Goal: Task Accomplishment & Management: Use online tool/utility

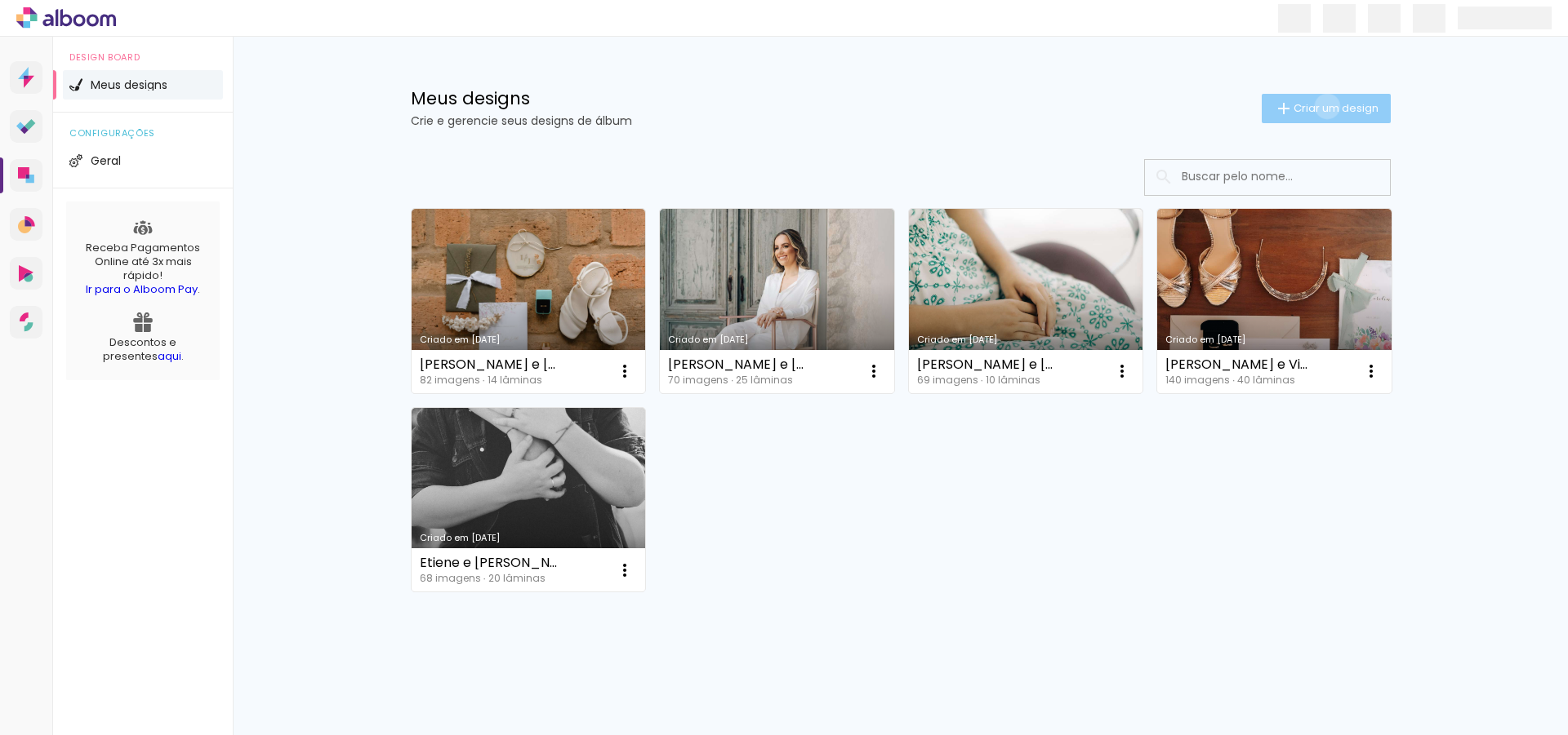
click at [1323, 106] on span "Criar um design" at bounding box center [1335, 109] width 85 height 11
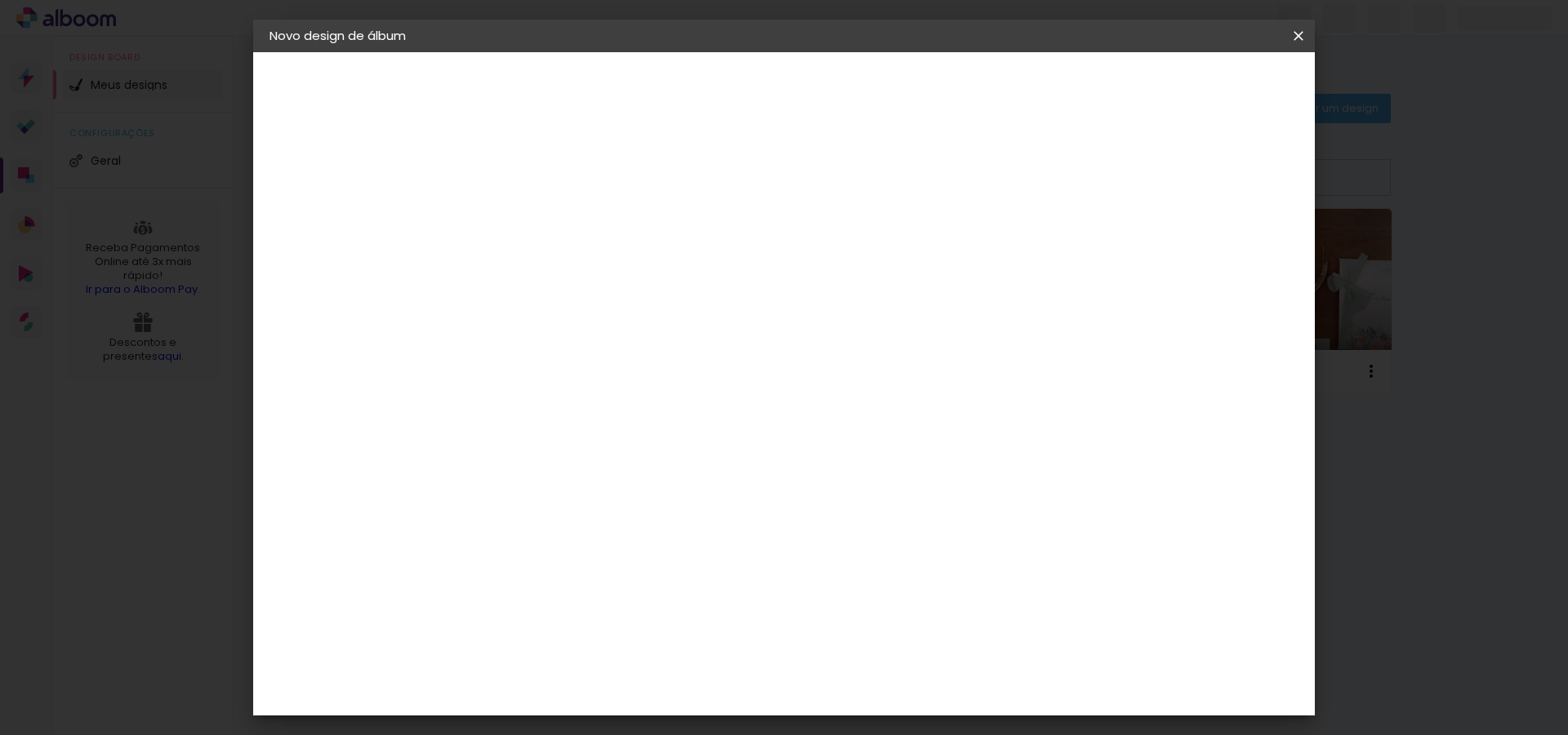
click at [536, 212] on input at bounding box center [536, 219] width 0 height 26
type input "Mayara e [DEMOGRAPHIC_DATA]"
type paper-input "Mayara e [DEMOGRAPHIC_DATA]"
drag, startPoint x: 1233, startPoint y: 88, endPoint x: 1138, endPoint y: 138, distance: 107.4
click at [0, 0] on slot "Avançar" at bounding box center [0, 0] width 0 height 0
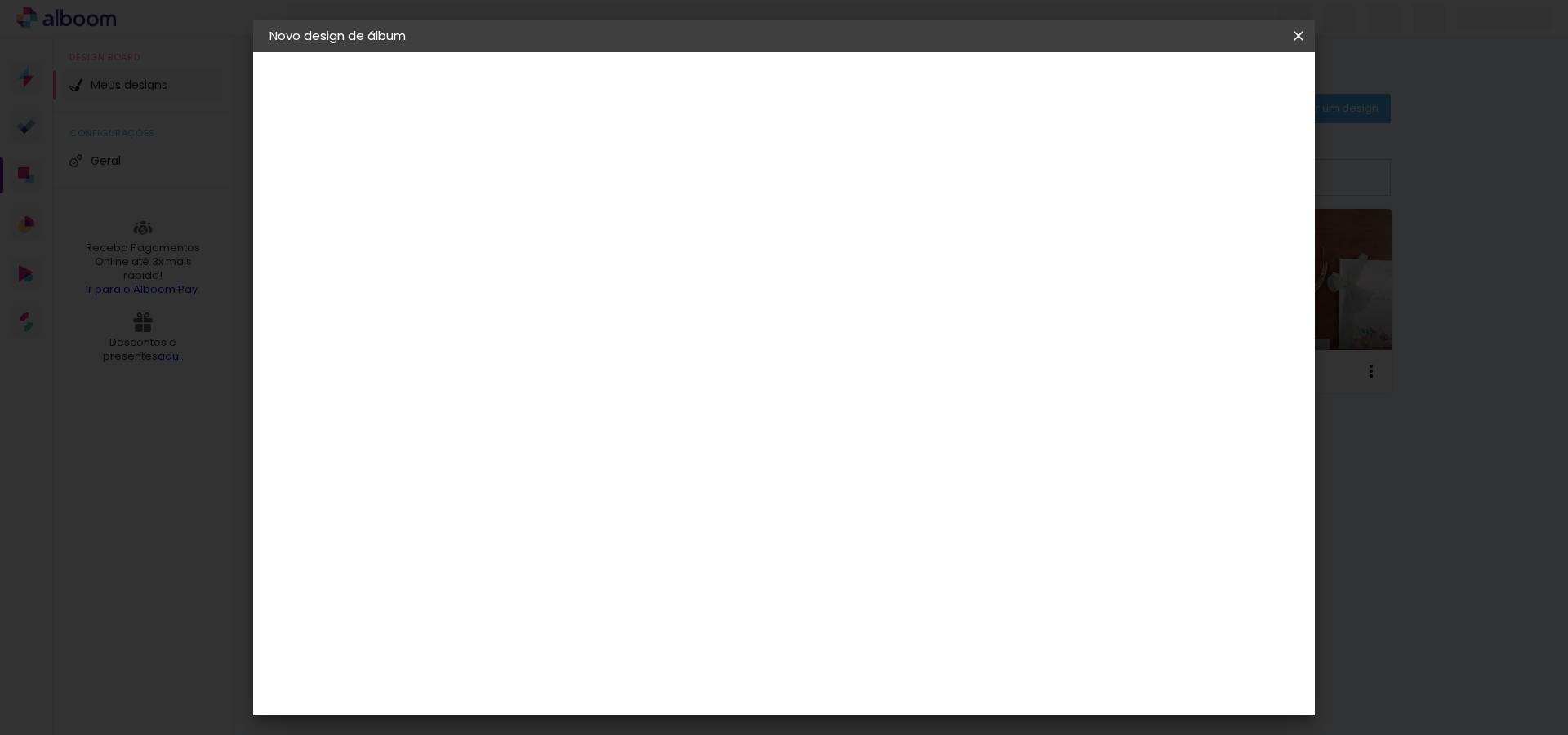
click at [615, 304] on input at bounding box center [578, 311] width 165 height 20
type input "drea"
type paper-input "drea"
click at [609, 362] on div "DreambooksPro" at bounding box center [578, 369] width 106 height 13
click at [0, 0] on slot "Avançar" at bounding box center [0, 0] width 0 height 0
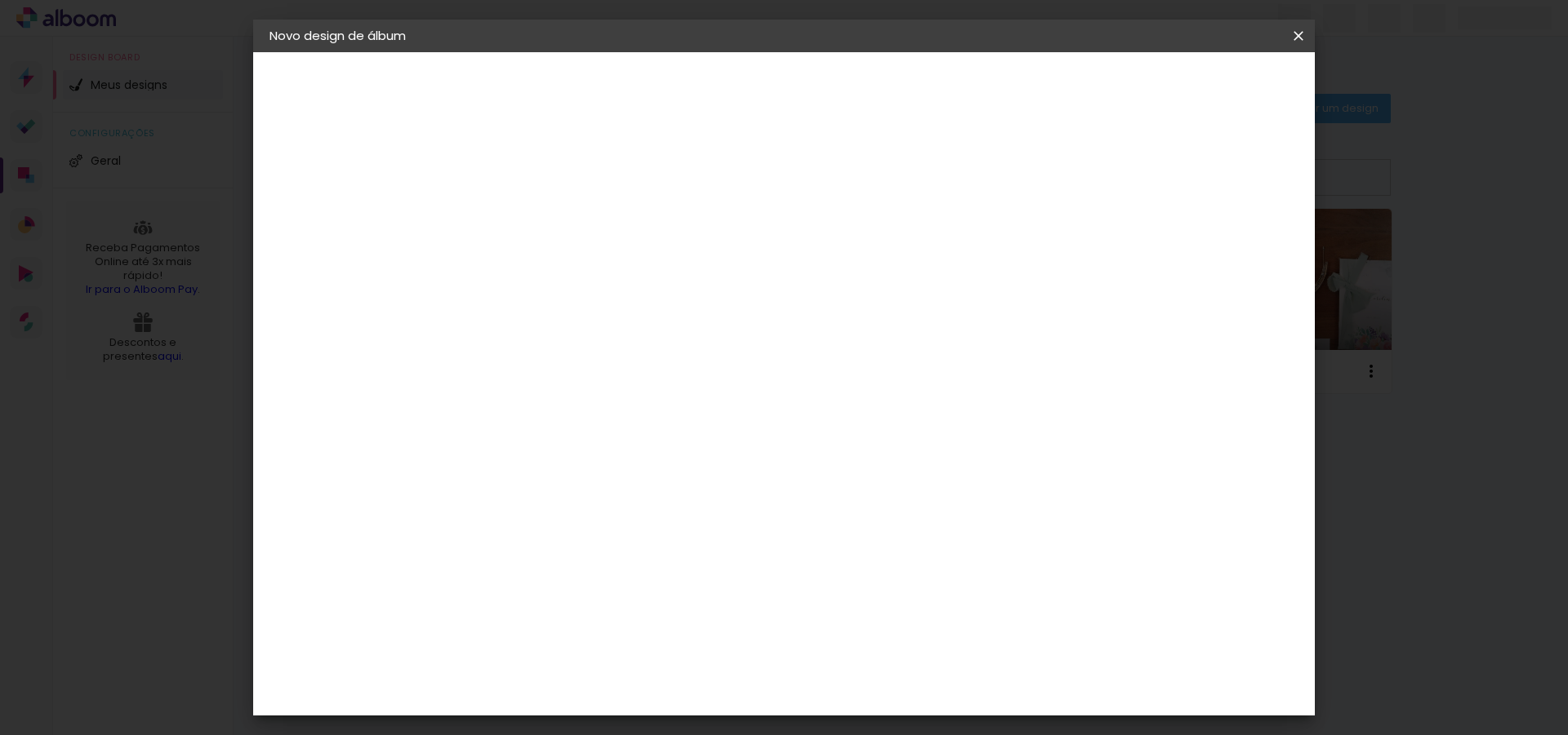
click at [600, 279] on input "text" at bounding box center [568, 284] width 63 height 26
click at [800, 281] on paper-item "Álbum" at bounding box center [890, 270] width 327 height 32
type input "Álbum"
click at [647, 516] on span "30 × 30" at bounding box center [608, 533] width 76 height 33
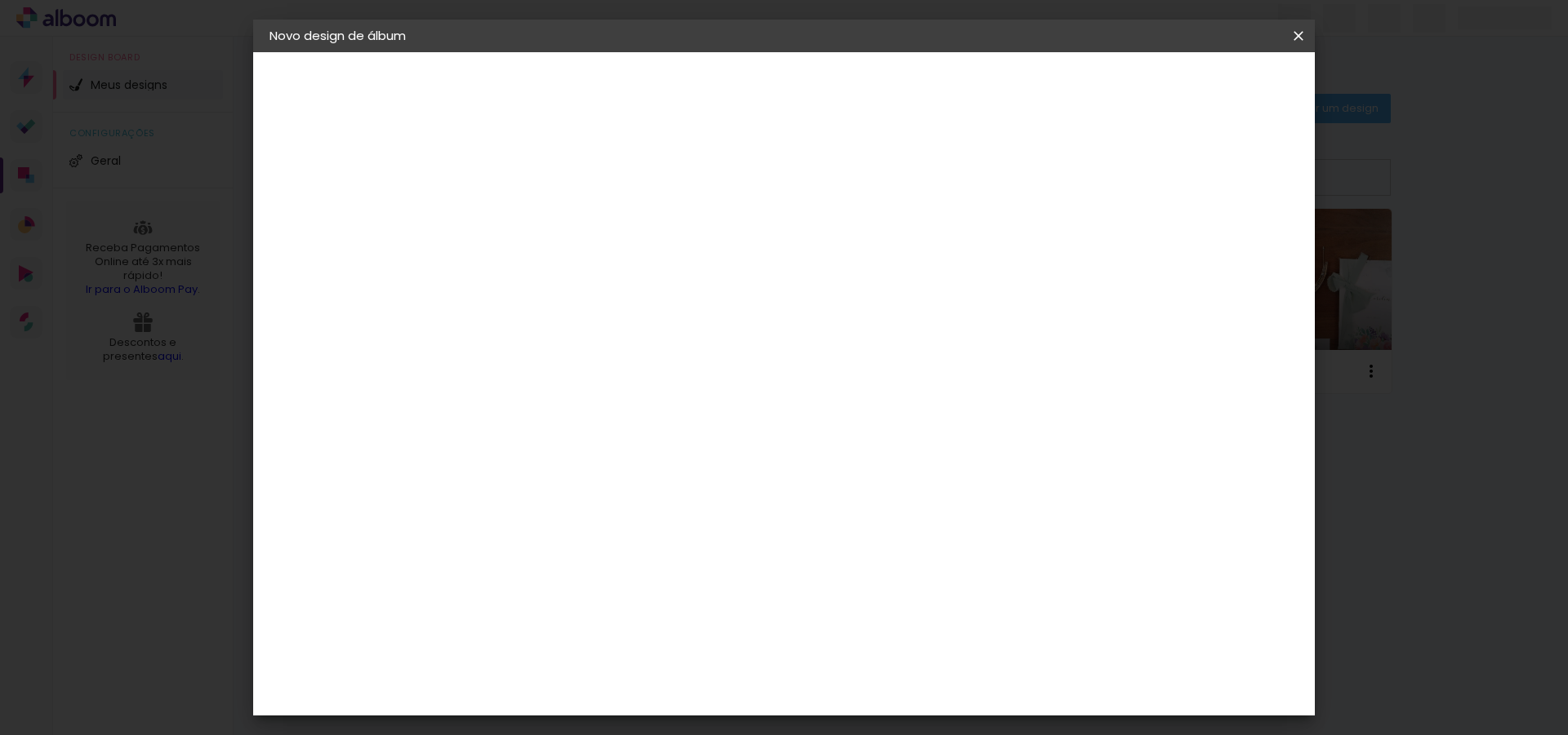
click at [0, 0] on slot "Avançar" at bounding box center [0, 0] width 0 height 0
click at [1208, 92] on span "Iniciar design" at bounding box center [1170, 86] width 75 height 11
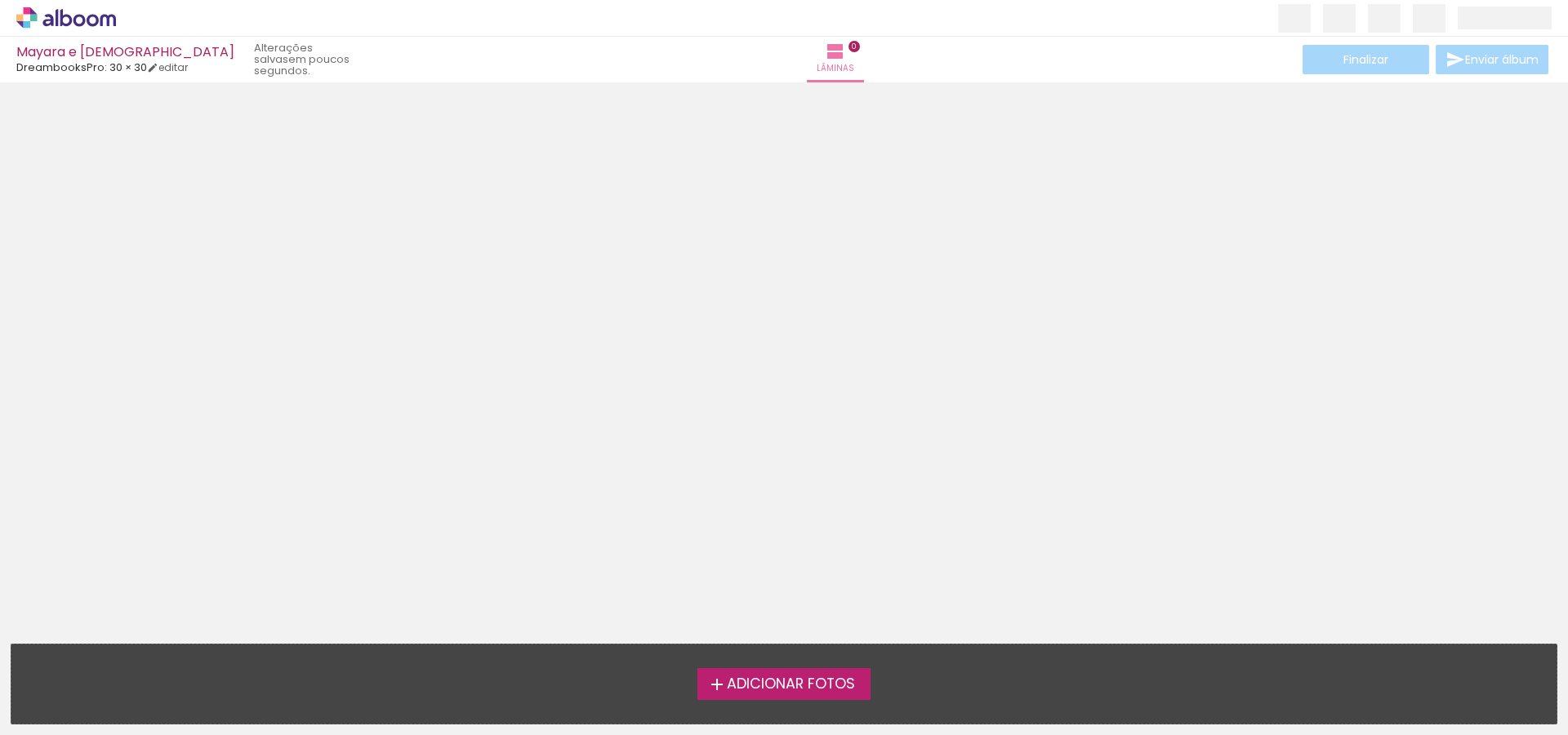
click at [733, 677] on span "Adicionar Fotos" at bounding box center [790, 684] width 128 height 15
click at [0, 0] on input "file" at bounding box center [0, 0] width 0 height 0
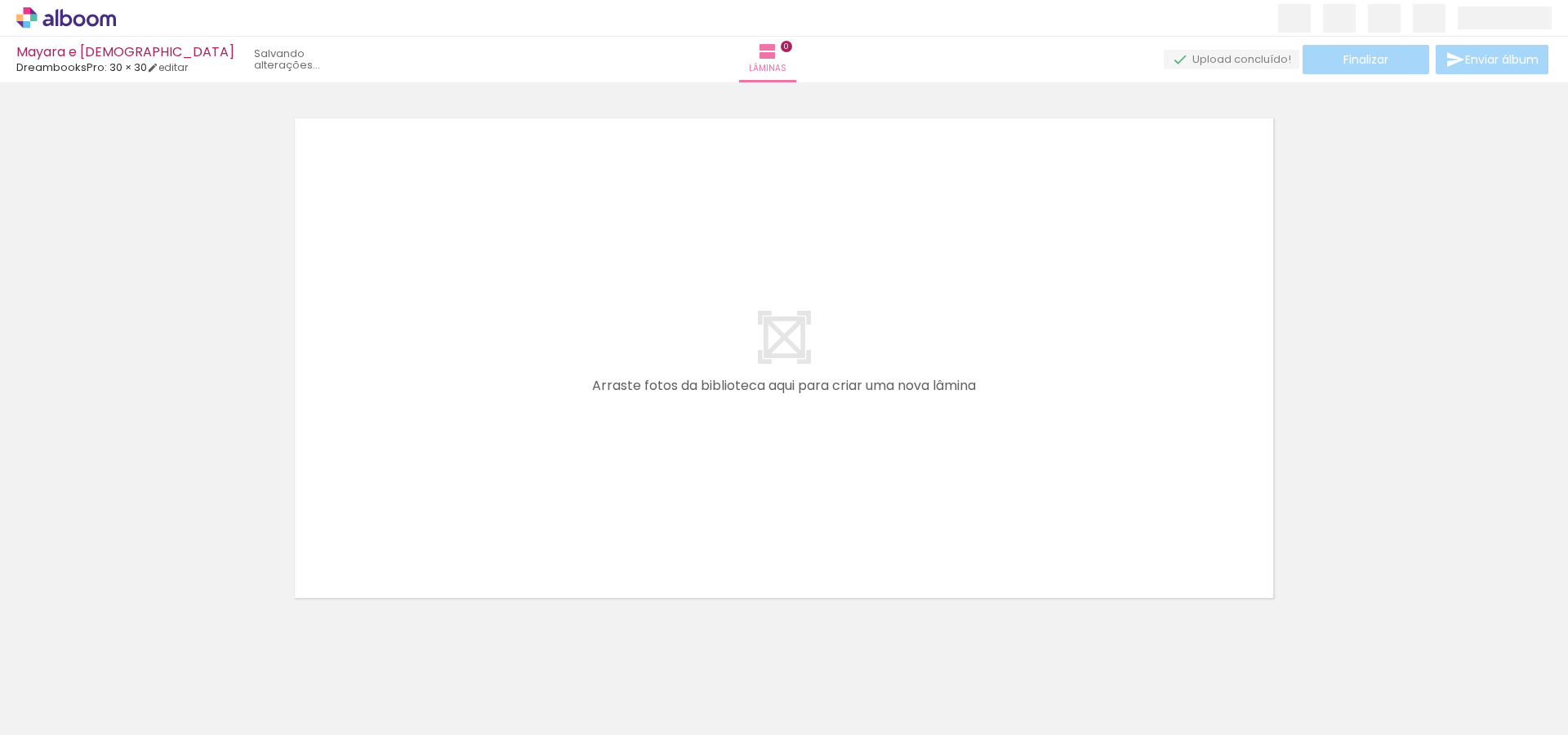
scroll to position [20, 0]
click at [1191, 63] on span "Preparando upload..." at bounding box center [1182, 59] width 113 height 16
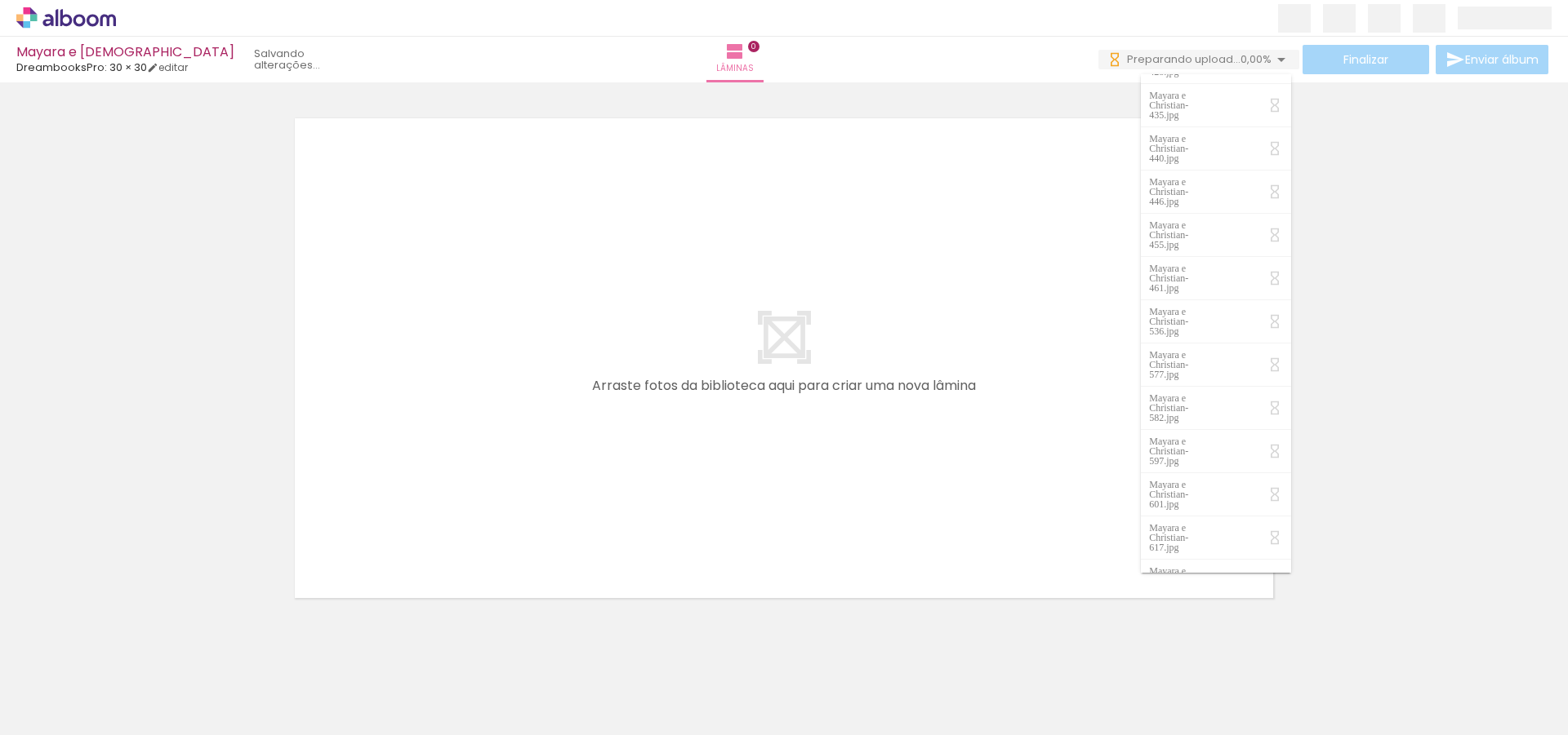
scroll to position [0, 0]
click at [1110, 192] on quentale-layouter at bounding box center [784, 358] width 996 height 498
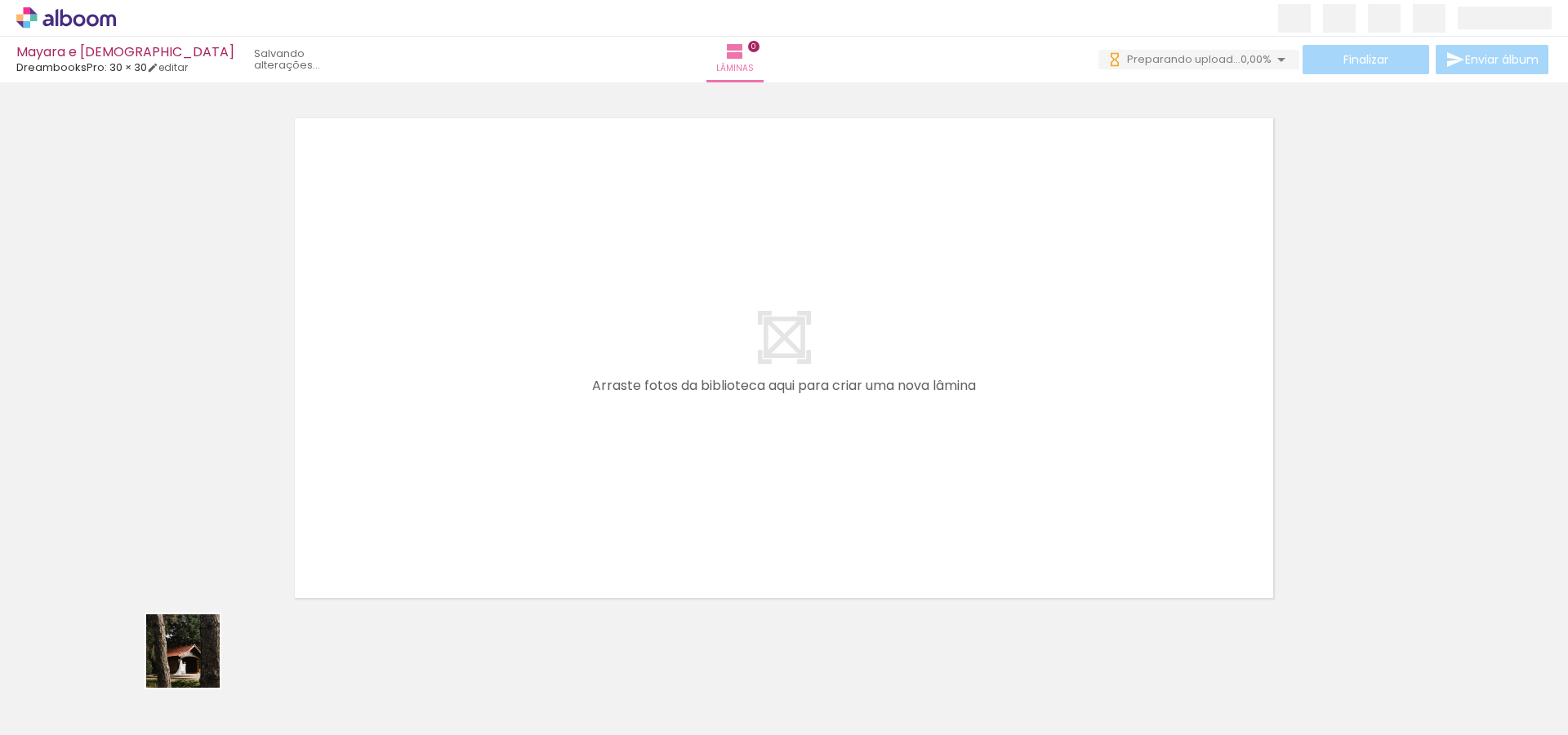
drag, startPoint x: 195, startPoint y: 663, endPoint x: 525, endPoint y: 423, distance: 408.0
click at [525, 423] on quentale-workspace at bounding box center [784, 367] width 1568 height 735
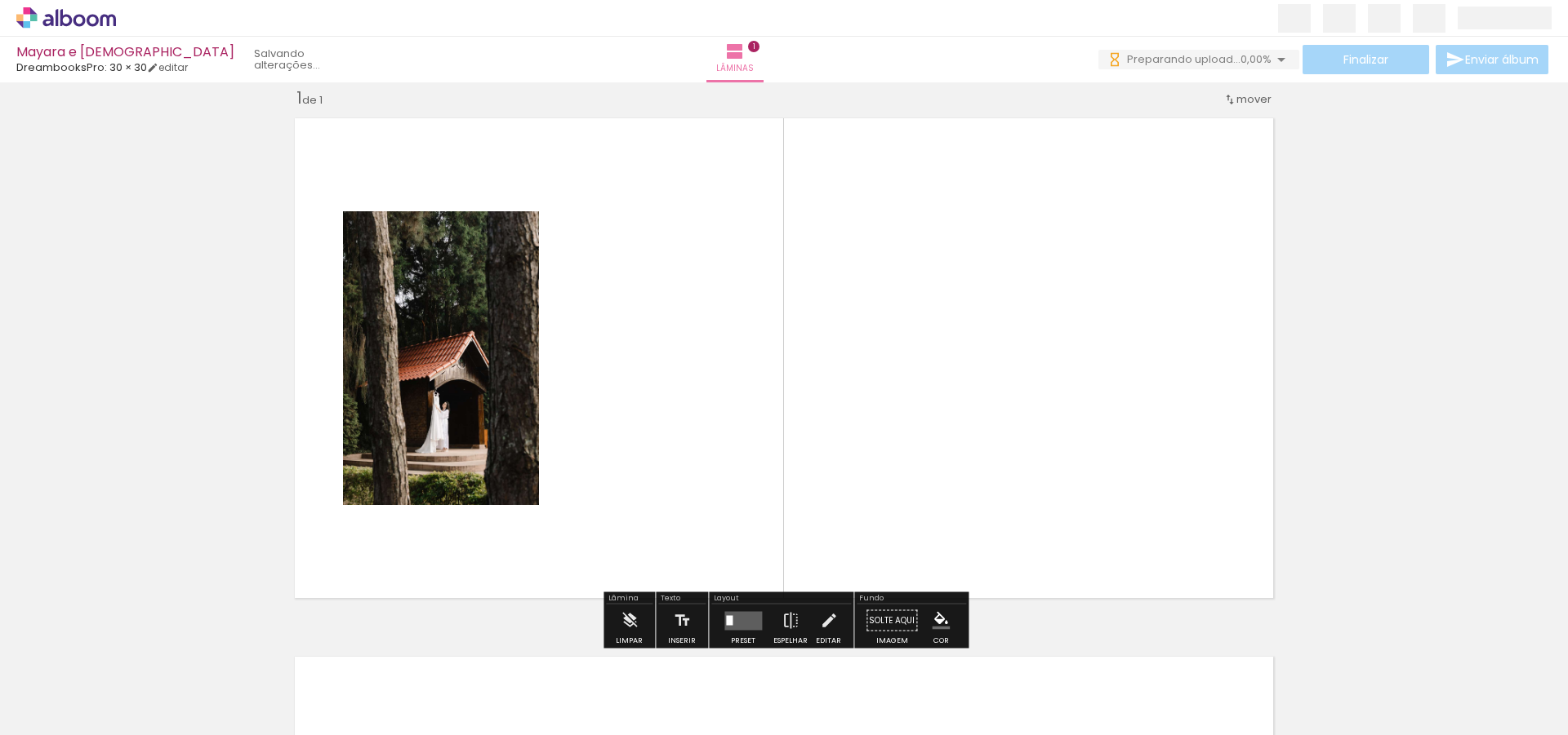
scroll to position [20, 0]
drag, startPoint x: 252, startPoint y: 668, endPoint x: 634, endPoint y: 417, distance: 457.1
click at [634, 417] on quentale-workspace at bounding box center [784, 367] width 1568 height 735
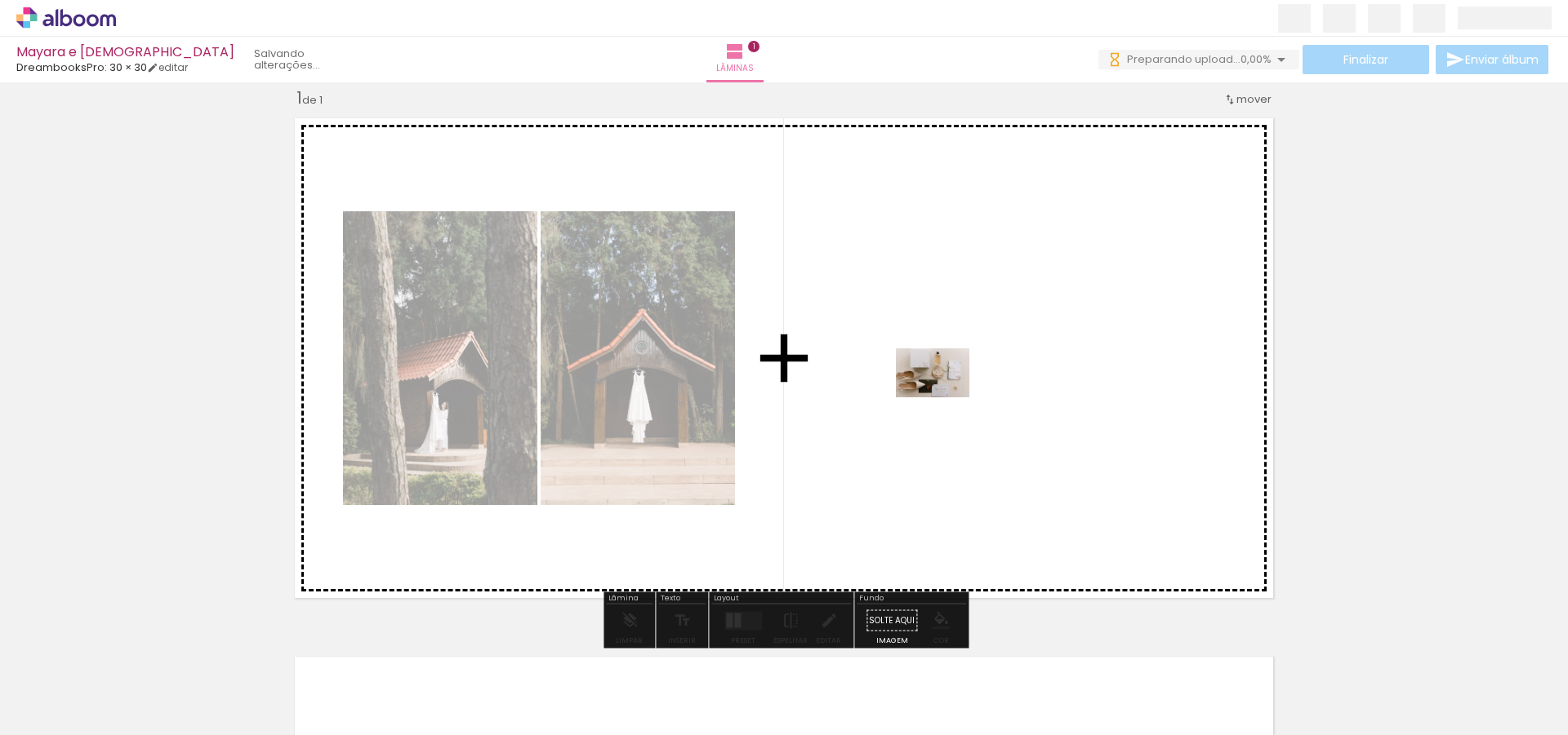
click at [944, 397] on quentale-workspace at bounding box center [784, 367] width 1568 height 735
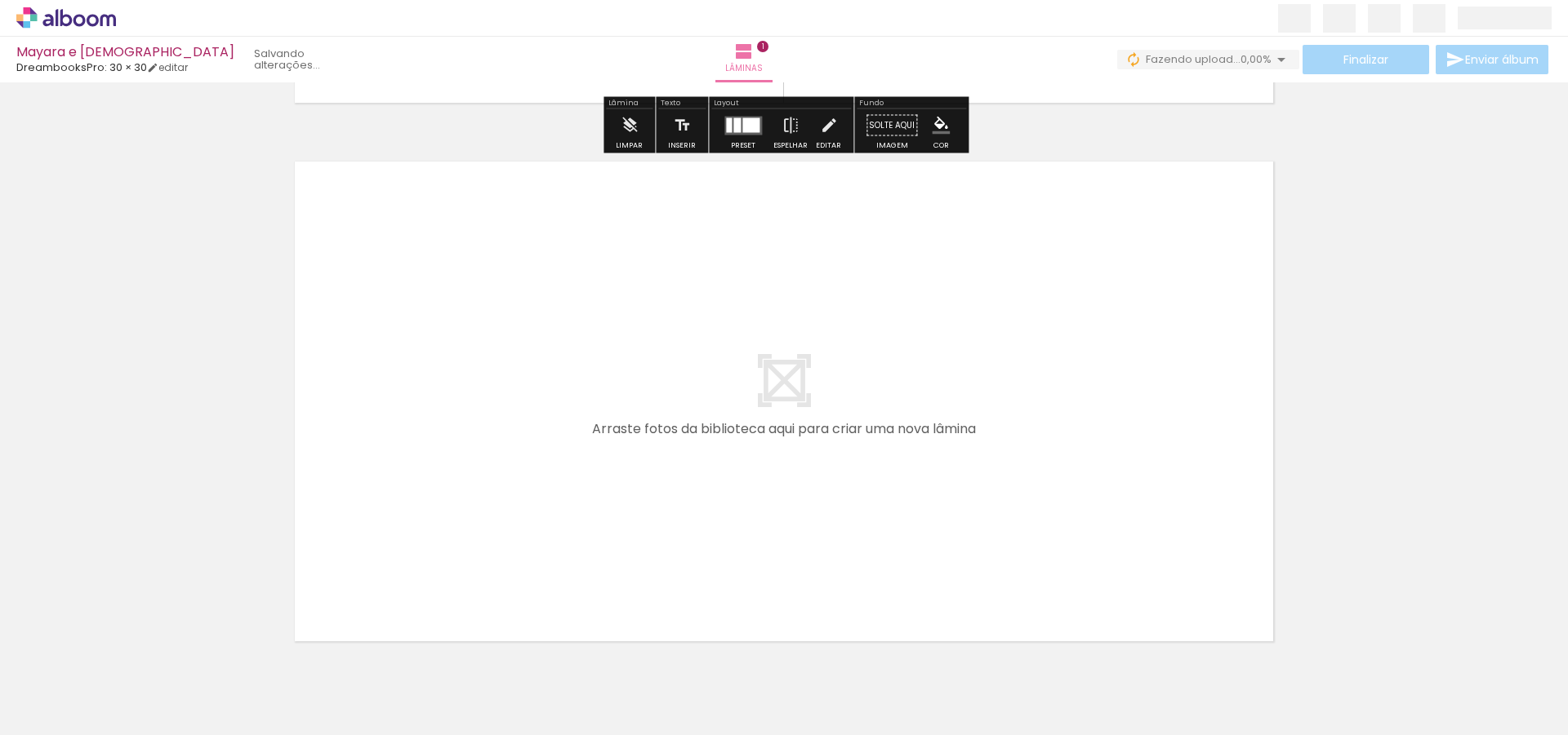
scroll to position [523, 0]
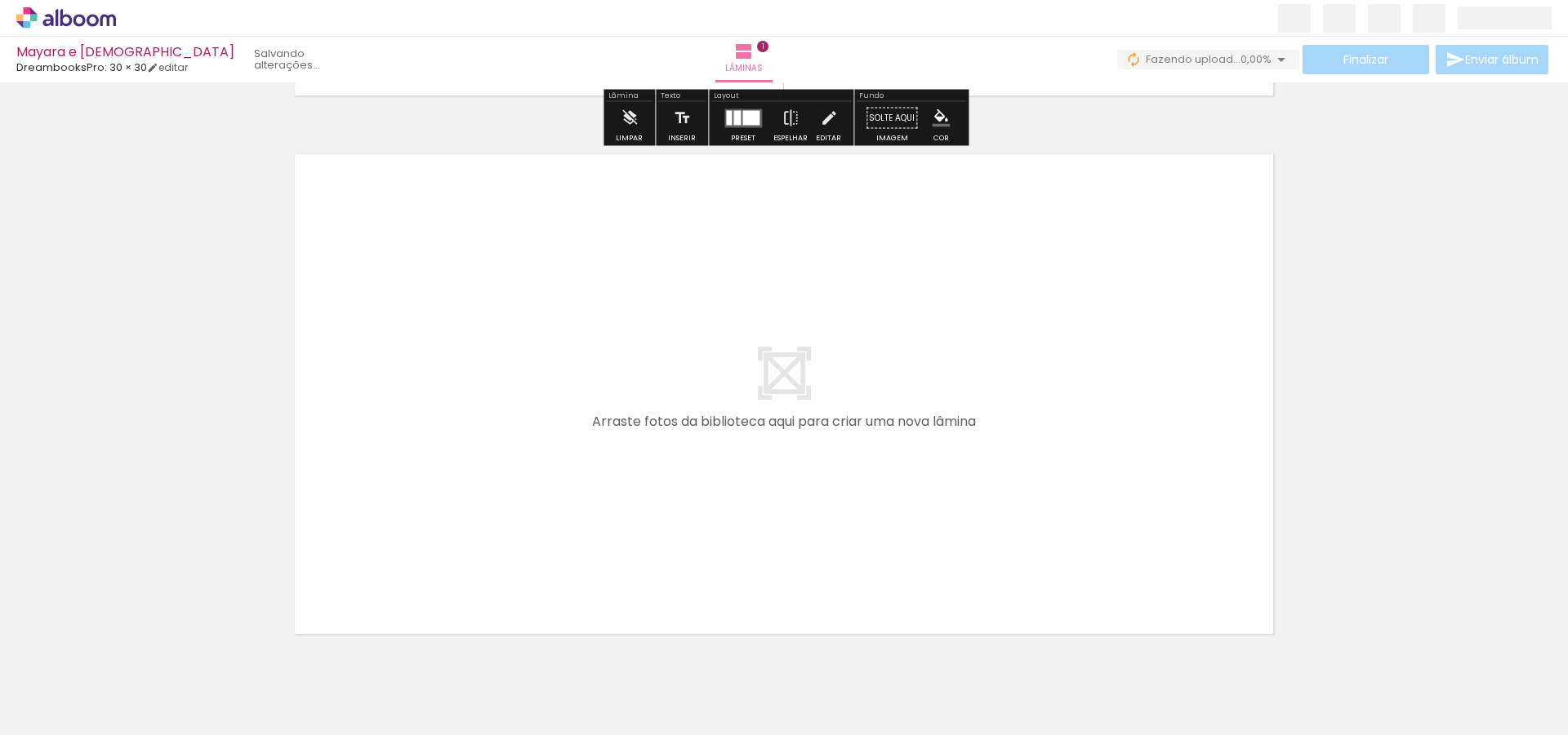
click at [63, 685] on input "Todas as fotos" at bounding box center [45, 685] width 62 height 14
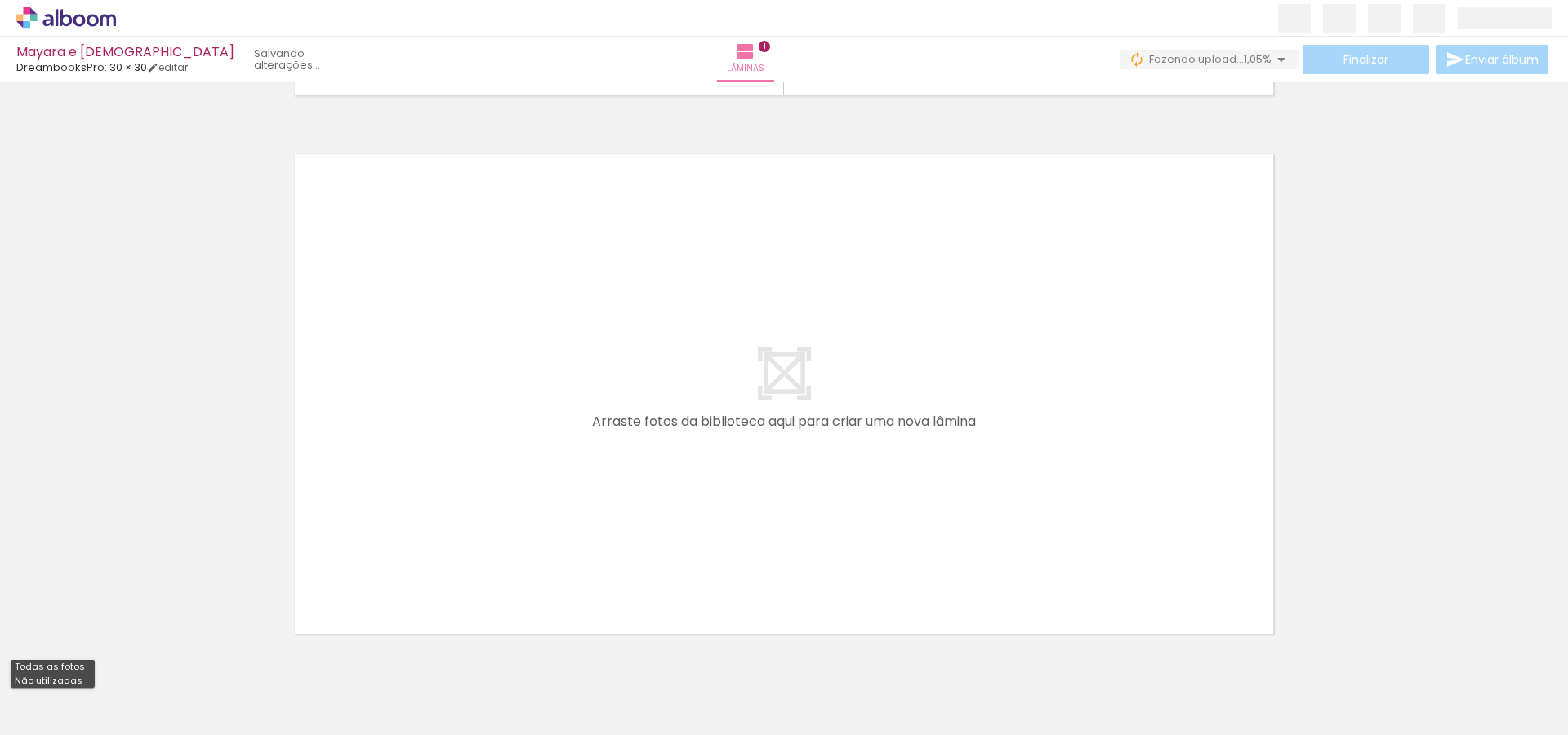
click at [0, 0] on slot "Não utilizadas" at bounding box center [0, 0] width 0 height 0
type input "Não utilizadas"
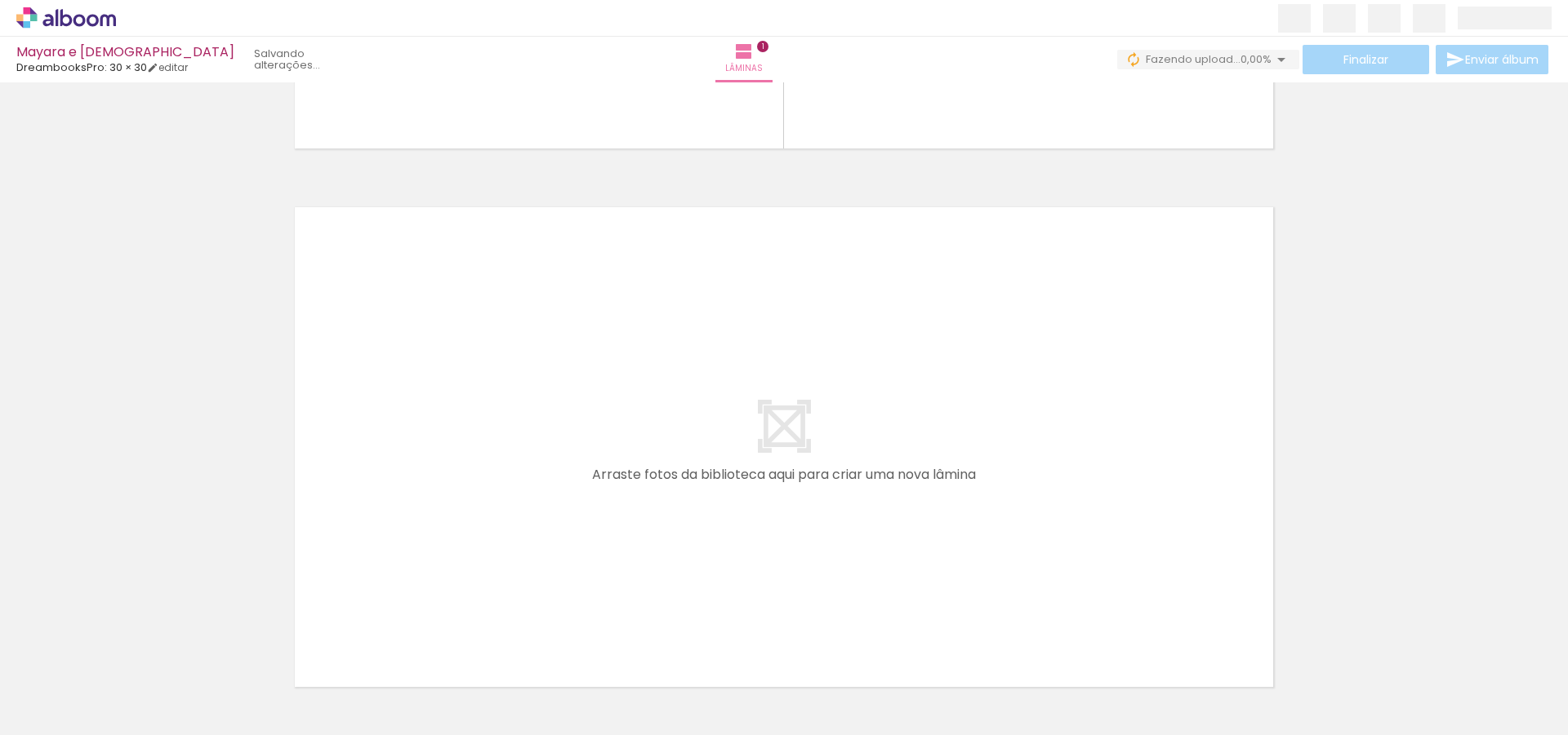
scroll to position [549, 0]
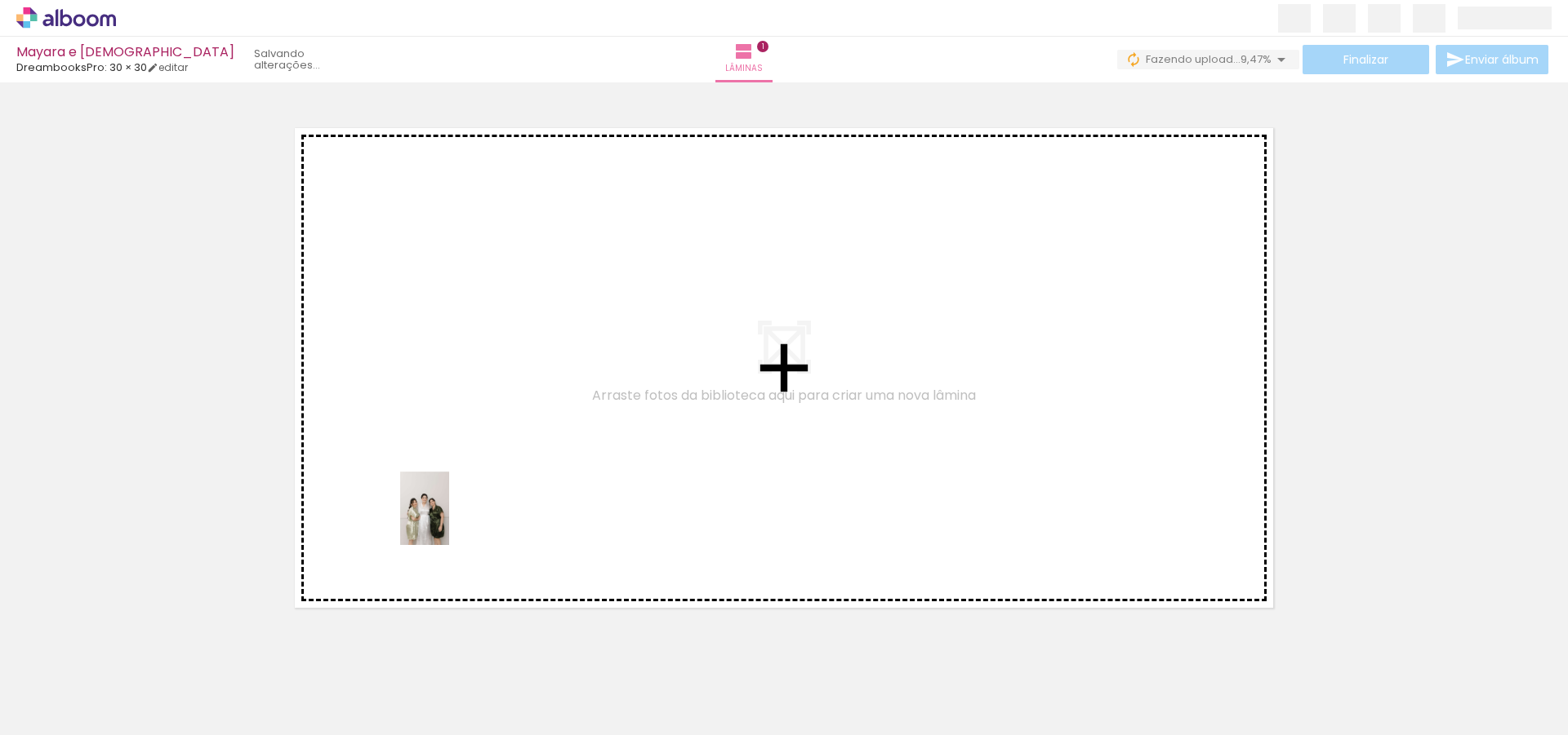
drag, startPoint x: 175, startPoint y: 702, endPoint x: 449, endPoint y: 521, distance: 328.4
click at [449, 521] on quentale-workspace at bounding box center [784, 367] width 1568 height 735
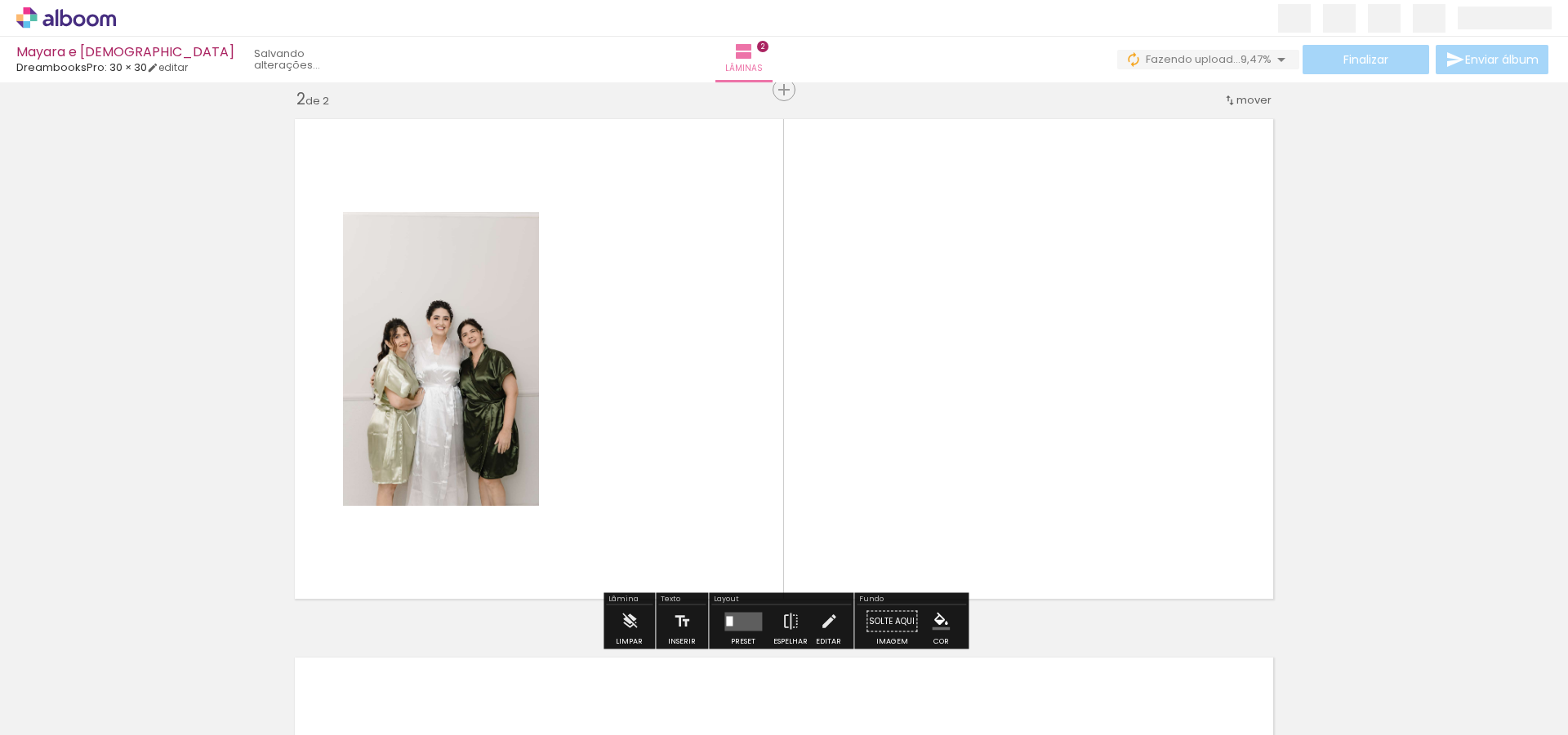
scroll to position [559, 0]
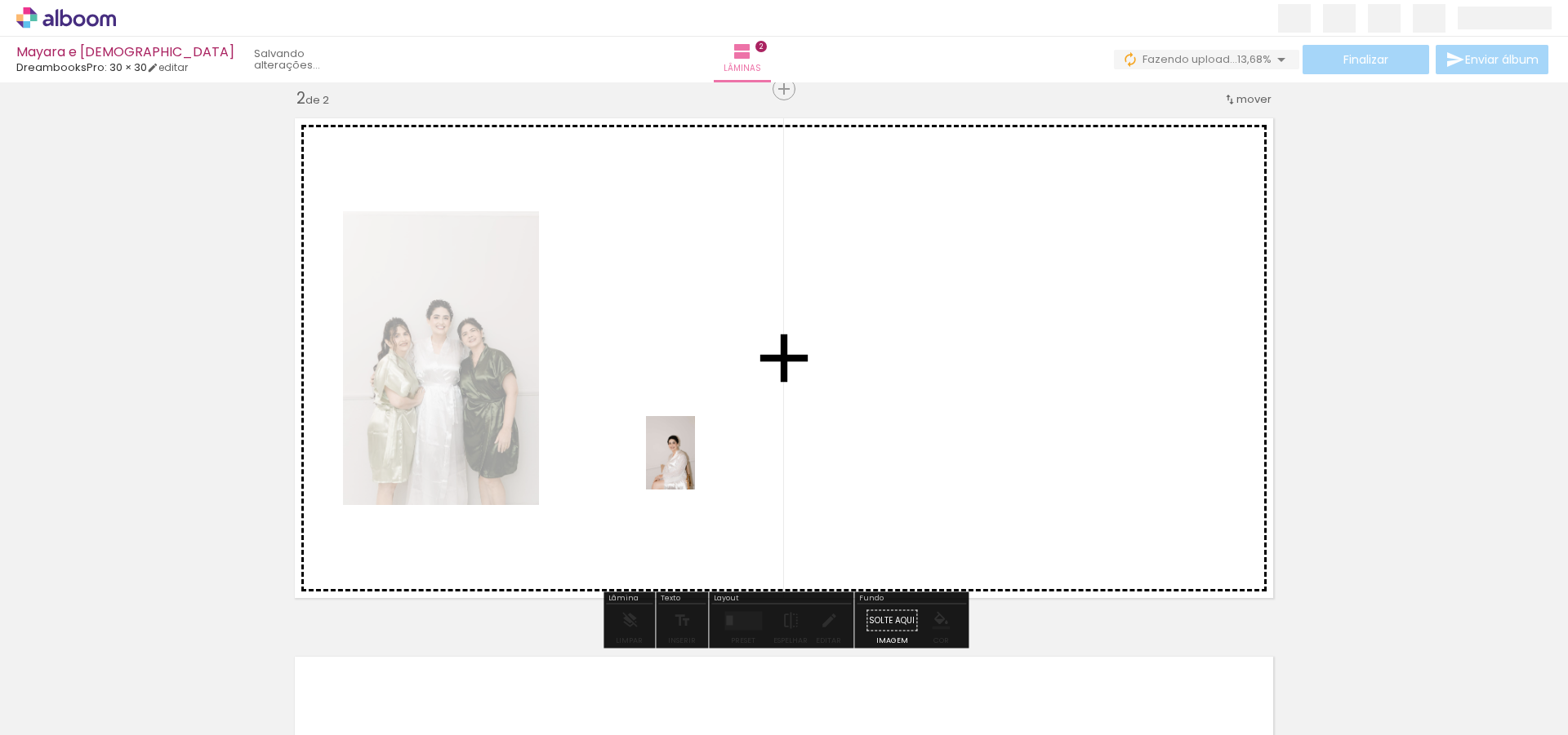
drag, startPoint x: 182, startPoint y: 676, endPoint x: 695, endPoint y: 465, distance: 554.7
click at [695, 465] on quentale-workspace at bounding box center [784, 367] width 1568 height 735
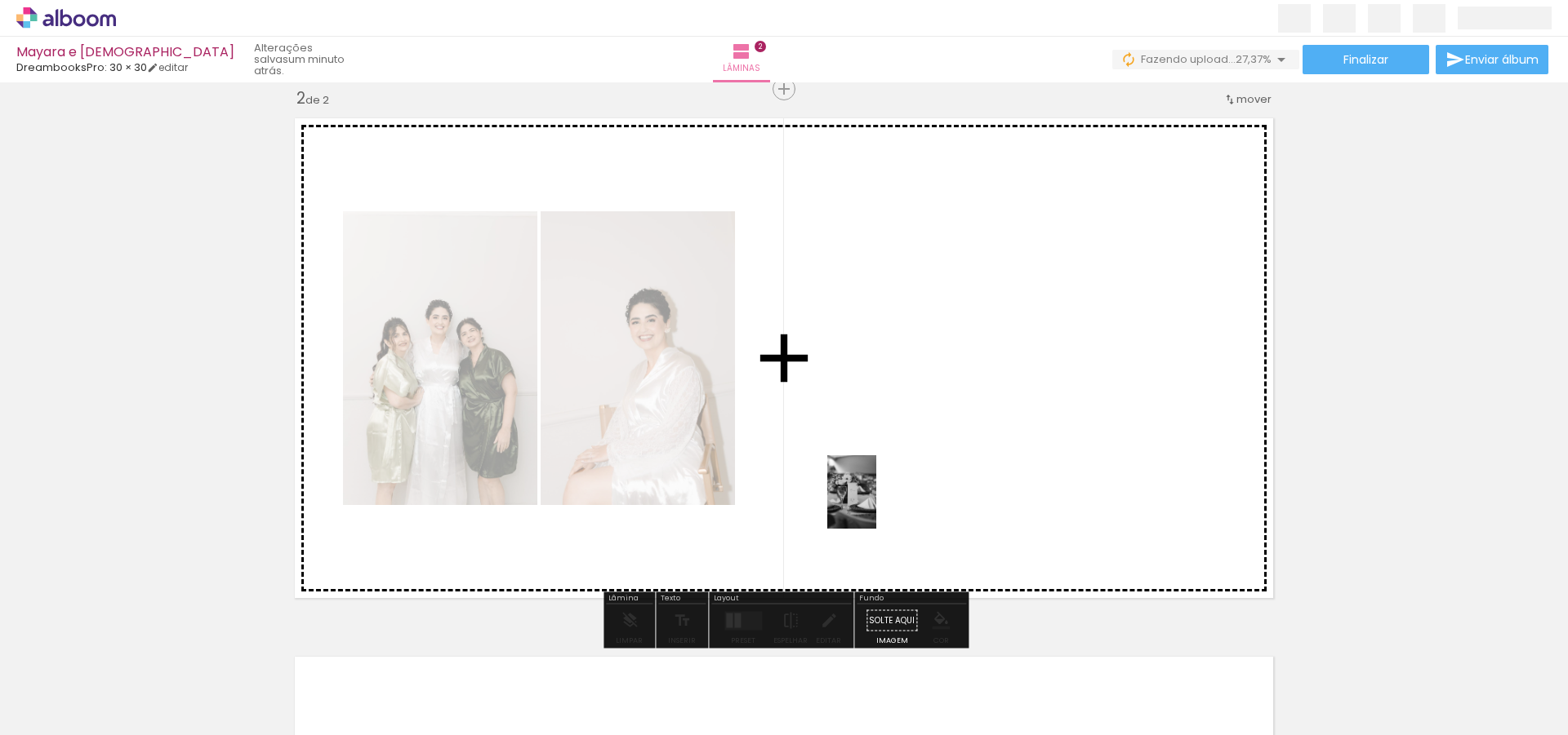
drag, startPoint x: 180, startPoint y: 706, endPoint x: 876, endPoint y: 504, distance: 724.7
click at [876, 504] on quentale-workspace at bounding box center [784, 367] width 1568 height 735
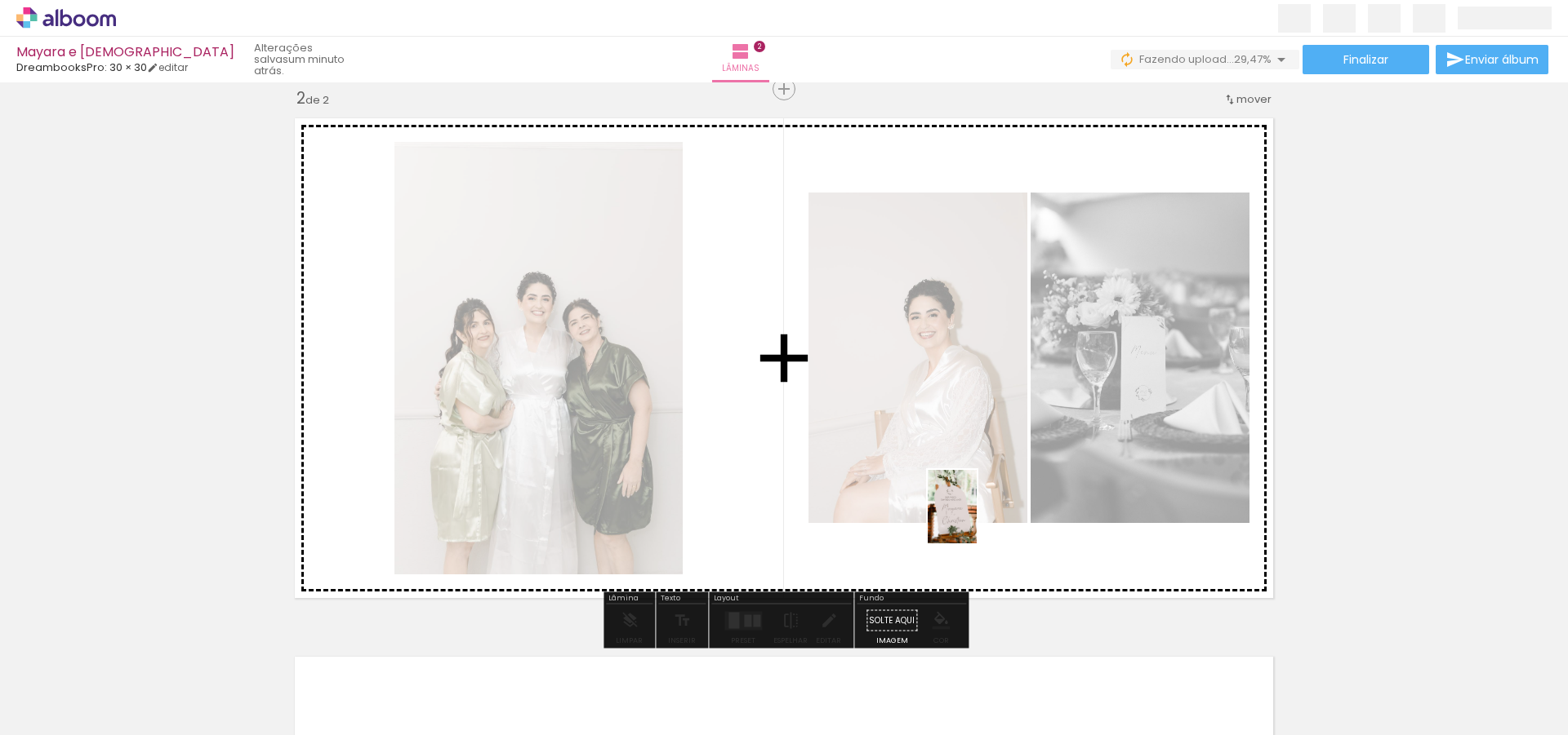
drag, startPoint x: 201, startPoint y: 672, endPoint x: 978, endPoint y: 518, distance: 792.1
click at [976, 519] on quentale-workspace at bounding box center [784, 367] width 1568 height 735
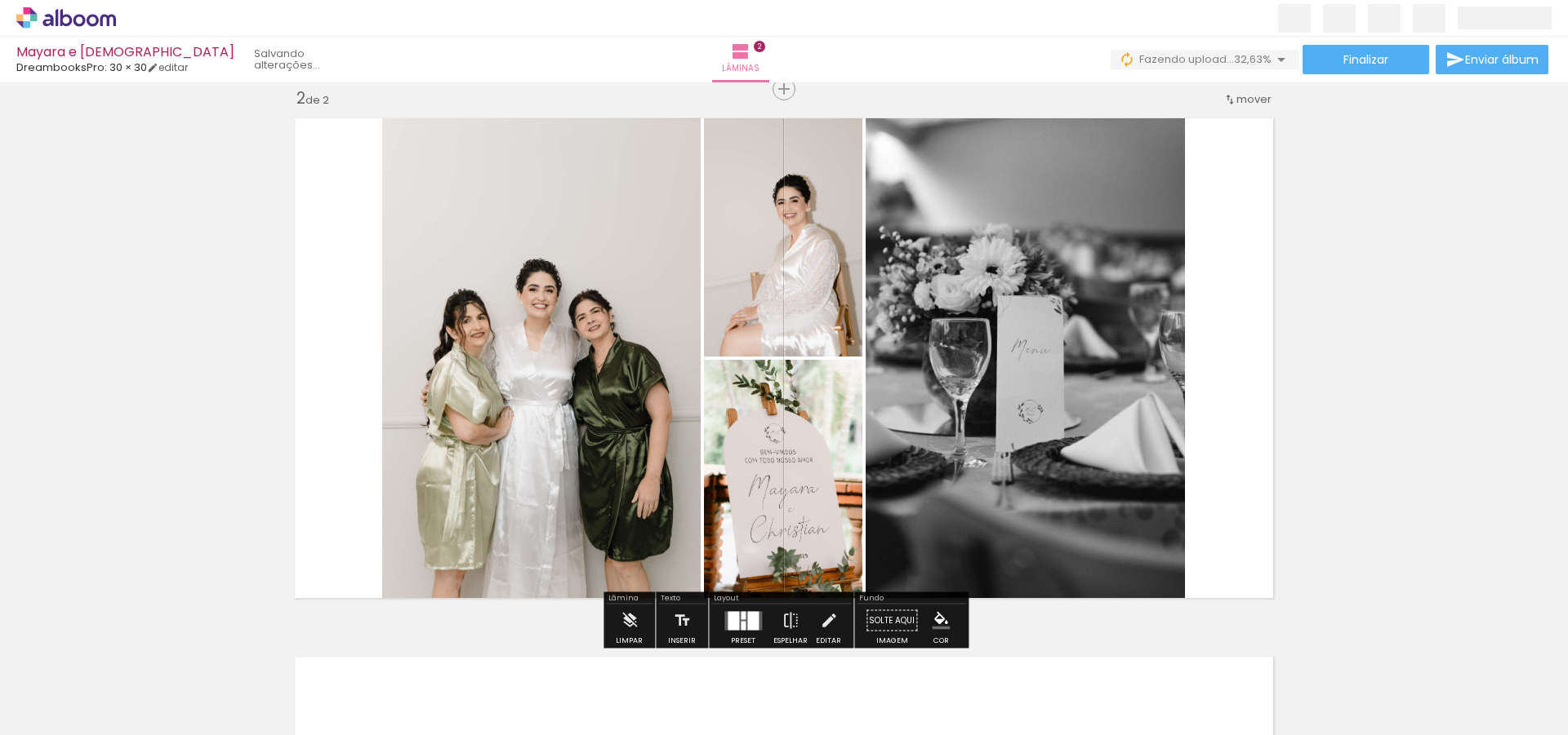
click at [728, 619] on div at bounding box center [733, 621] width 11 height 18
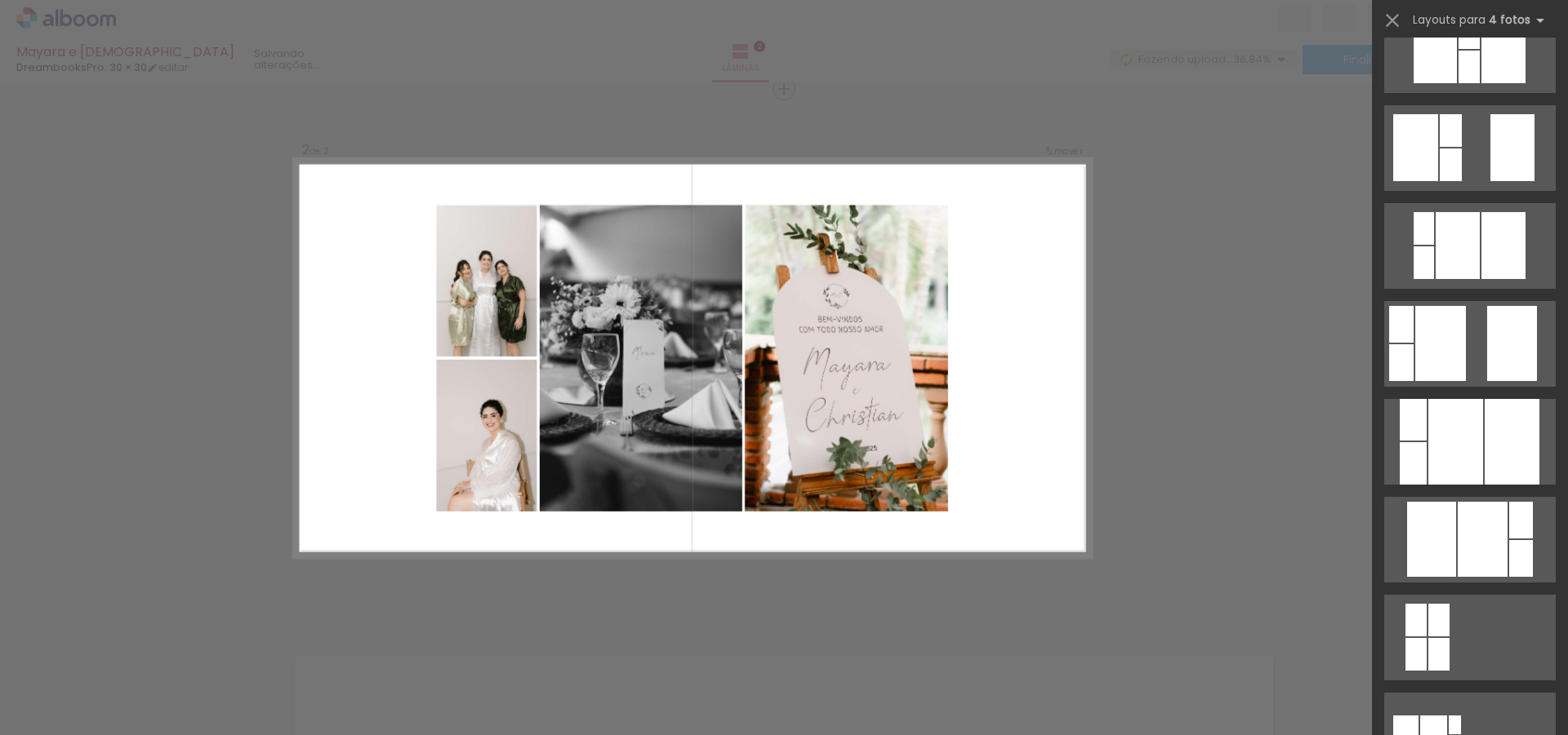
scroll to position [465, 0]
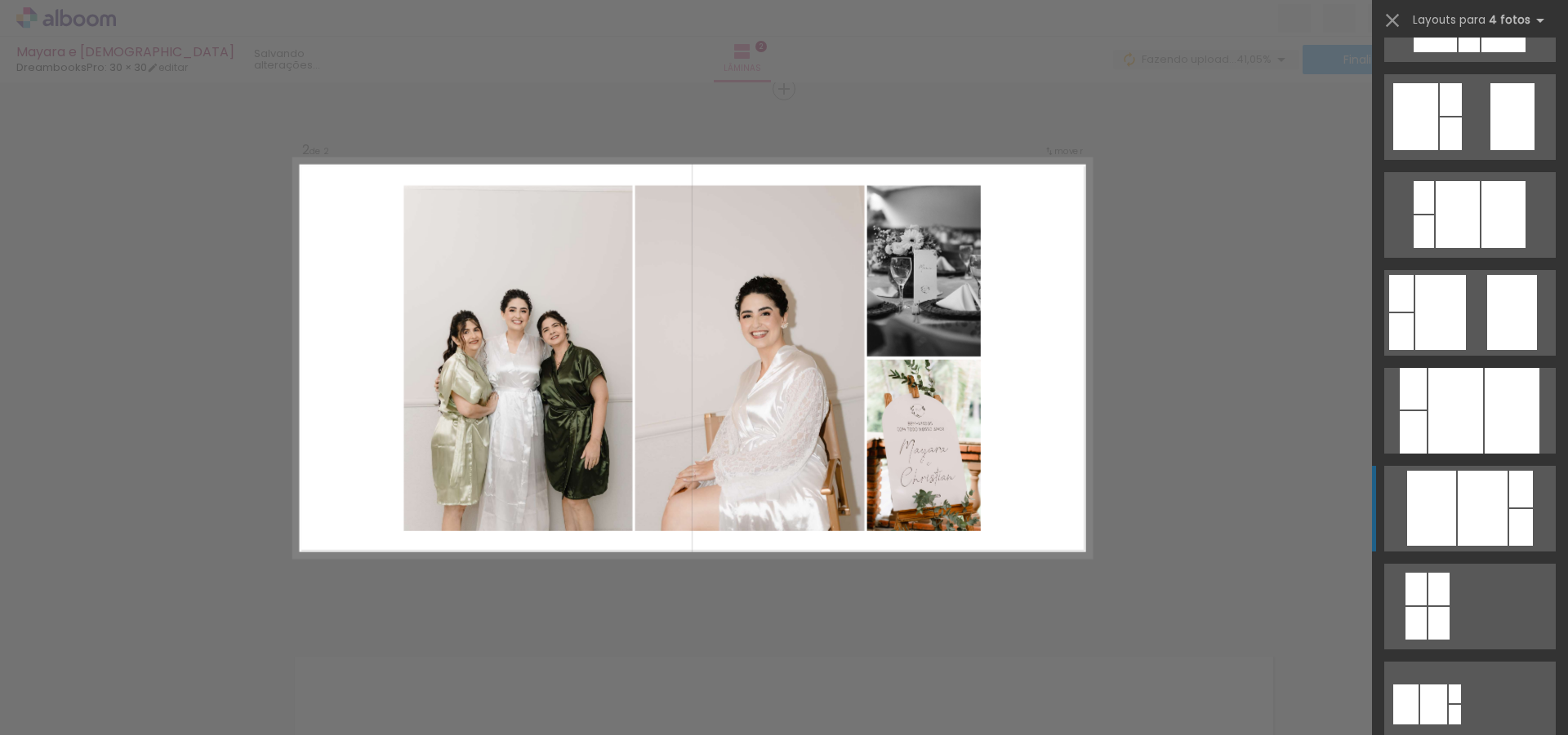
click at [1442, 511] on div at bounding box center [1431, 509] width 49 height 75
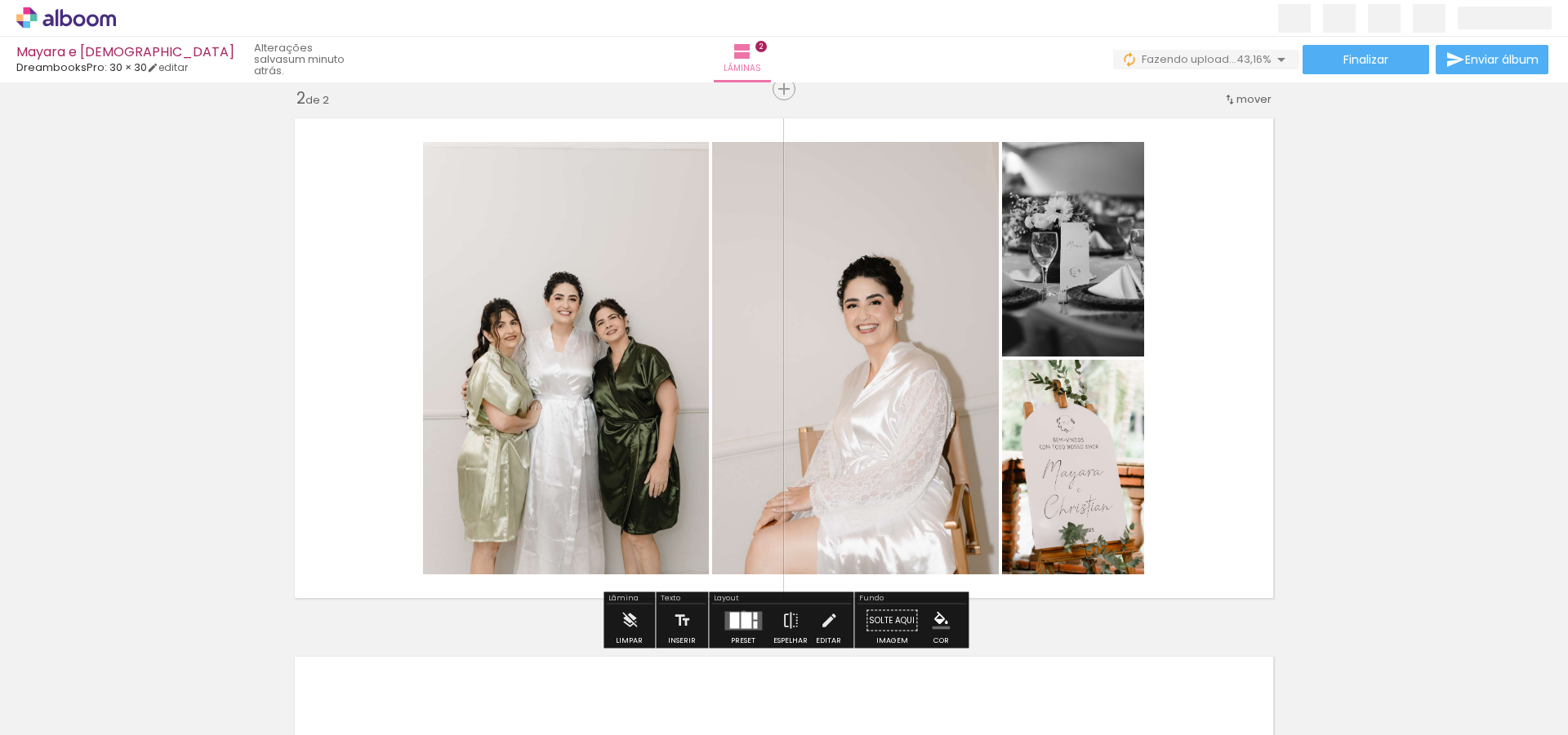
click at [741, 612] on div at bounding box center [746, 620] width 11 height 17
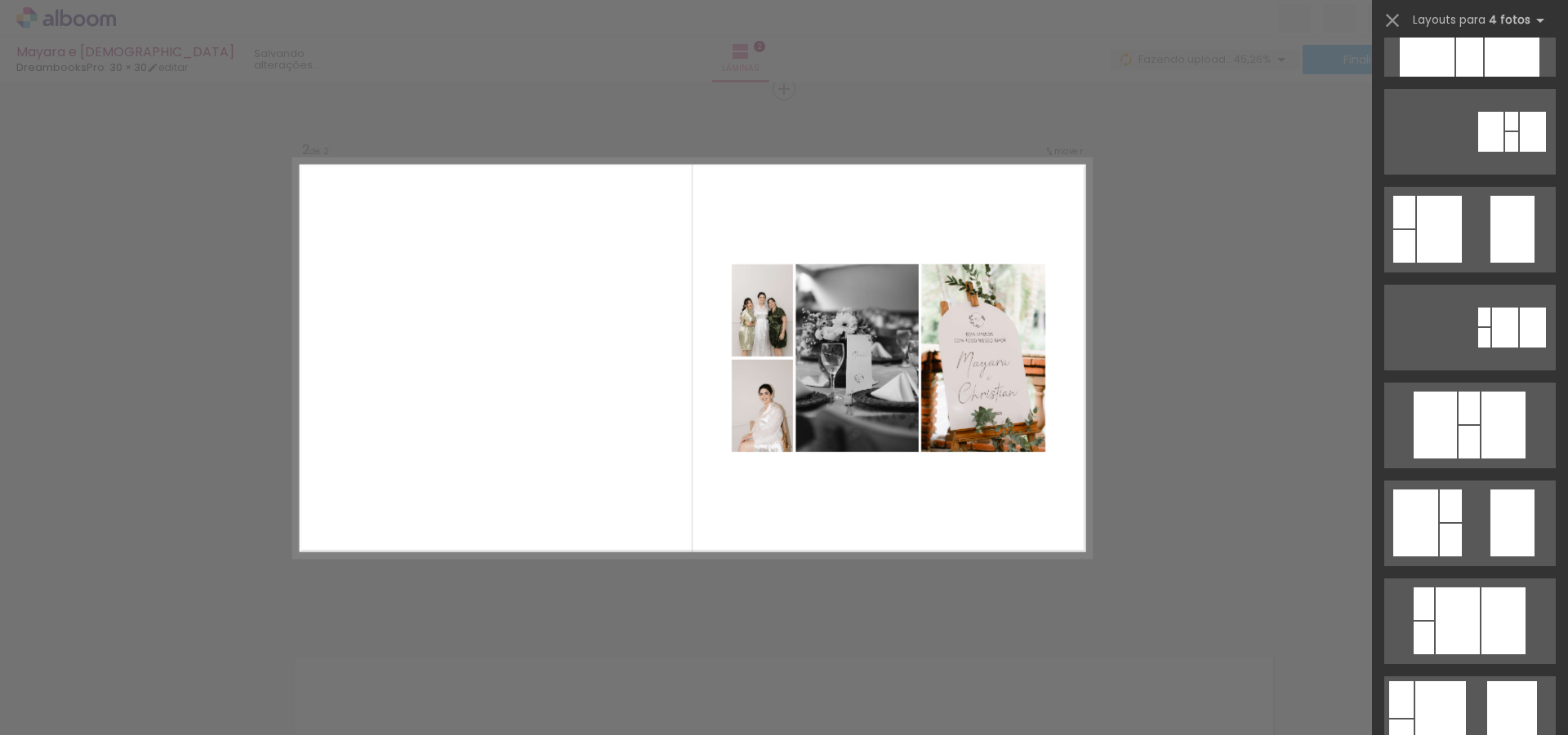
scroll to position [0, 0]
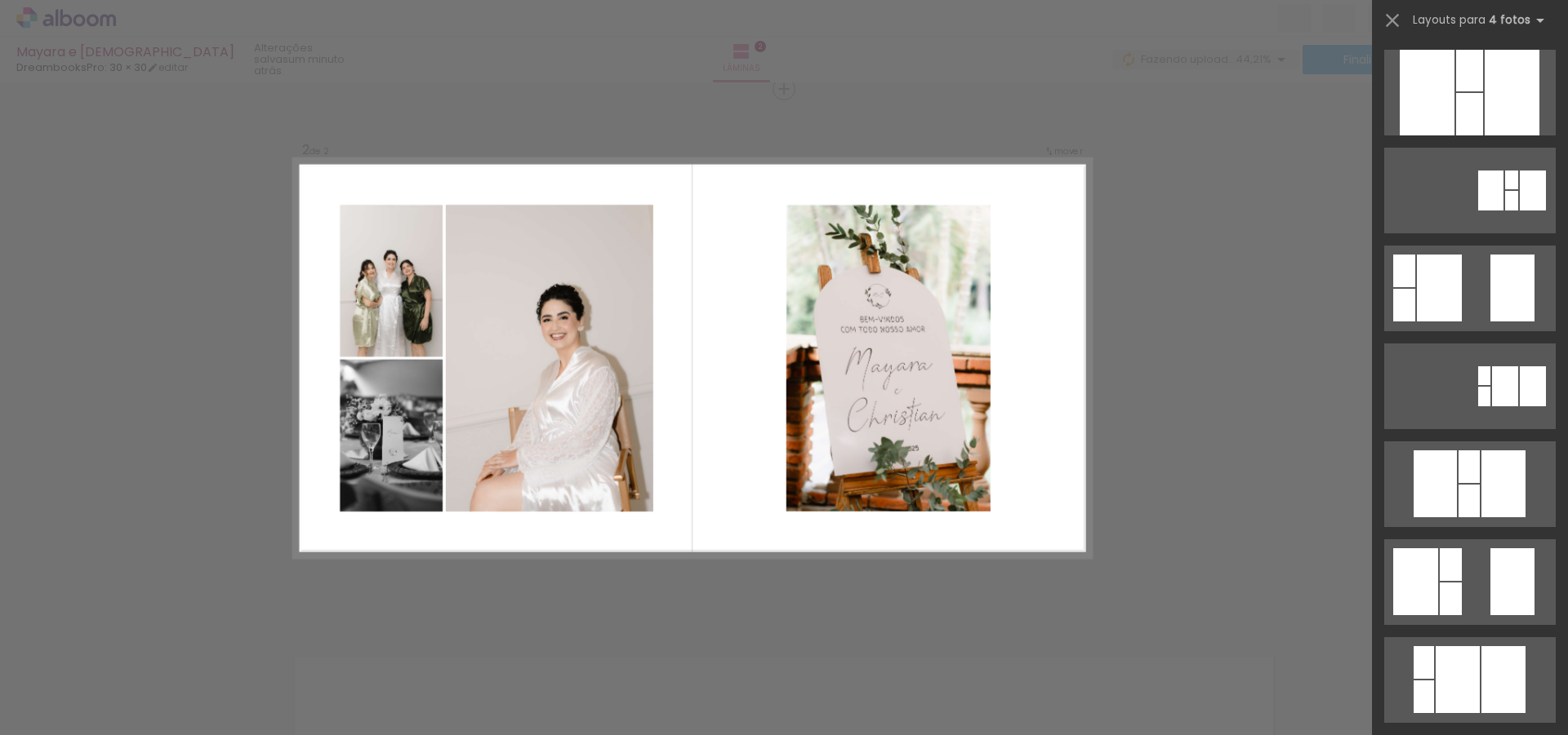
click at [1081, 392] on quentale-layouter at bounding box center [692, 358] width 797 height 398
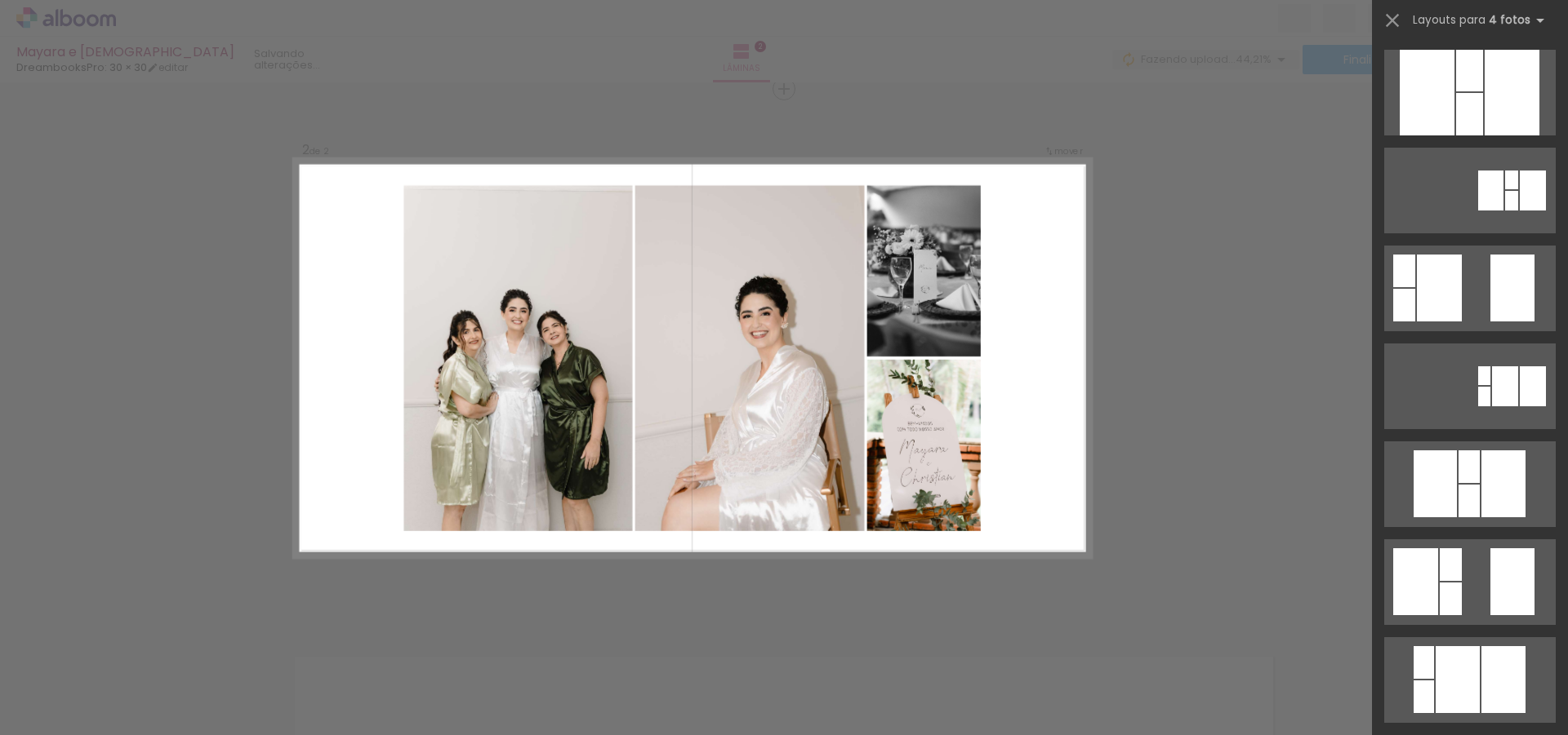
scroll to position [881, 0]
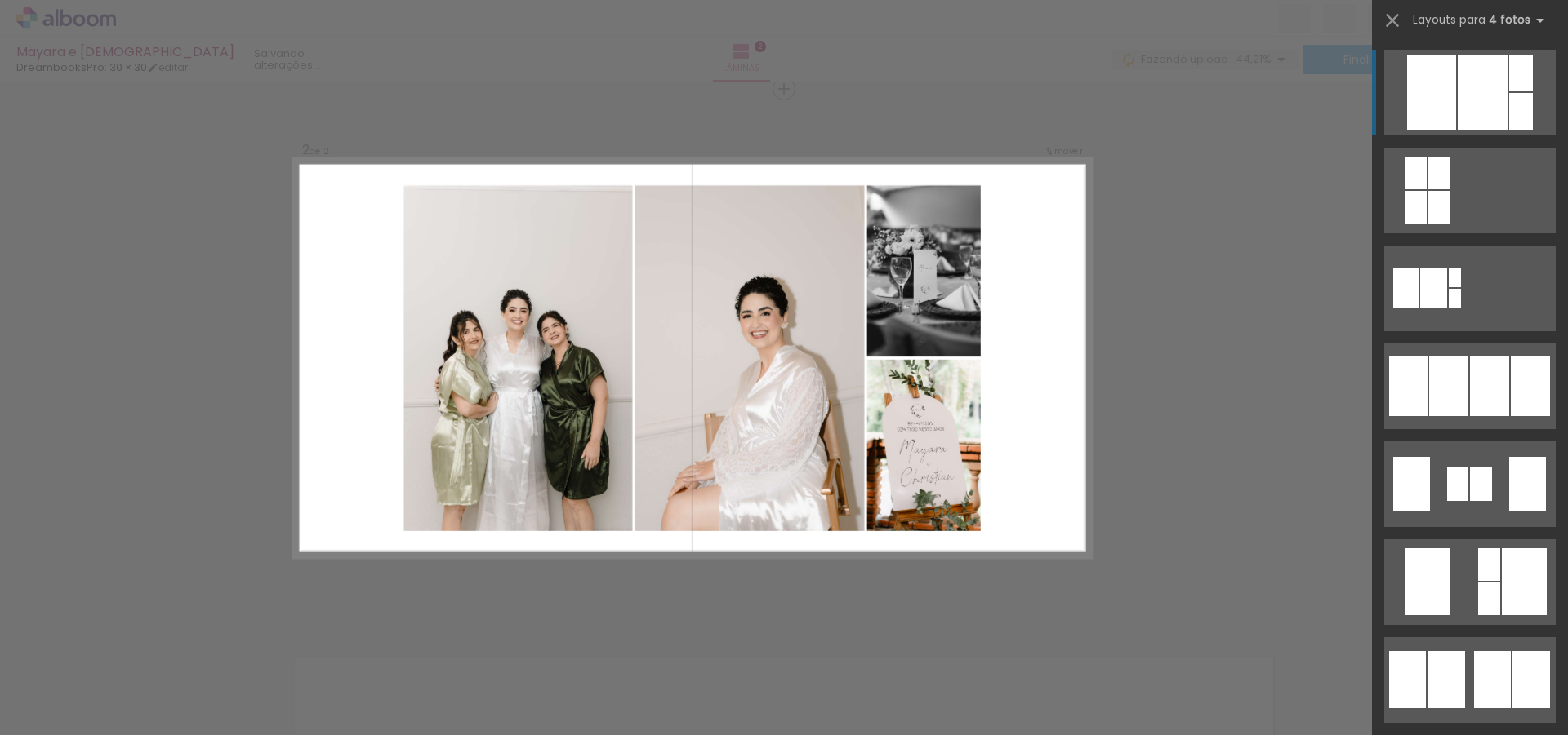
click at [1125, 440] on div "Confirmar Cancelar" at bounding box center [784, 350] width 1568 height 1655
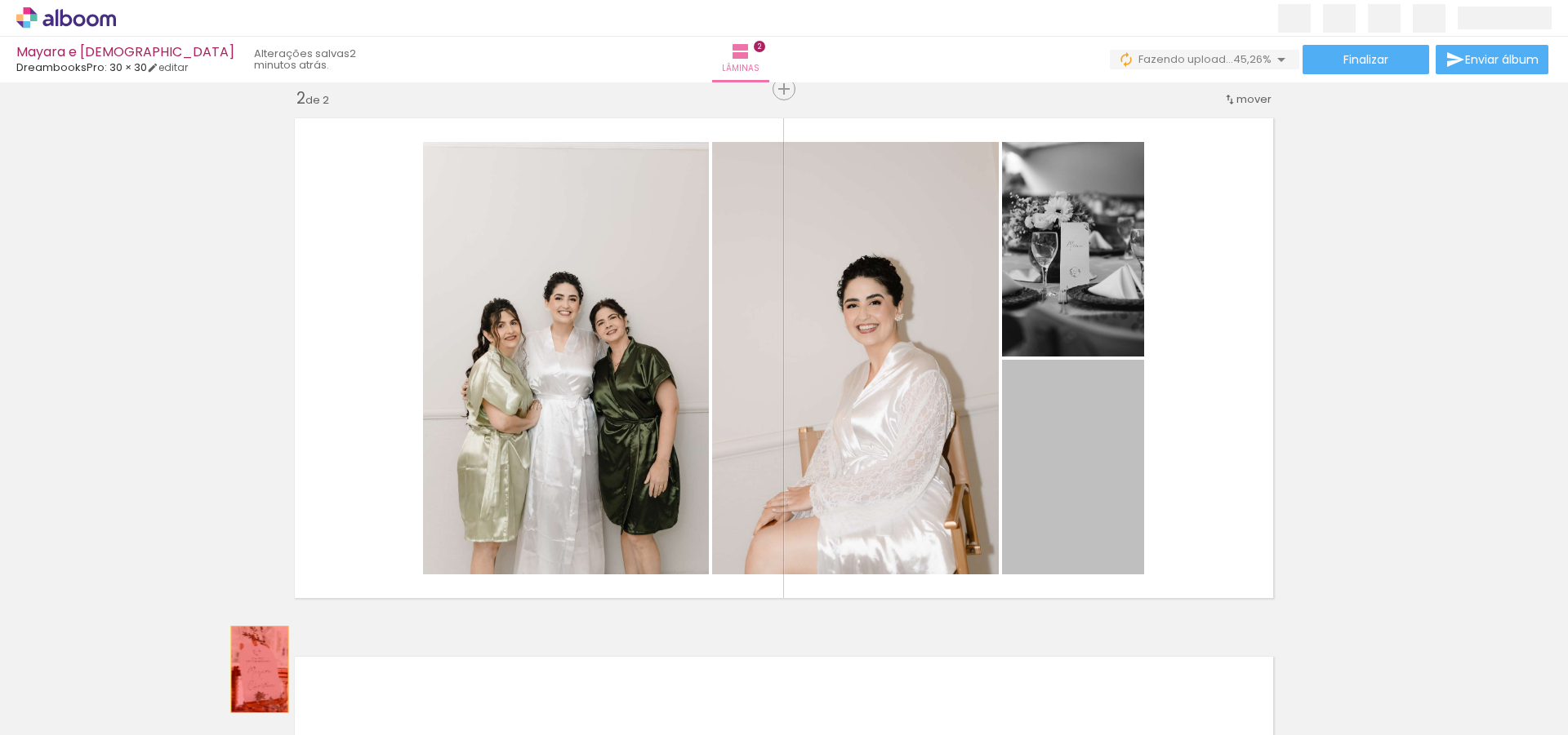
drag, startPoint x: 939, startPoint y: 481, endPoint x: 259, endPoint y: 668, distance: 705.2
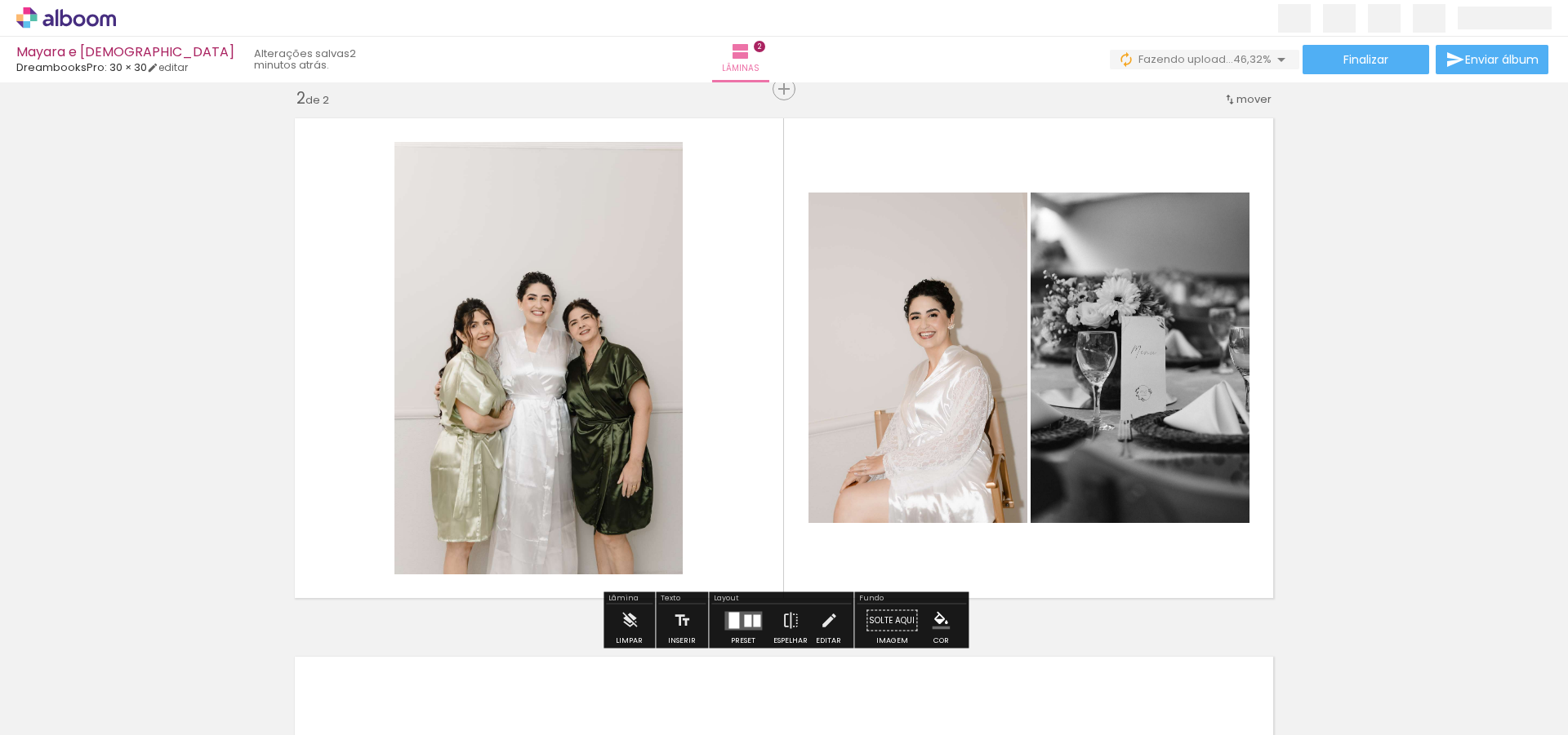
click at [732, 623] on div at bounding box center [733, 620] width 11 height 17
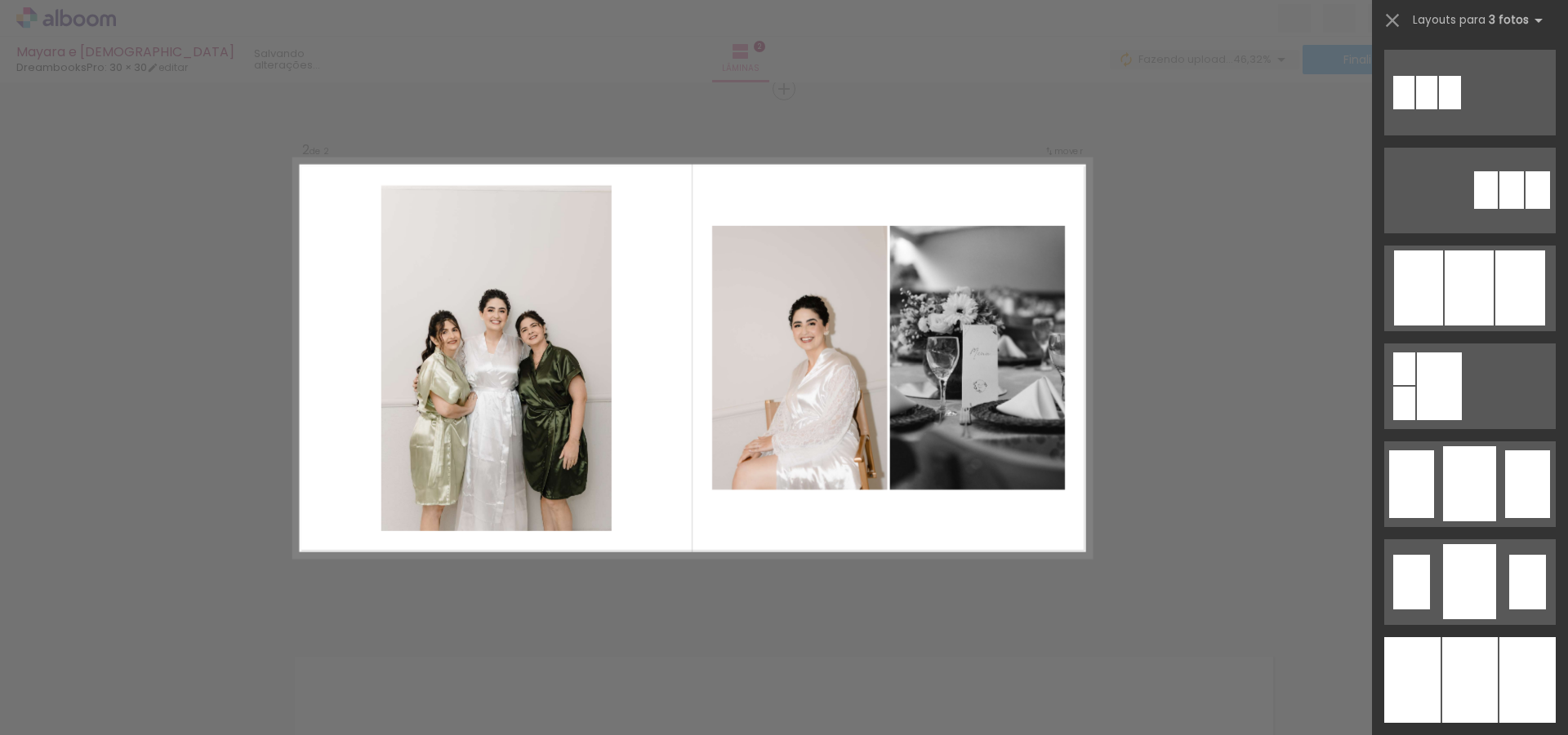
scroll to position [0, 0]
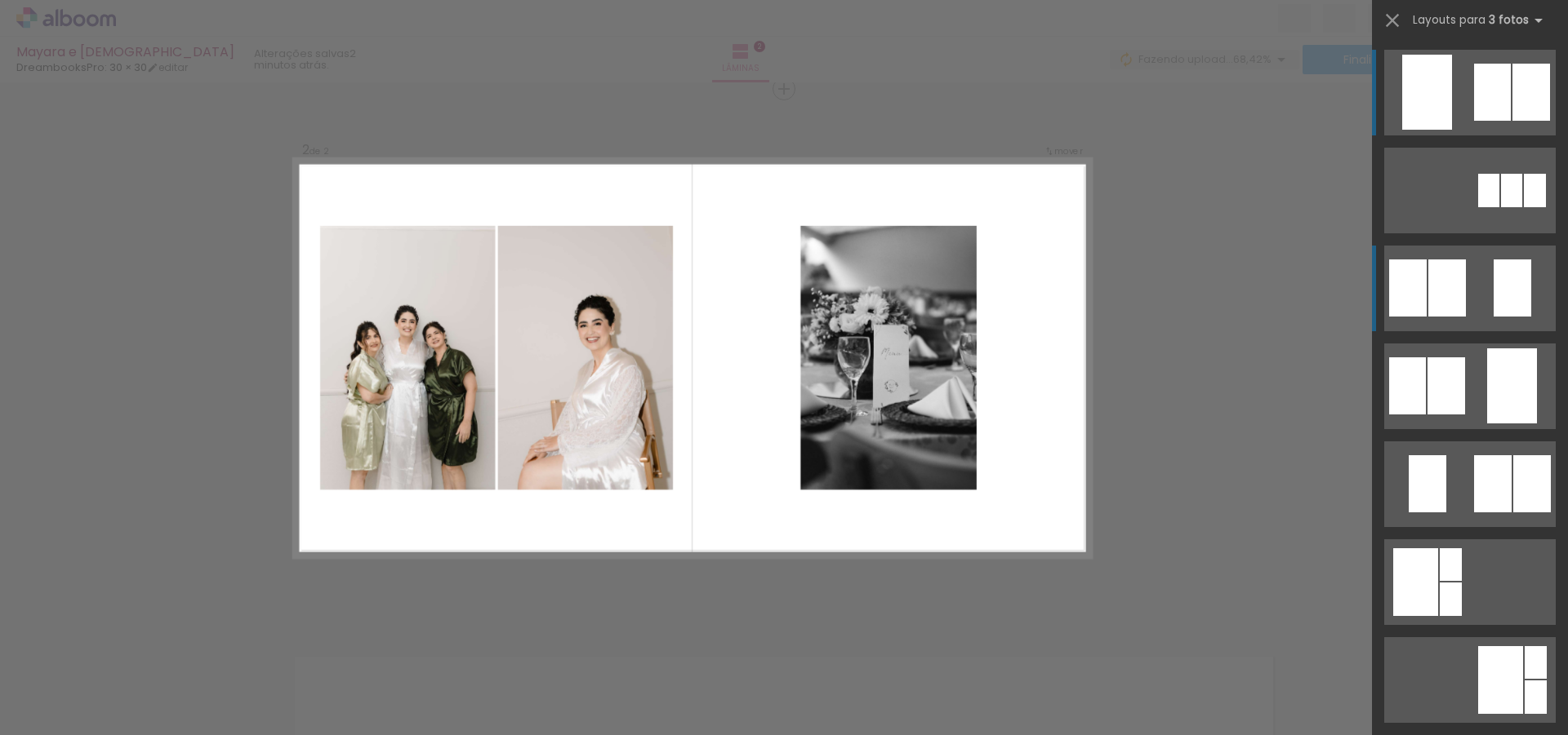
click at [1452, 284] on div at bounding box center [1447, 288] width 38 height 57
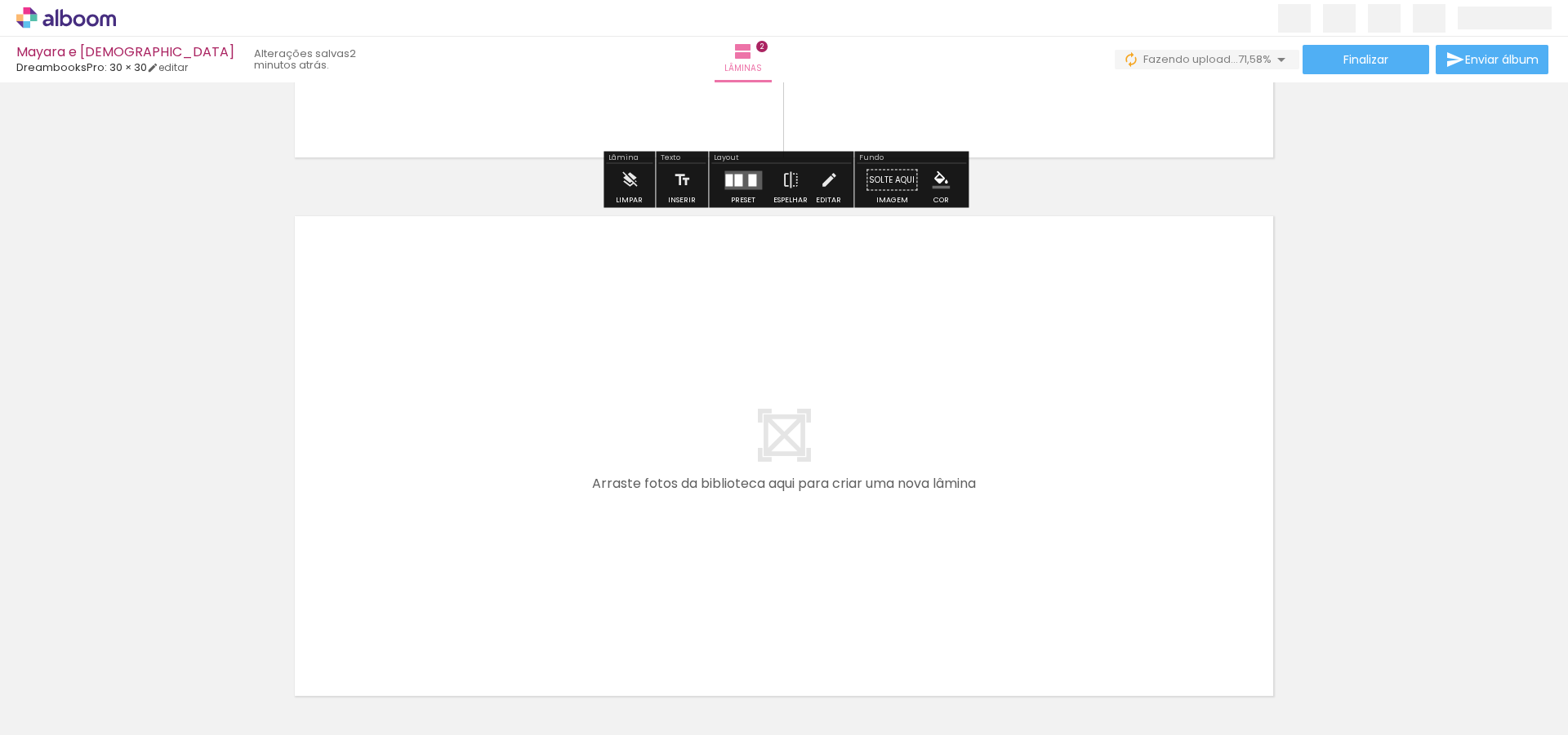
scroll to position [1129, 0]
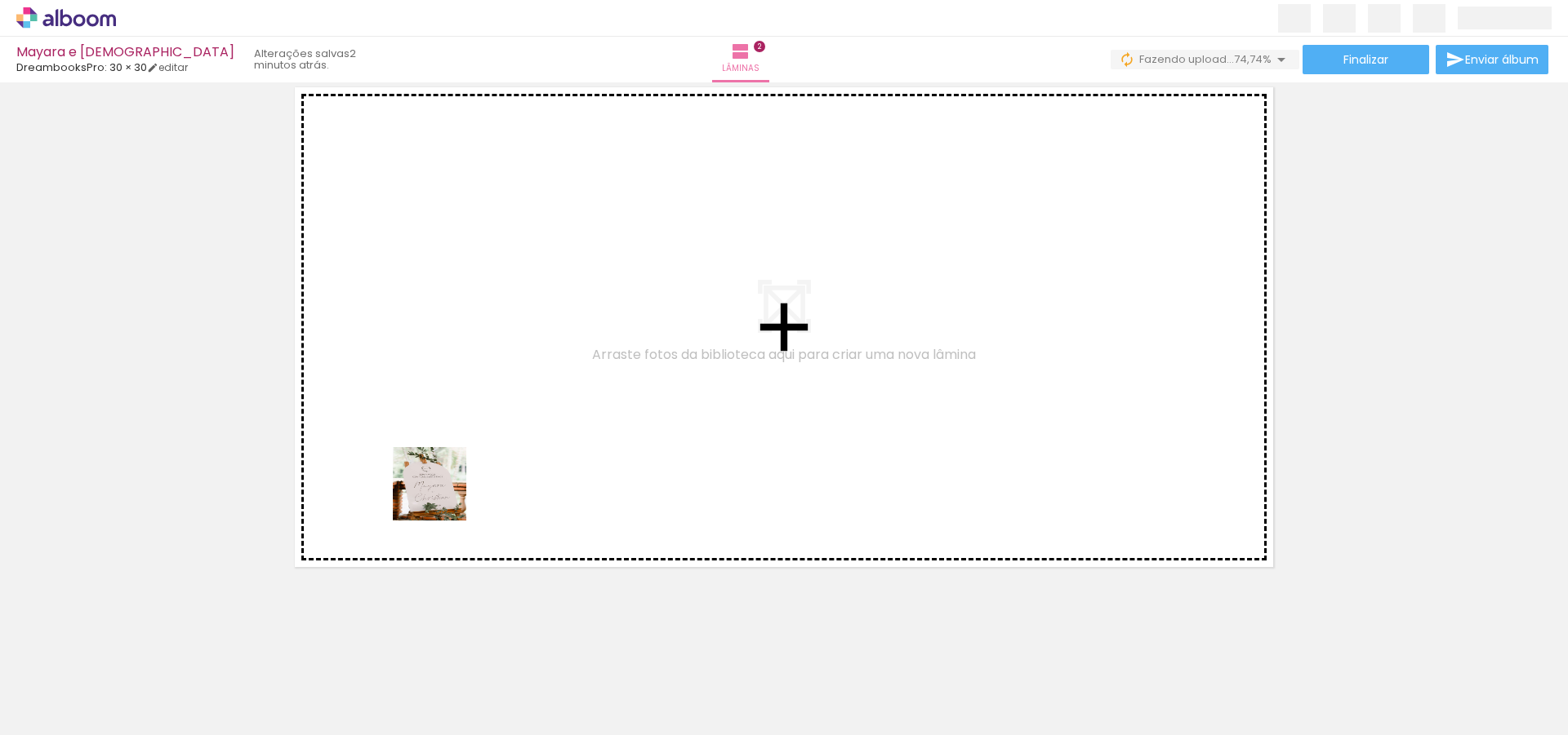
drag, startPoint x: 164, startPoint y: 689, endPoint x: 506, endPoint y: 455, distance: 414.4
click at [488, 468] on quentale-workspace at bounding box center [784, 367] width 1568 height 735
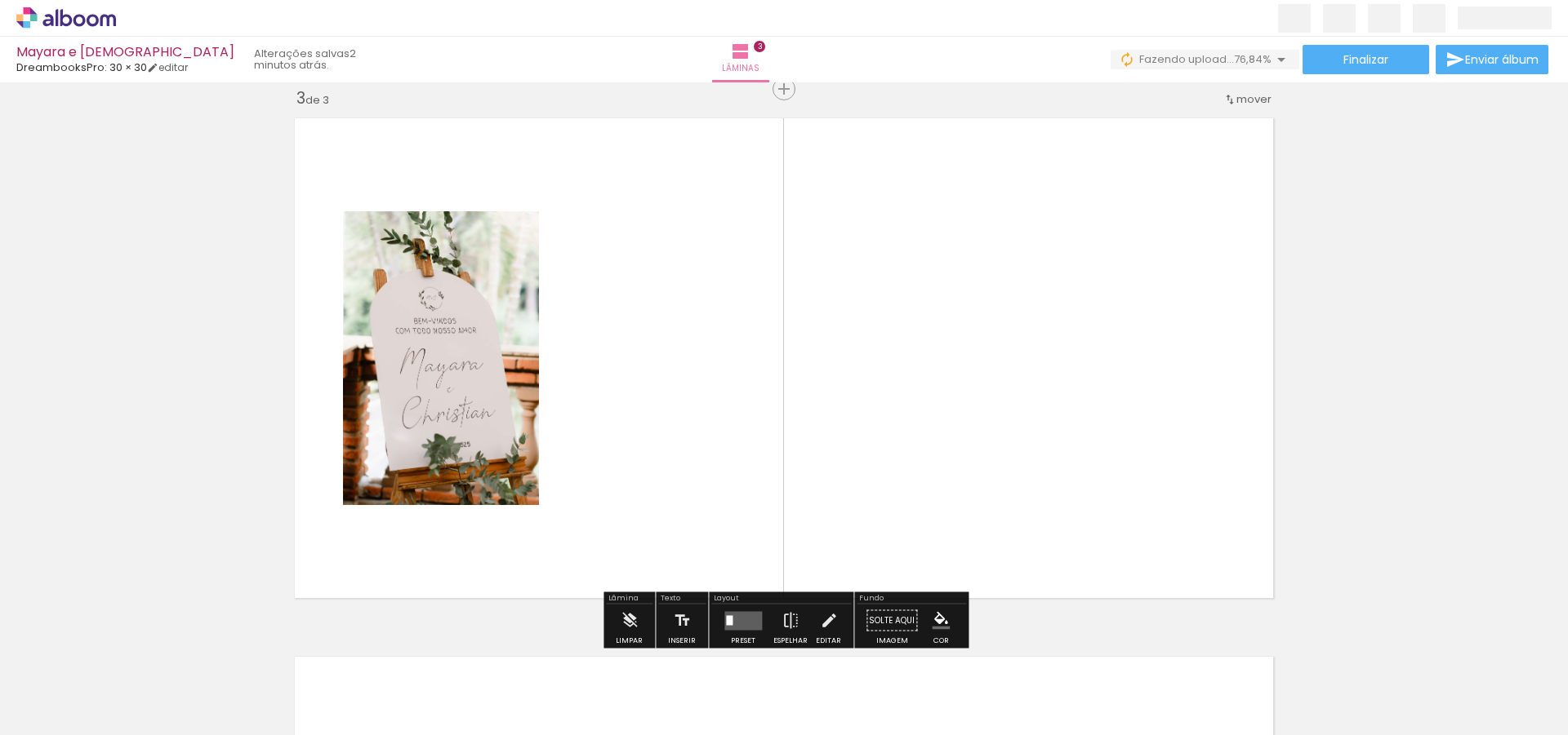
scroll to position [0, 4]
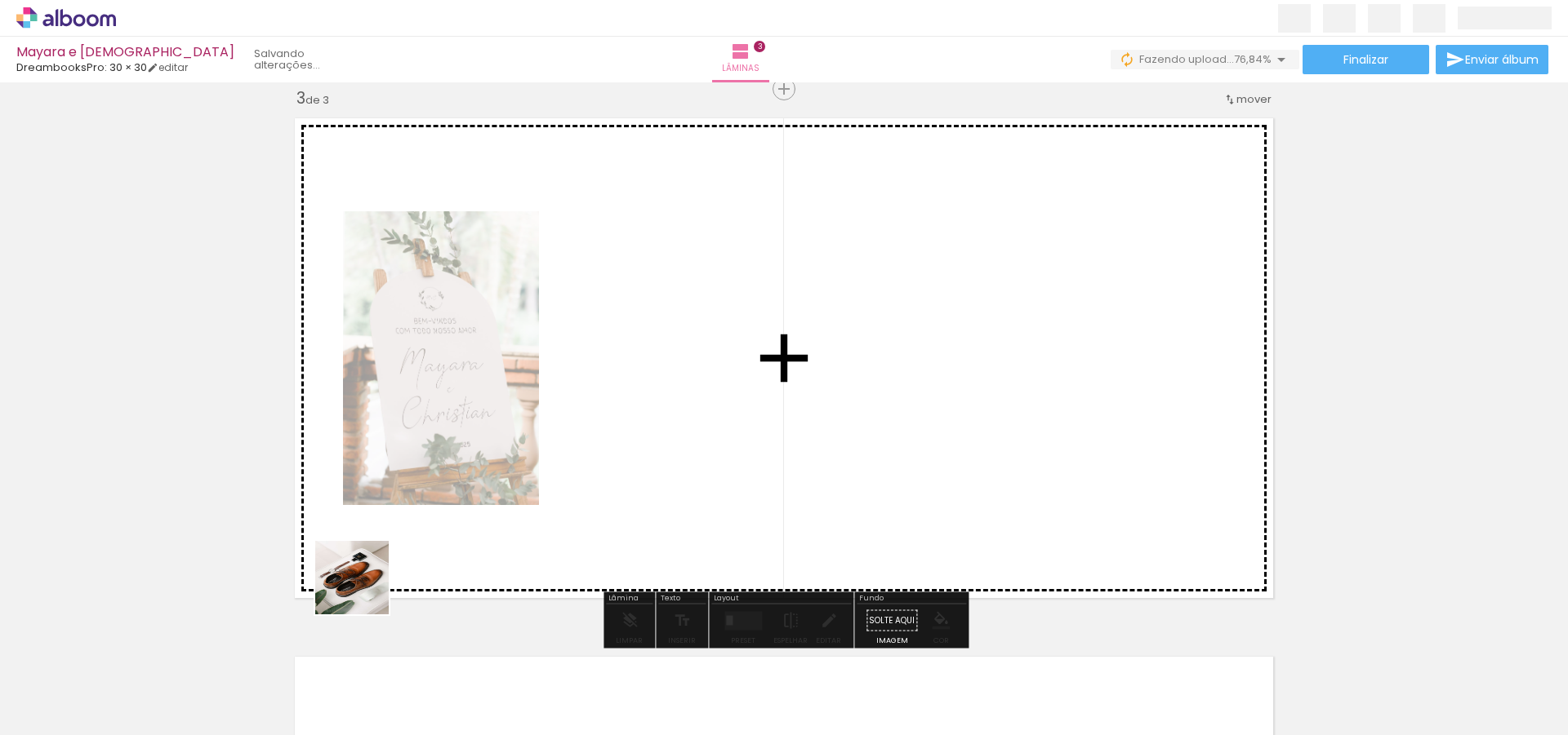
click at [709, 448] on quentale-workspace at bounding box center [784, 367] width 1568 height 735
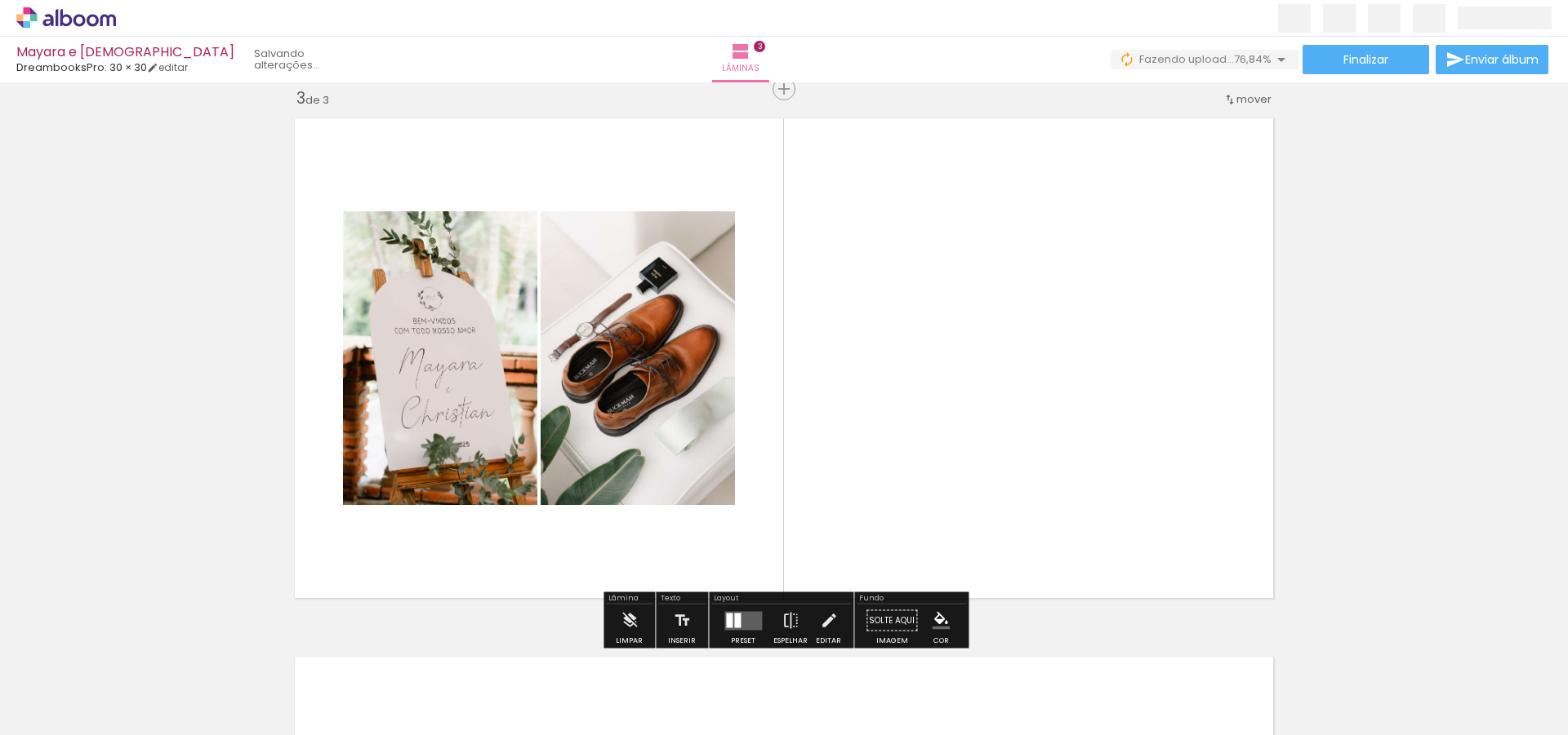
scroll to position [1093, 0]
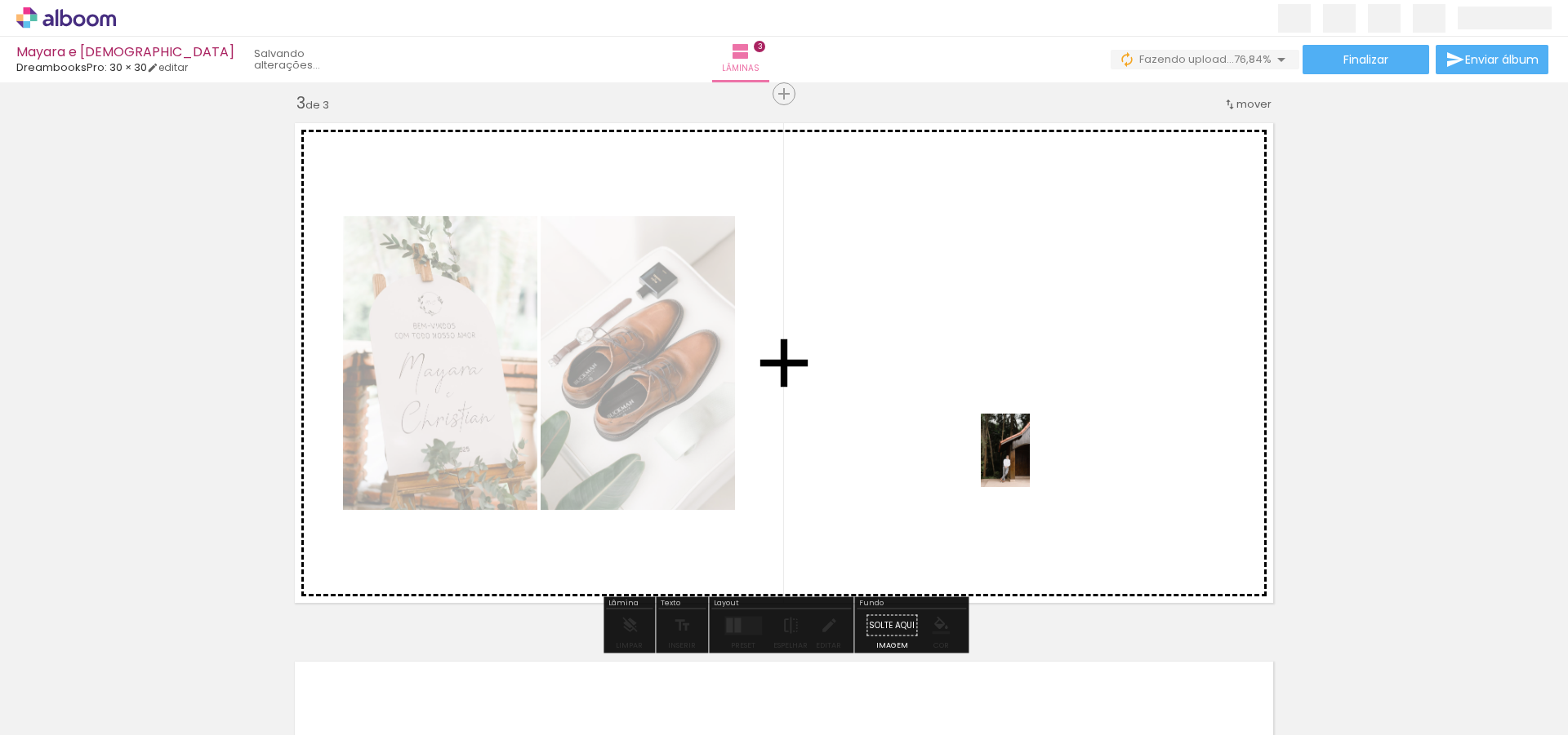
drag, startPoint x: 183, startPoint y: 695, endPoint x: 1030, endPoint y: 463, distance: 878.2
click at [1030, 463] on quentale-workspace at bounding box center [784, 367] width 1568 height 735
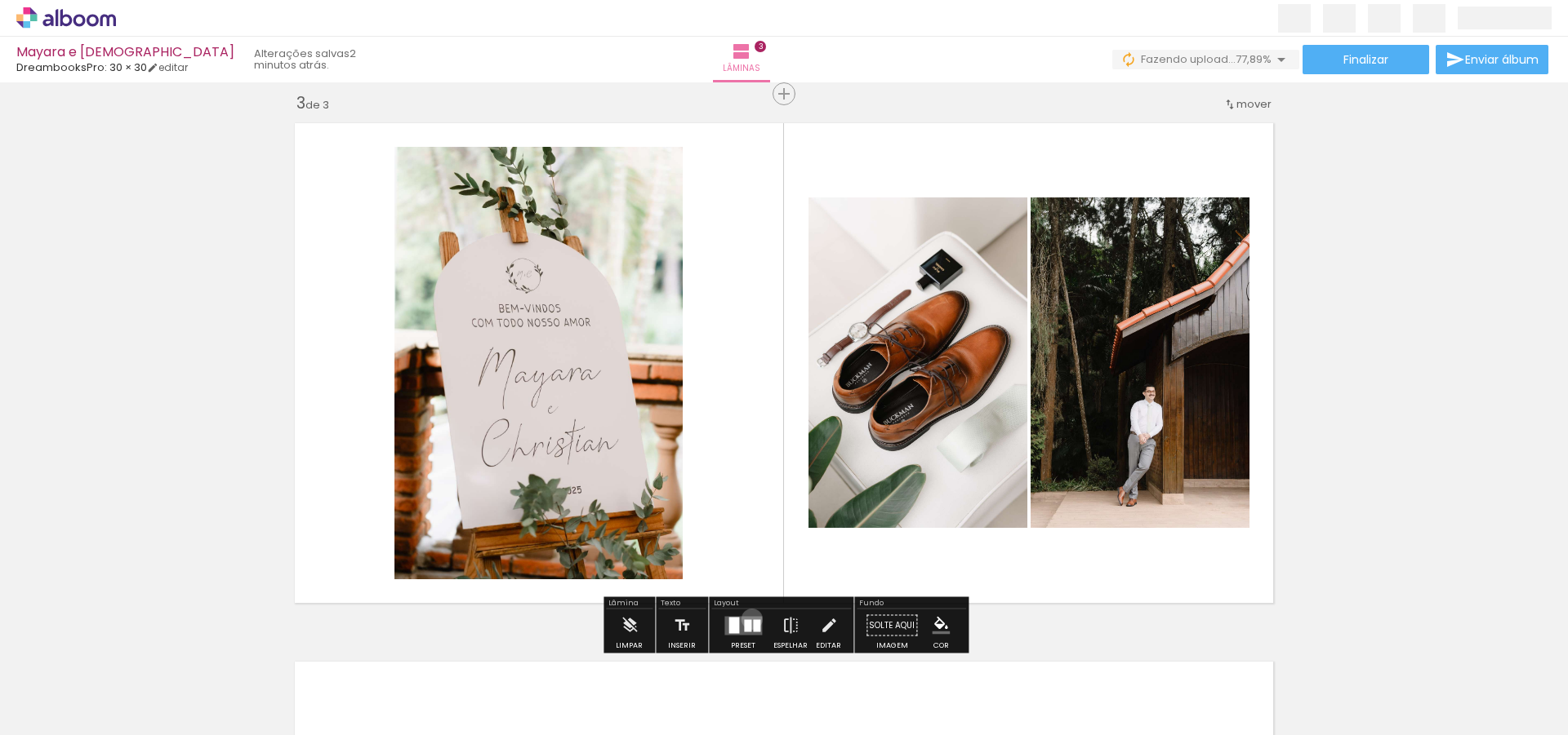
drag, startPoint x: 748, startPoint y: 619, endPoint x: 758, endPoint y: 614, distance: 11.2
click at [748, 619] on quentale-layouter at bounding box center [743, 626] width 38 height 18
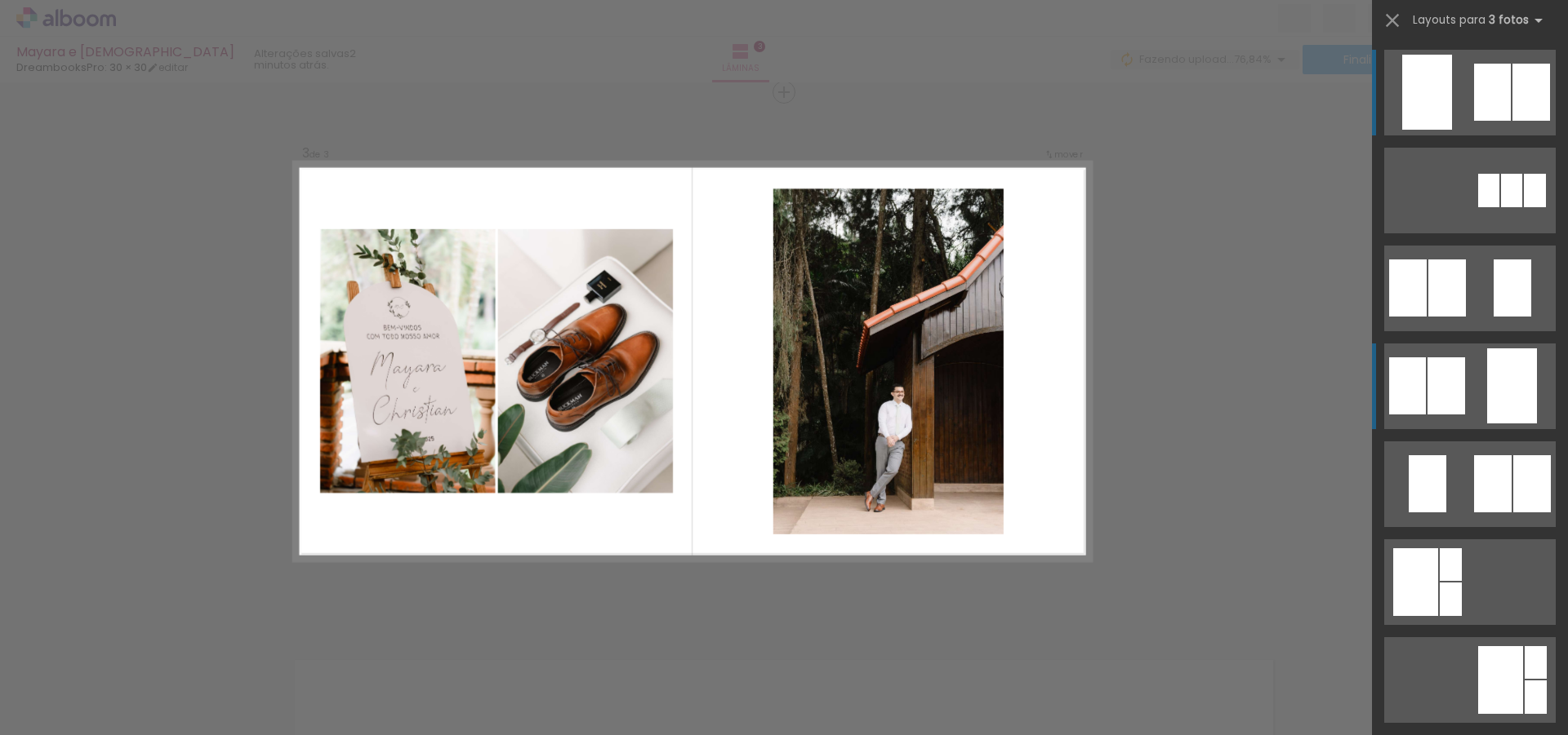
scroll to position [1097, 0]
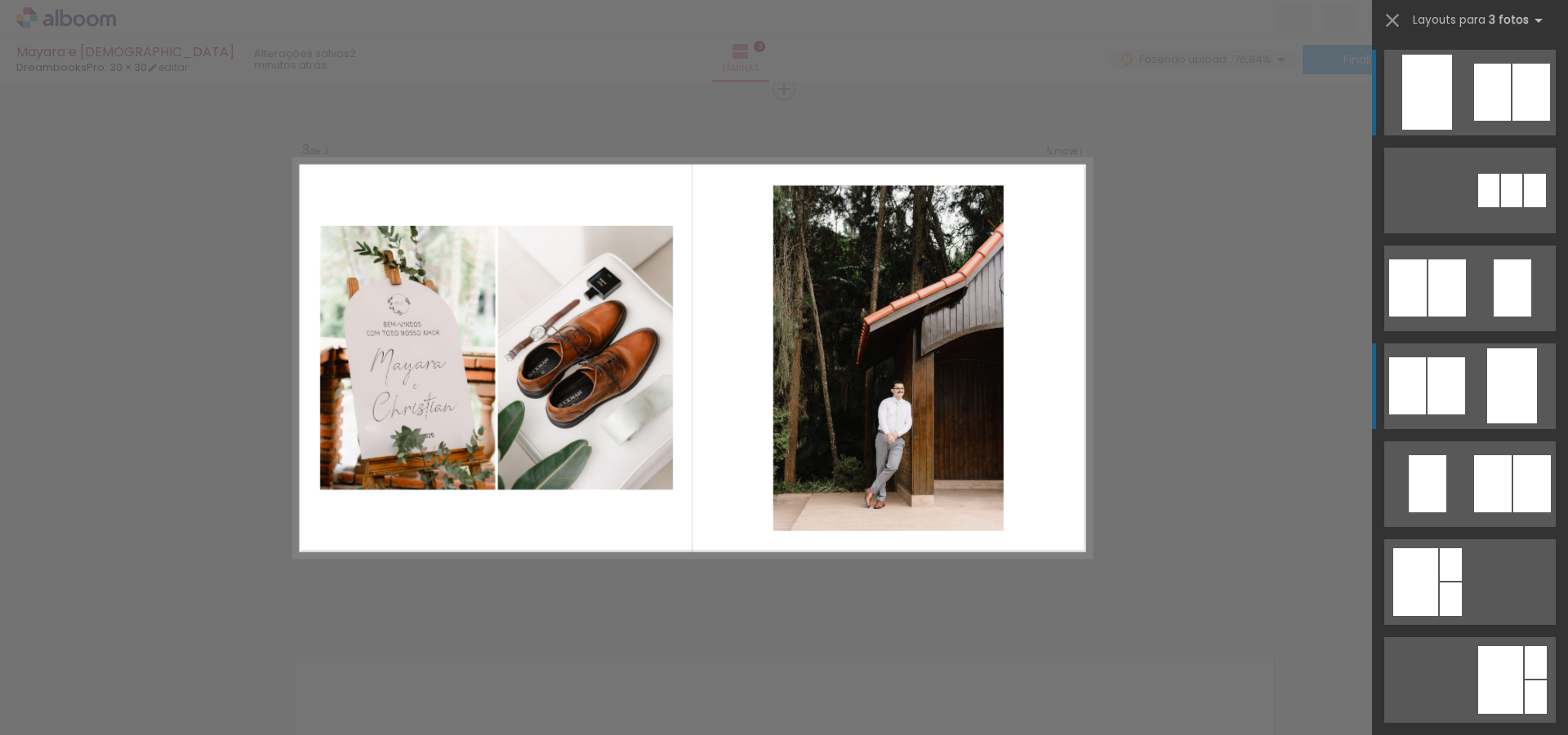
click at [1433, 365] on div at bounding box center [1446, 386] width 38 height 57
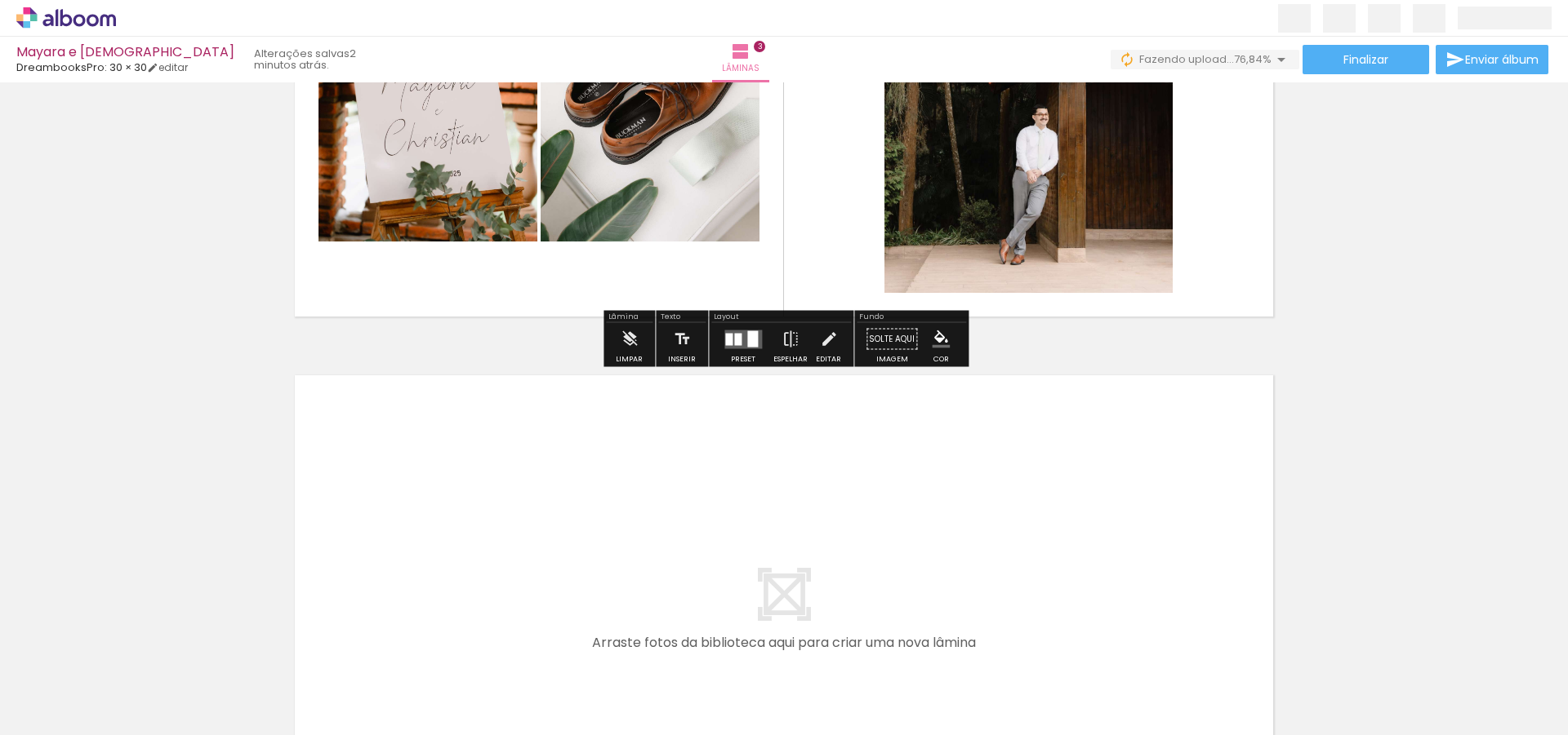
scroll to position [1484, 0]
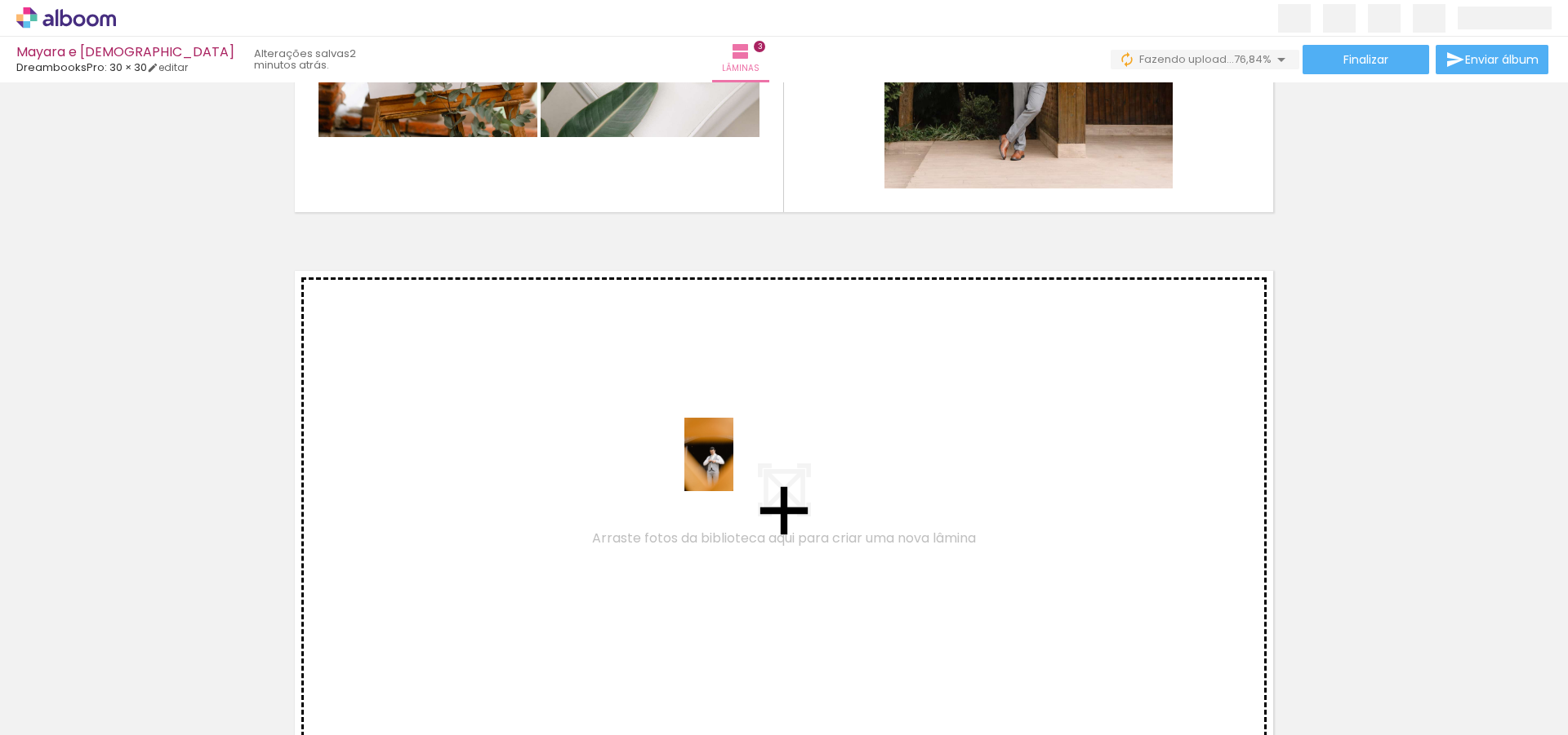
click at [733, 467] on quentale-workspace at bounding box center [784, 367] width 1568 height 735
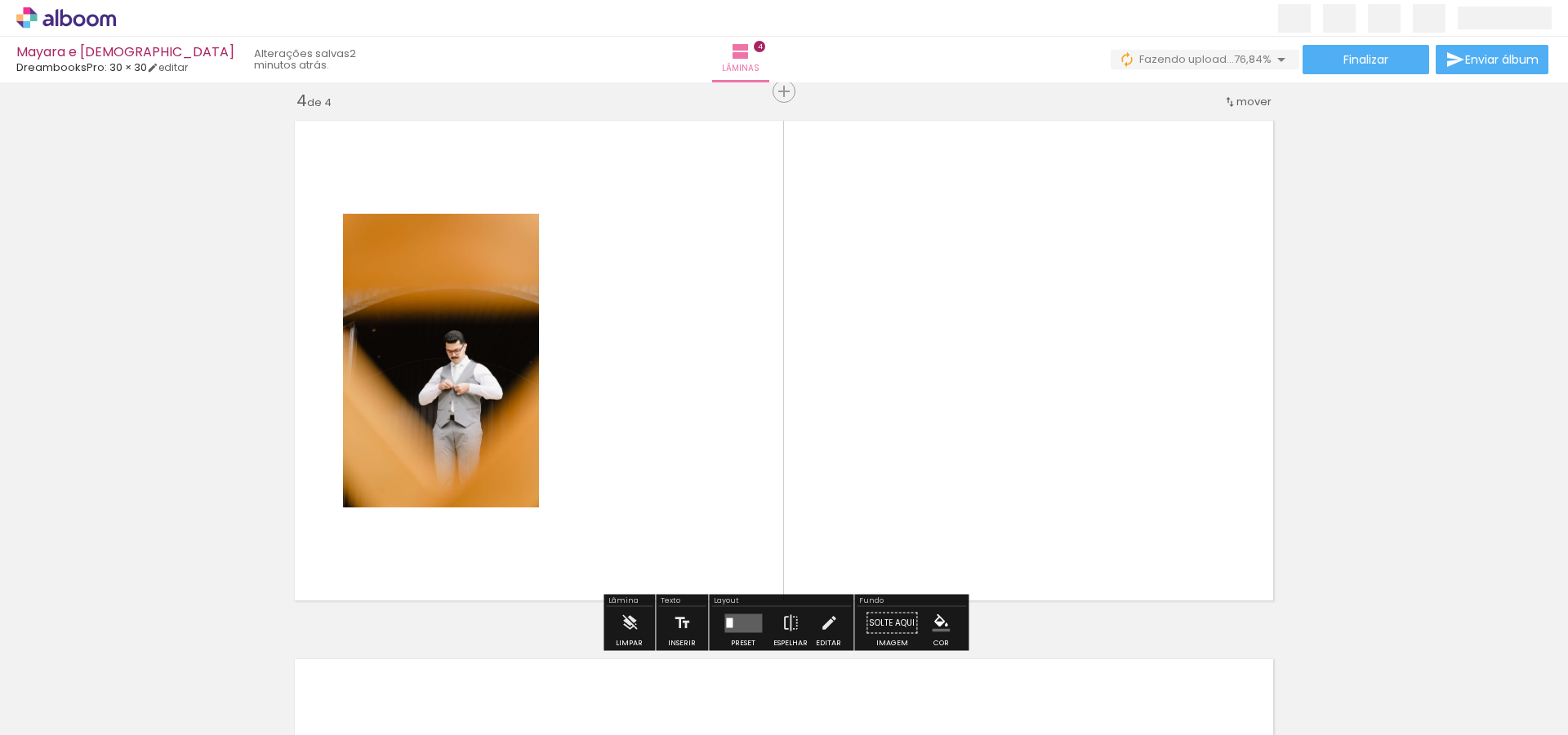
scroll to position [1637, 0]
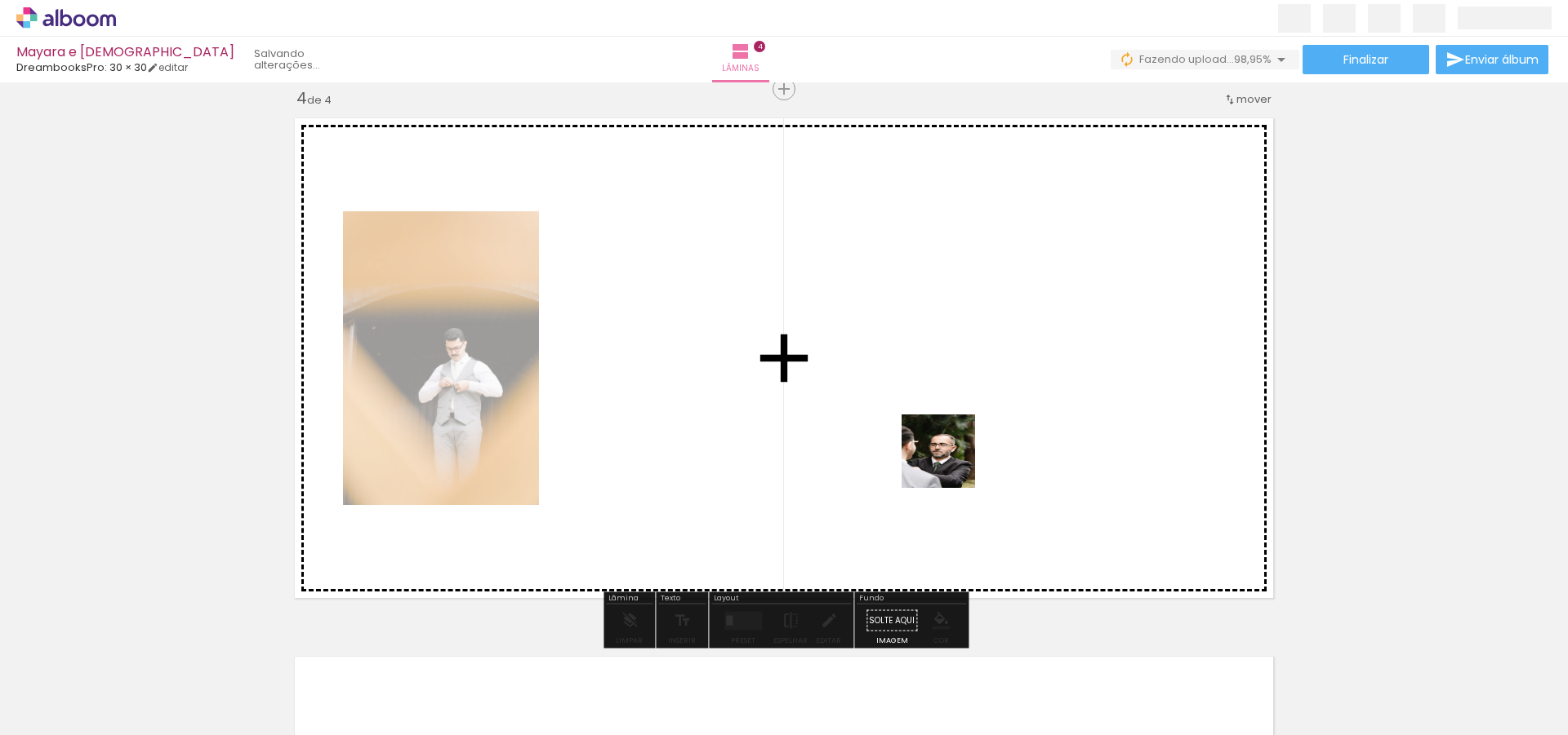
drag, startPoint x: 176, startPoint y: 693, endPoint x: 952, endPoint y: 463, distance: 809.4
click at [952, 463] on quentale-workspace at bounding box center [784, 367] width 1568 height 735
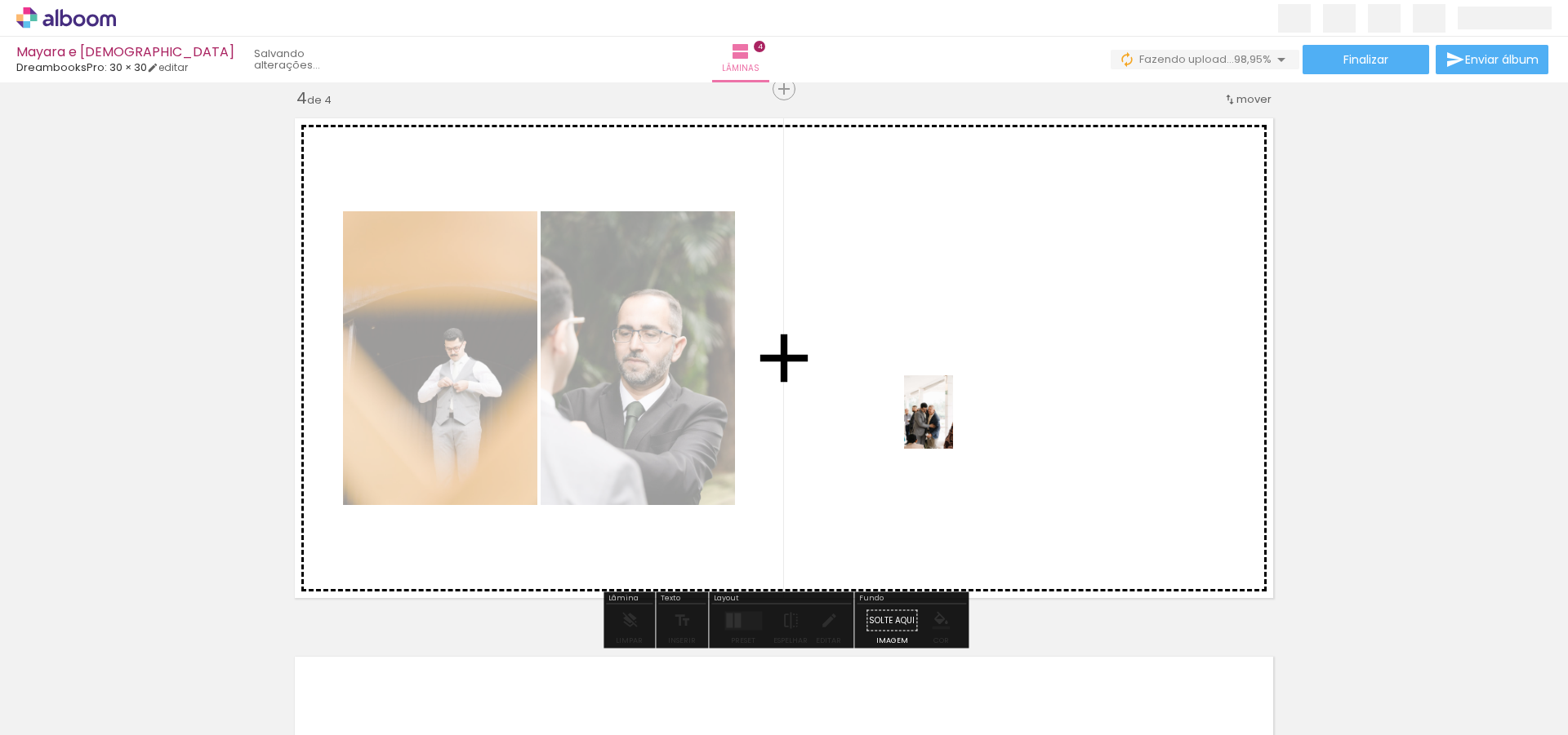
drag, startPoint x: 185, startPoint y: 675, endPoint x: 978, endPoint y: 419, distance: 833.3
click at [978, 419] on quentale-workspace at bounding box center [784, 367] width 1568 height 735
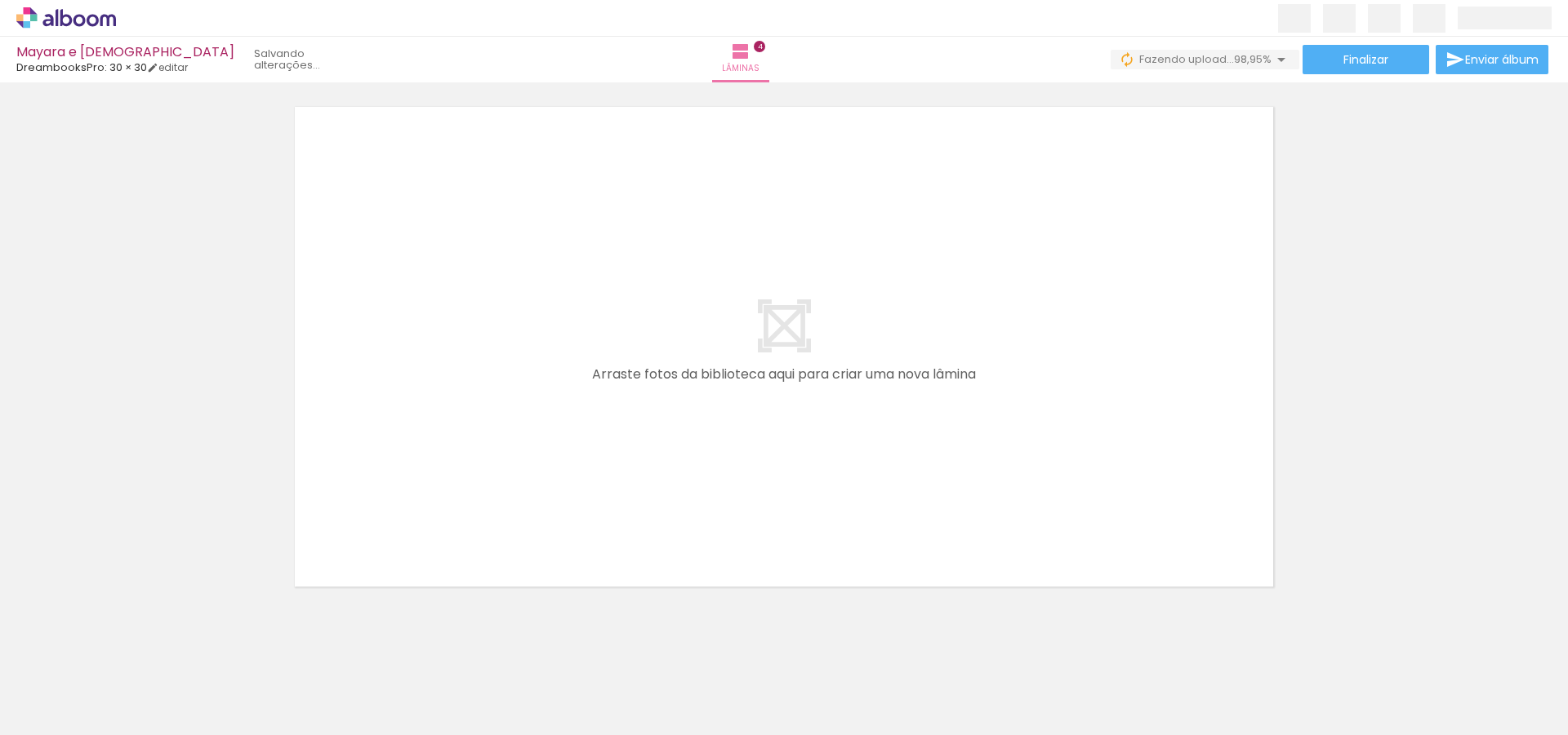
scroll to position [2188, 0]
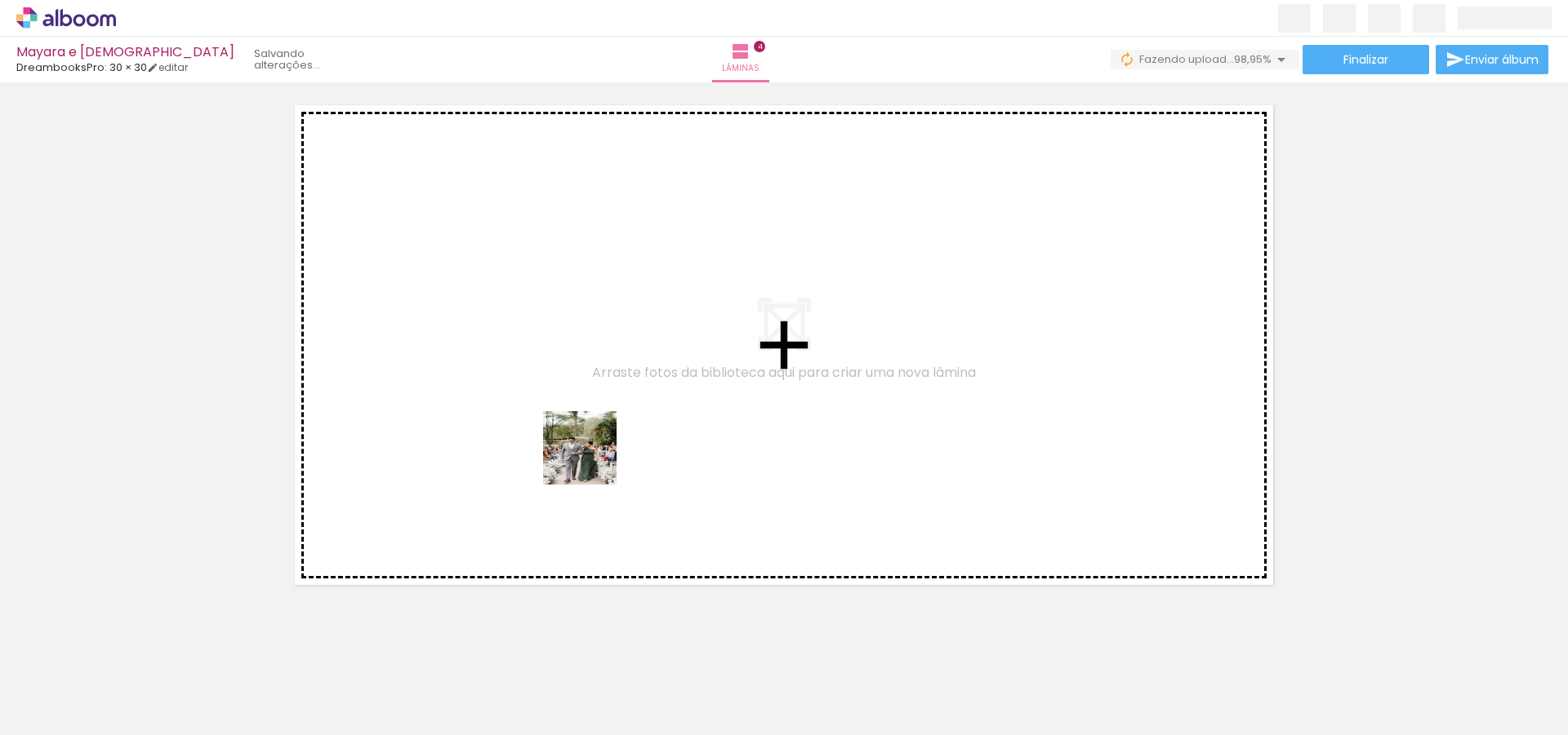
drag, startPoint x: 197, startPoint y: 674, endPoint x: 525, endPoint y: 511, distance: 366.3
click at [604, 454] on quentale-workspace at bounding box center [784, 367] width 1568 height 735
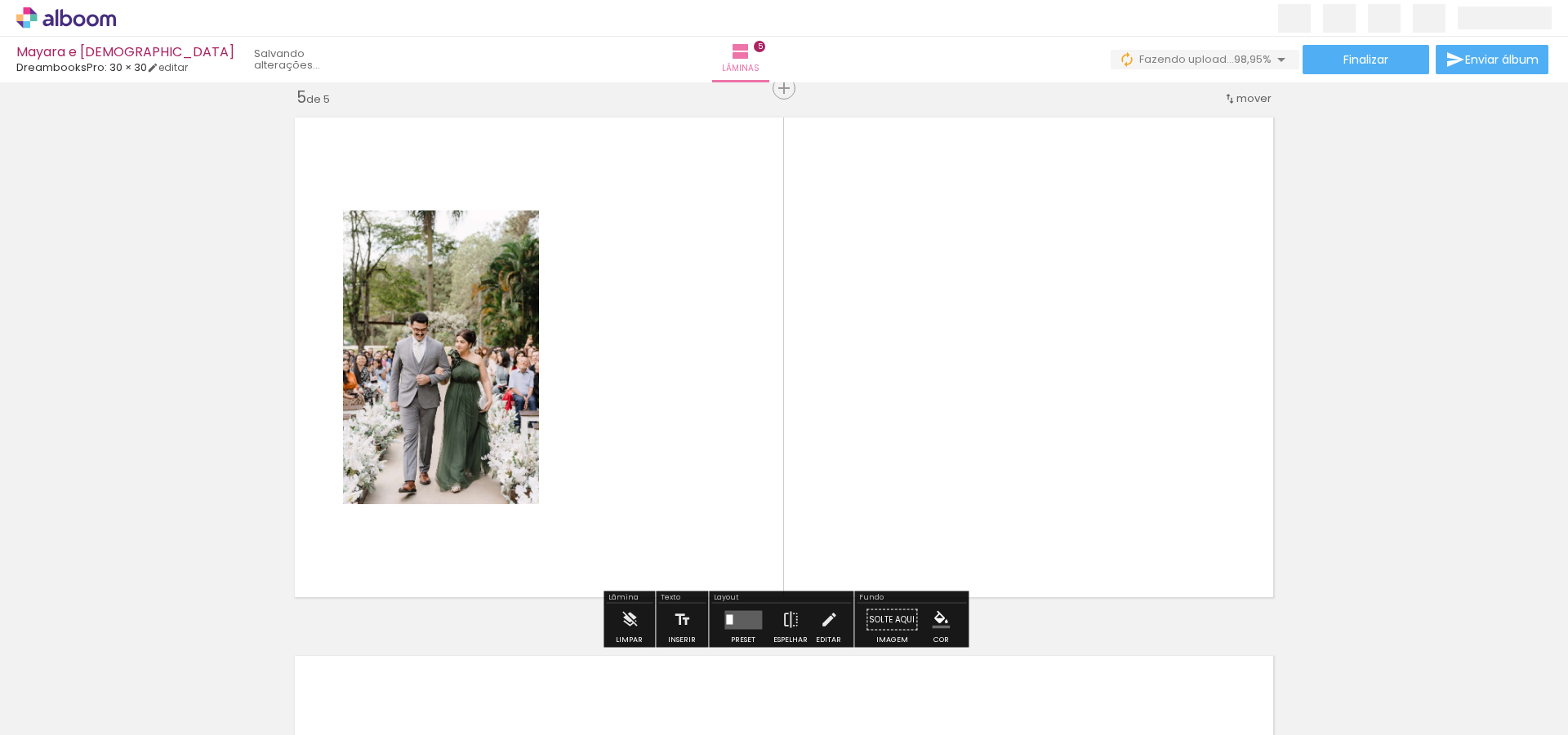
scroll to position [2176, 0]
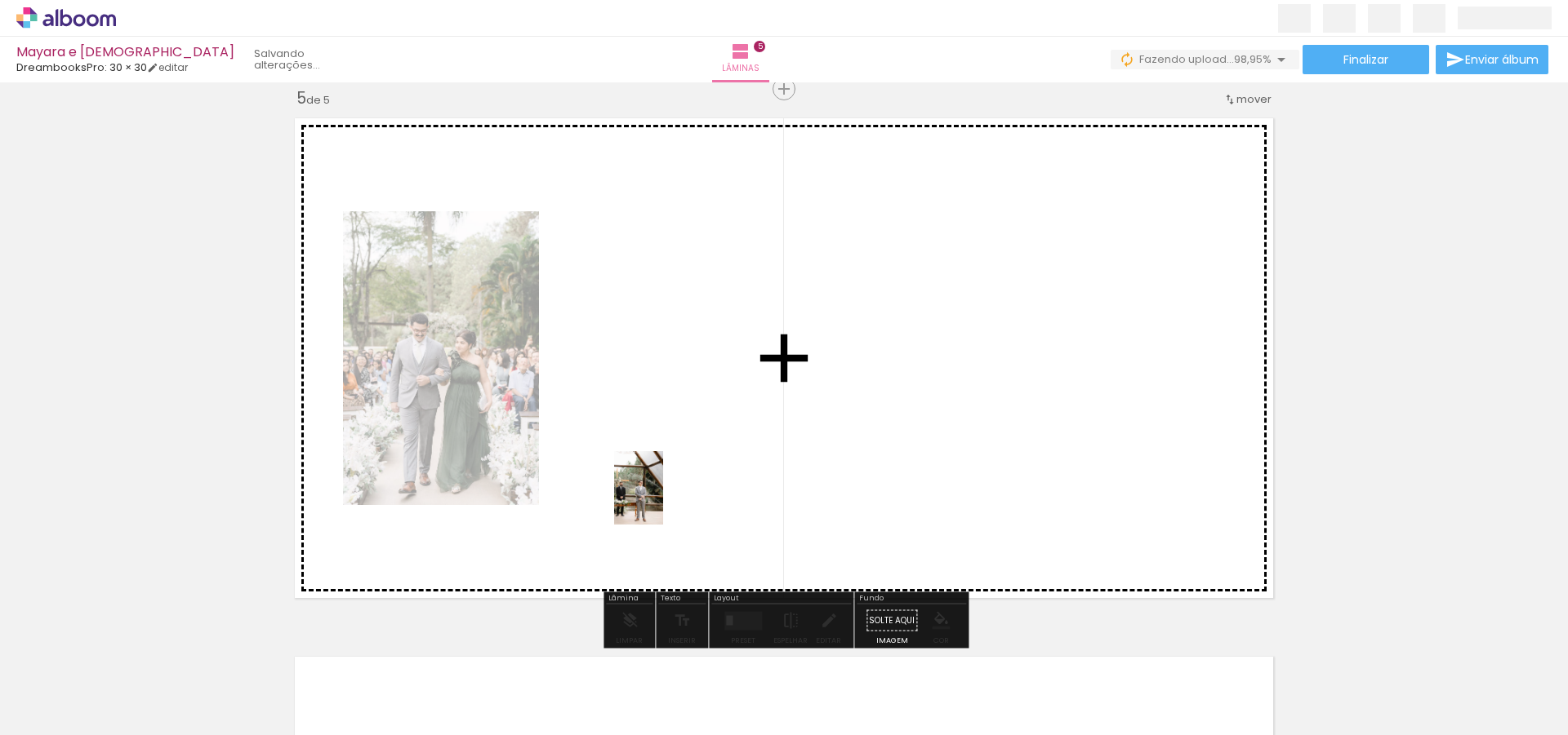
click at [663, 500] on quentale-workspace at bounding box center [784, 367] width 1568 height 735
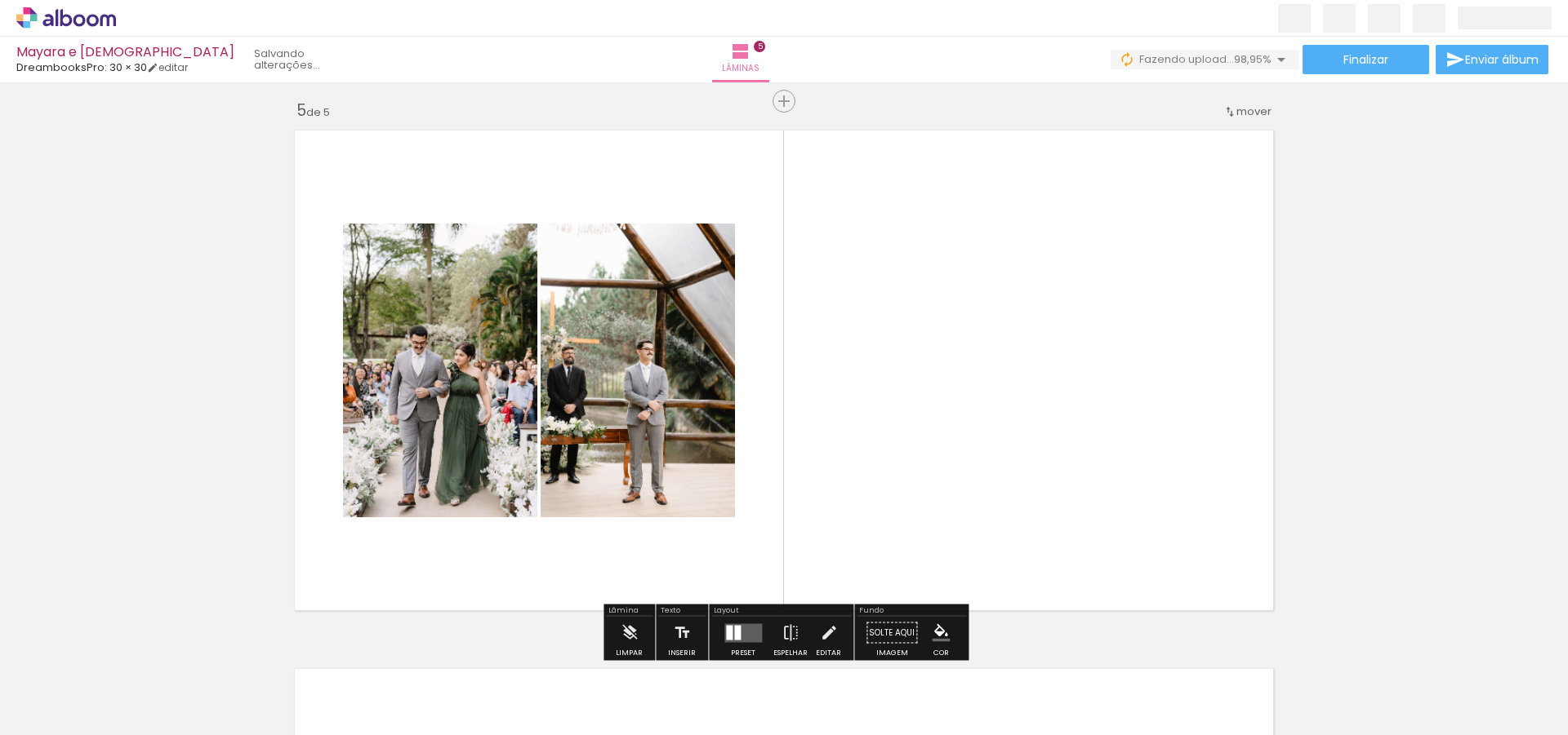
scroll to position [2159, 0]
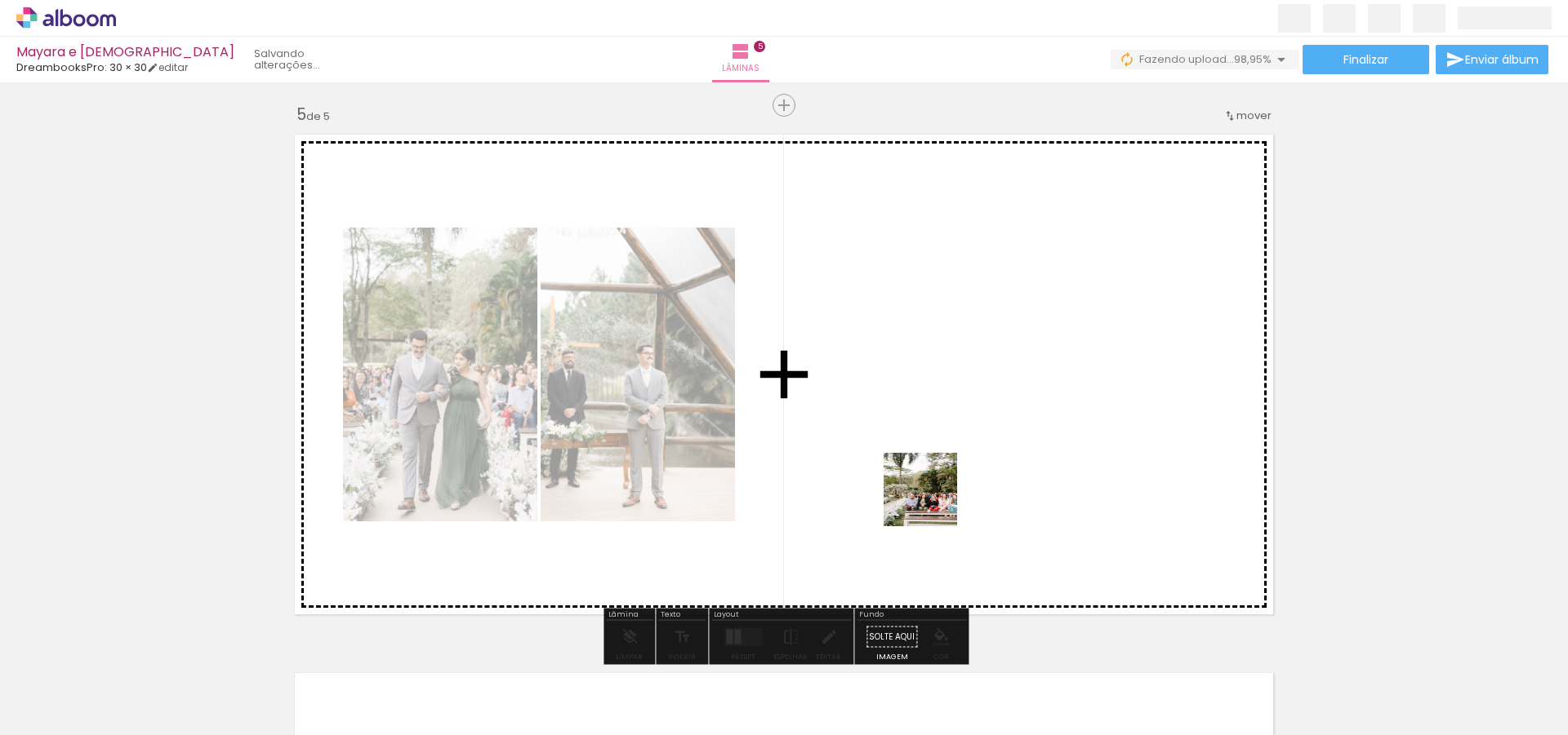
drag, startPoint x: 176, startPoint y: 698, endPoint x: 954, endPoint y: 496, distance: 803.8
click at [952, 499] on quentale-workspace at bounding box center [784, 367] width 1568 height 735
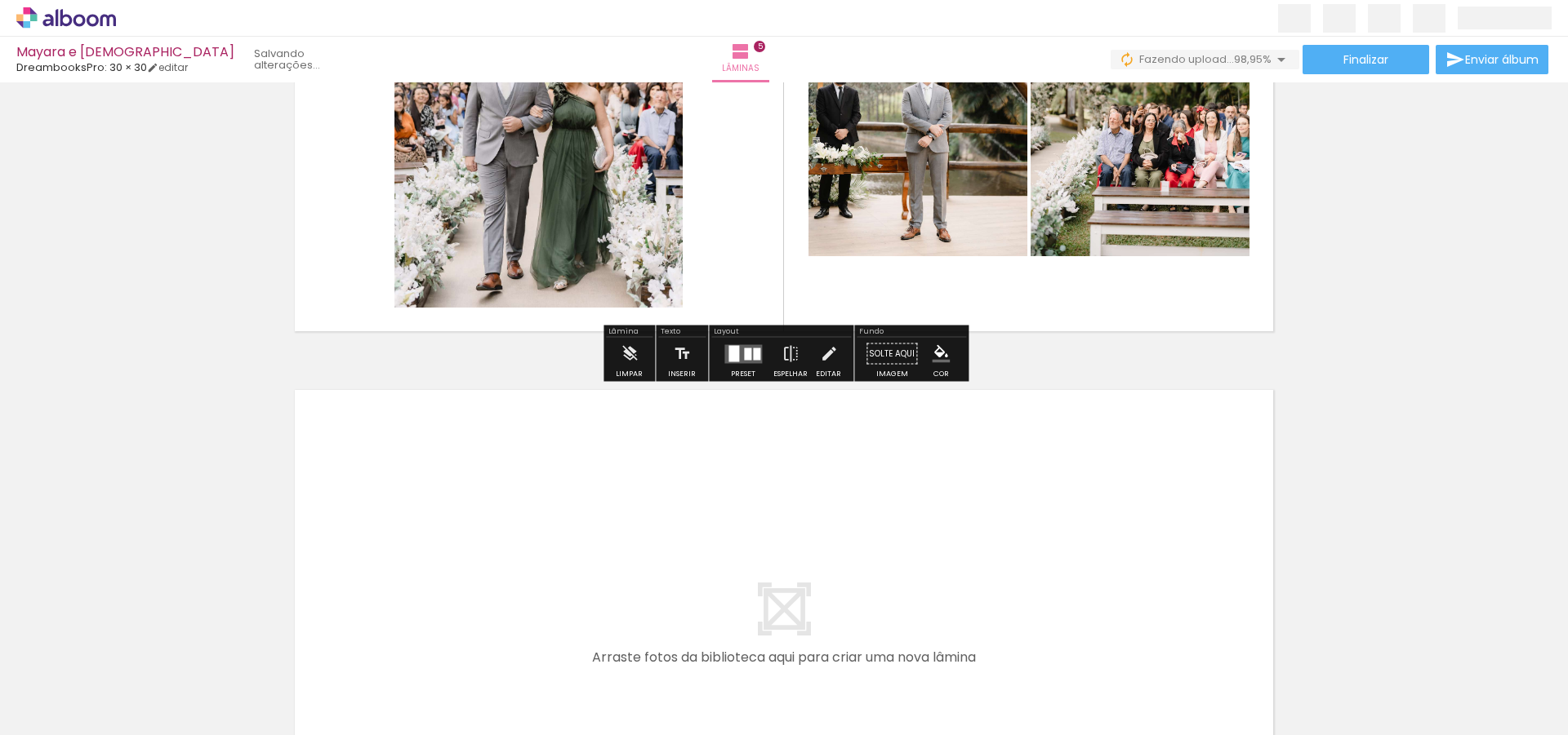
scroll to position [2597, 0]
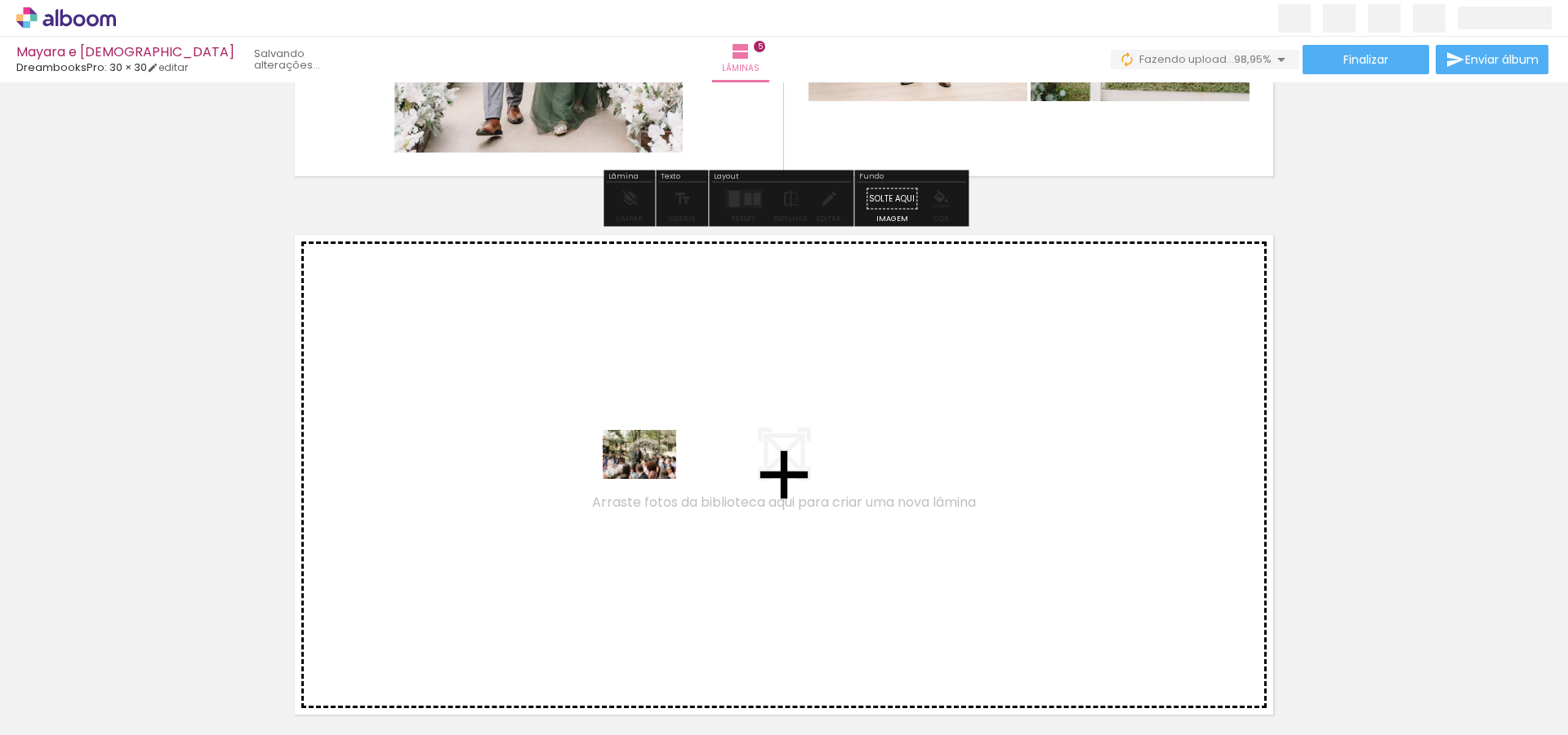
drag, startPoint x: 189, startPoint y: 678, endPoint x: 651, endPoint y: 479, distance: 503.0
click at [651, 479] on quentale-workspace at bounding box center [784, 367] width 1568 height 735
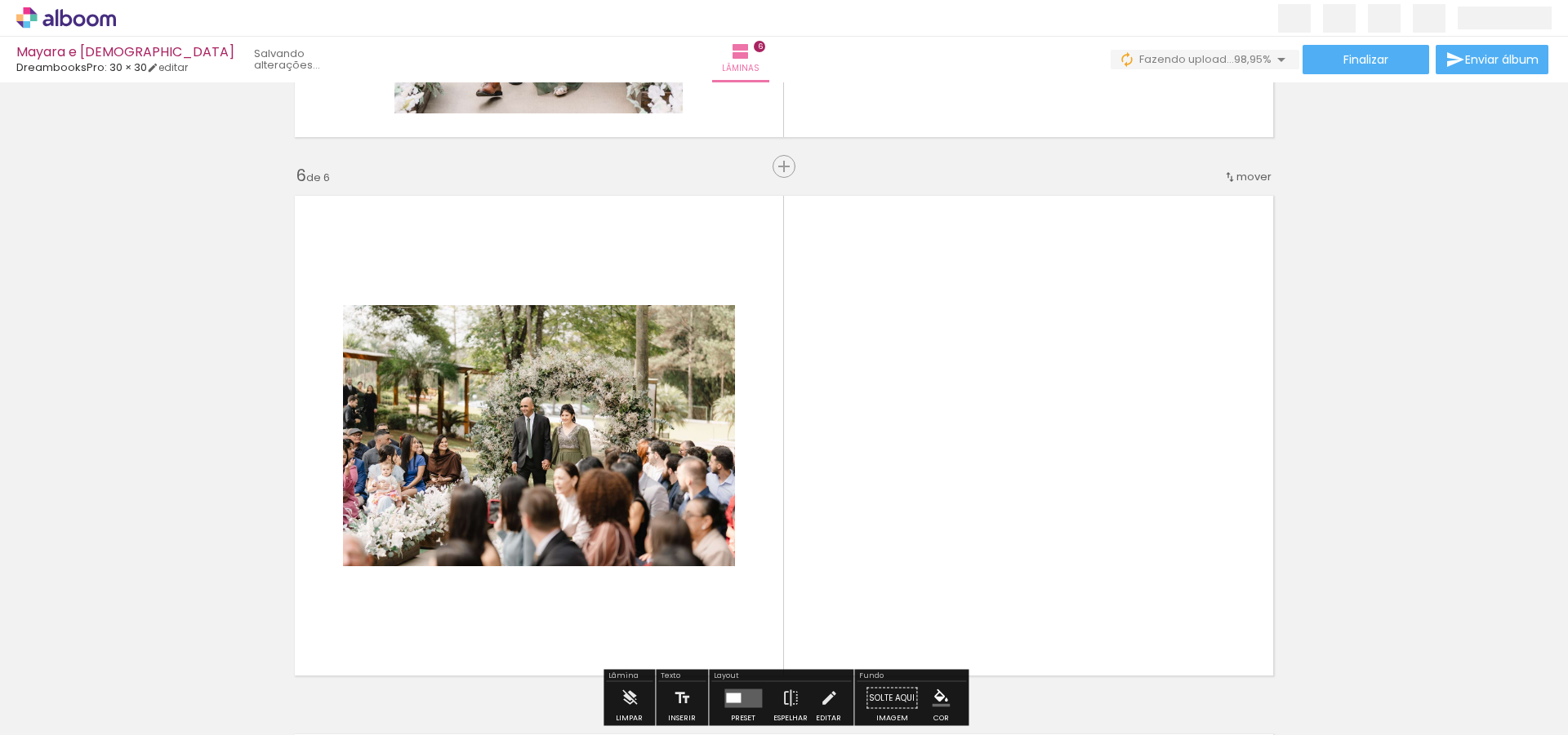
scroll to position [2714, 0]
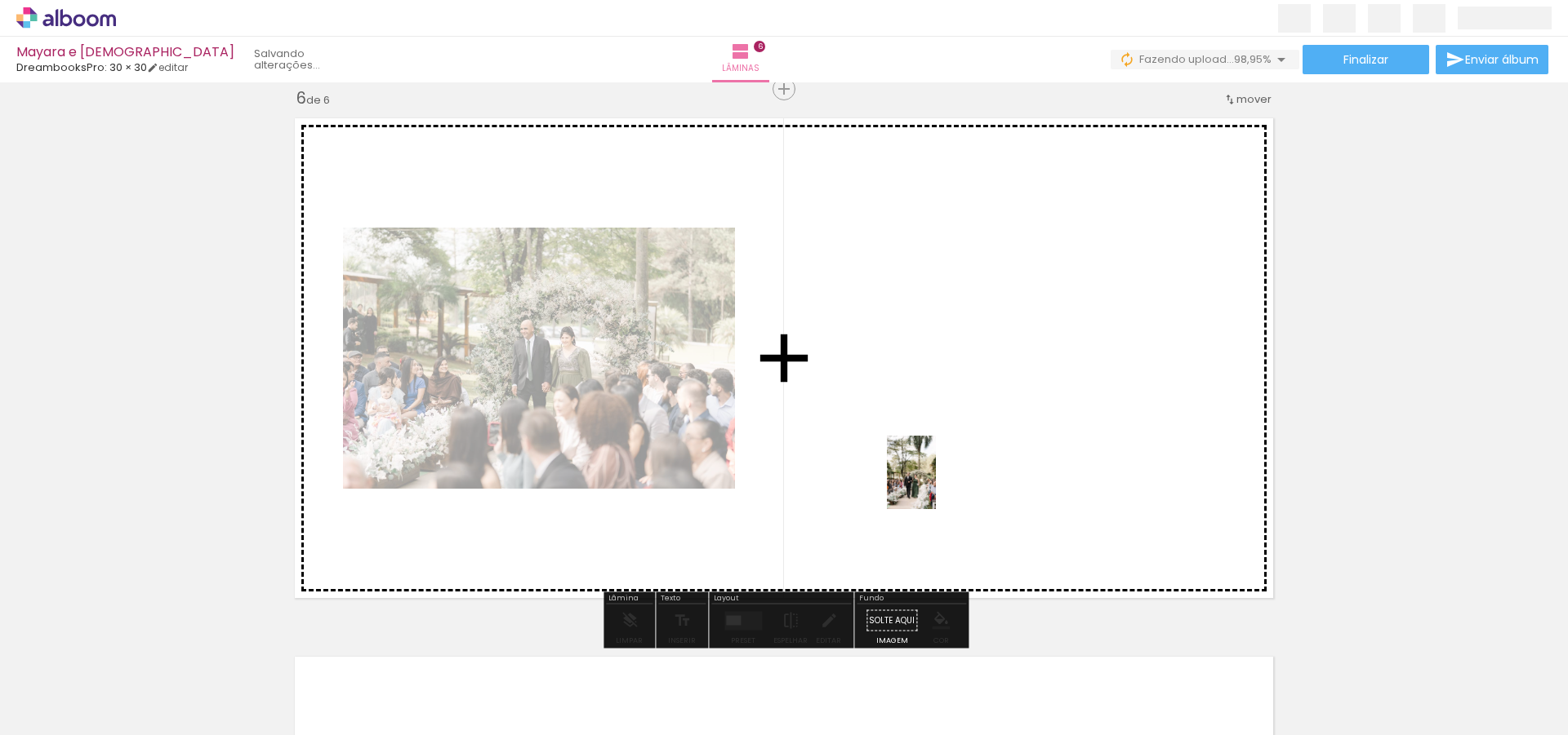
drag, startPoint x: 279, startPoint y: 663, endPoint x: 936, endPoint y: 484, distance: 680.9
click at [936, 485] on quentale-workspace at bounding box center [784, 367] width 1568 height 735
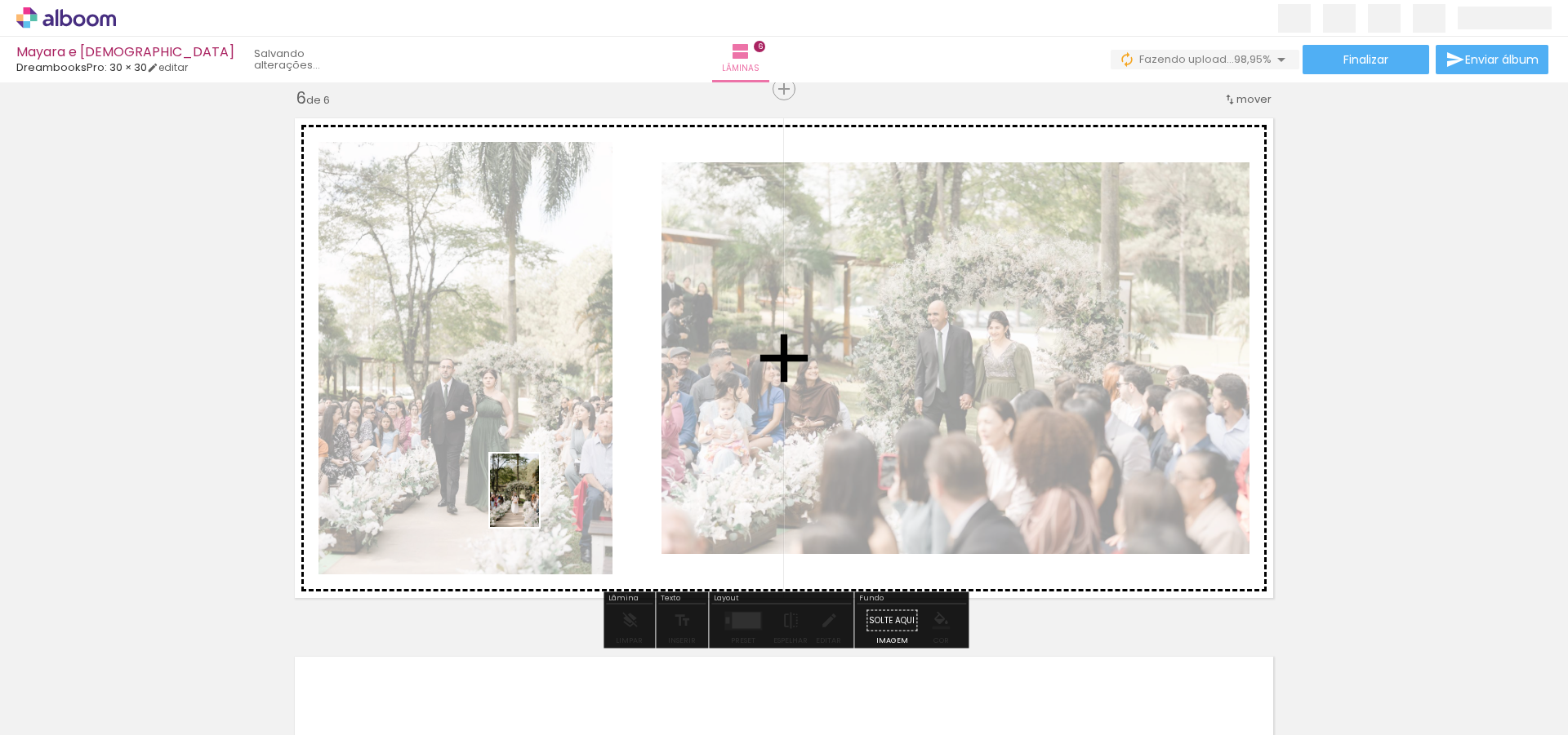
drag, startPoint x: 311, startPoint y: 648, endPoint x: 537, endPoint y: 503, distance: 268.5
click at [538, 502] on quentale-workspace at bounding box center [784, 367] width 1568 height 735
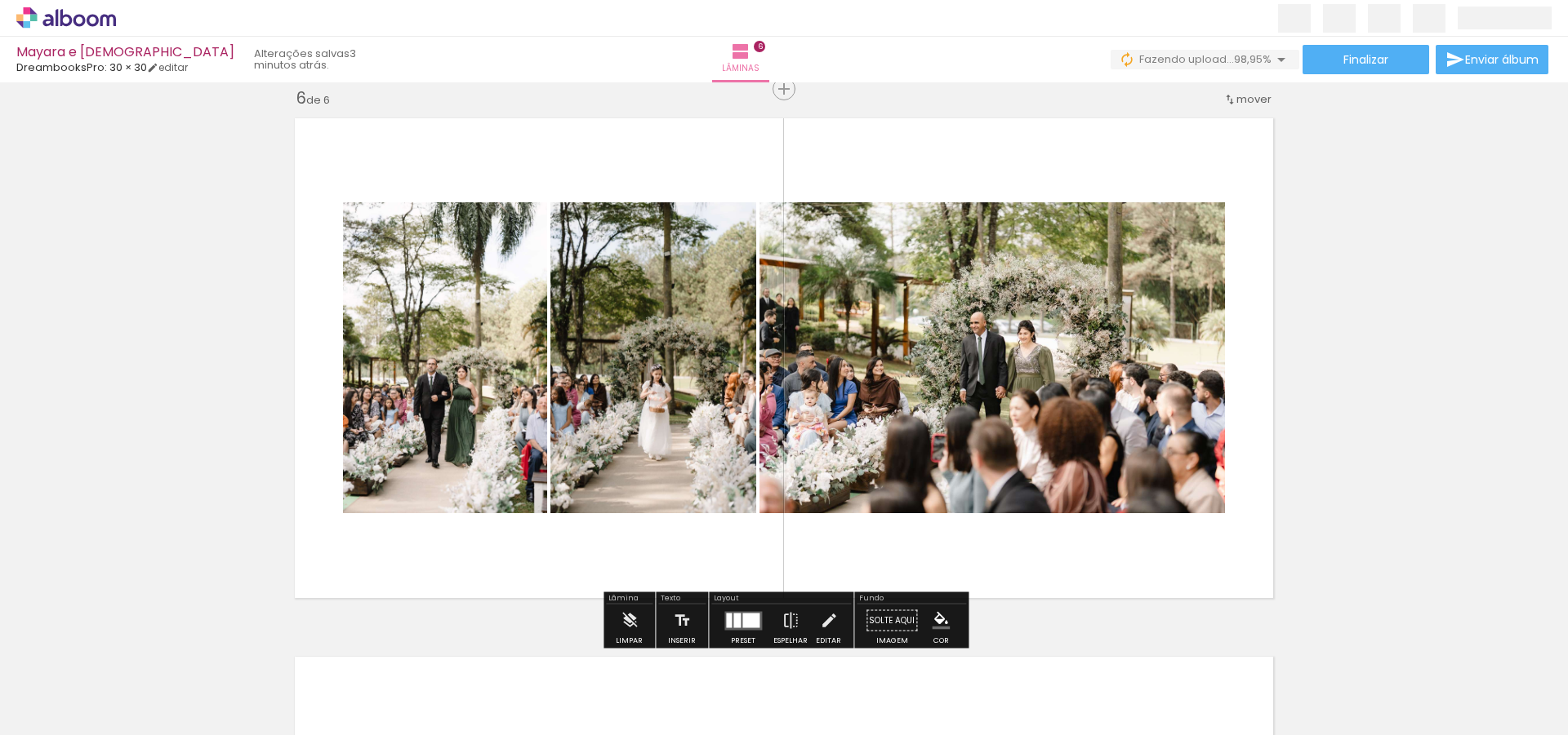
scroll to position [2710, 0]
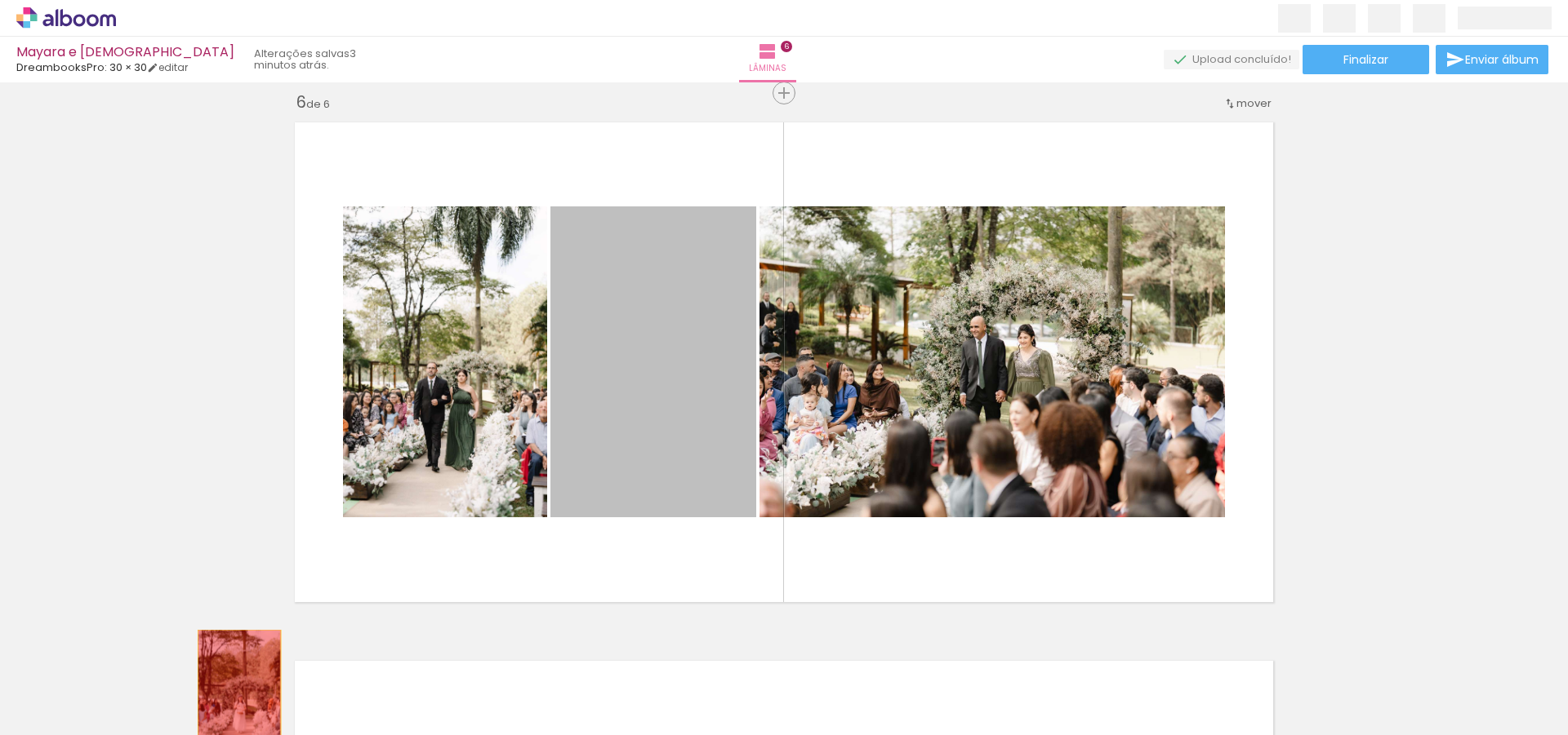
drag, startPoint x: 656, startPoint y: 414, endPoint x: 230, endPoint y: 695, distance: 510.3
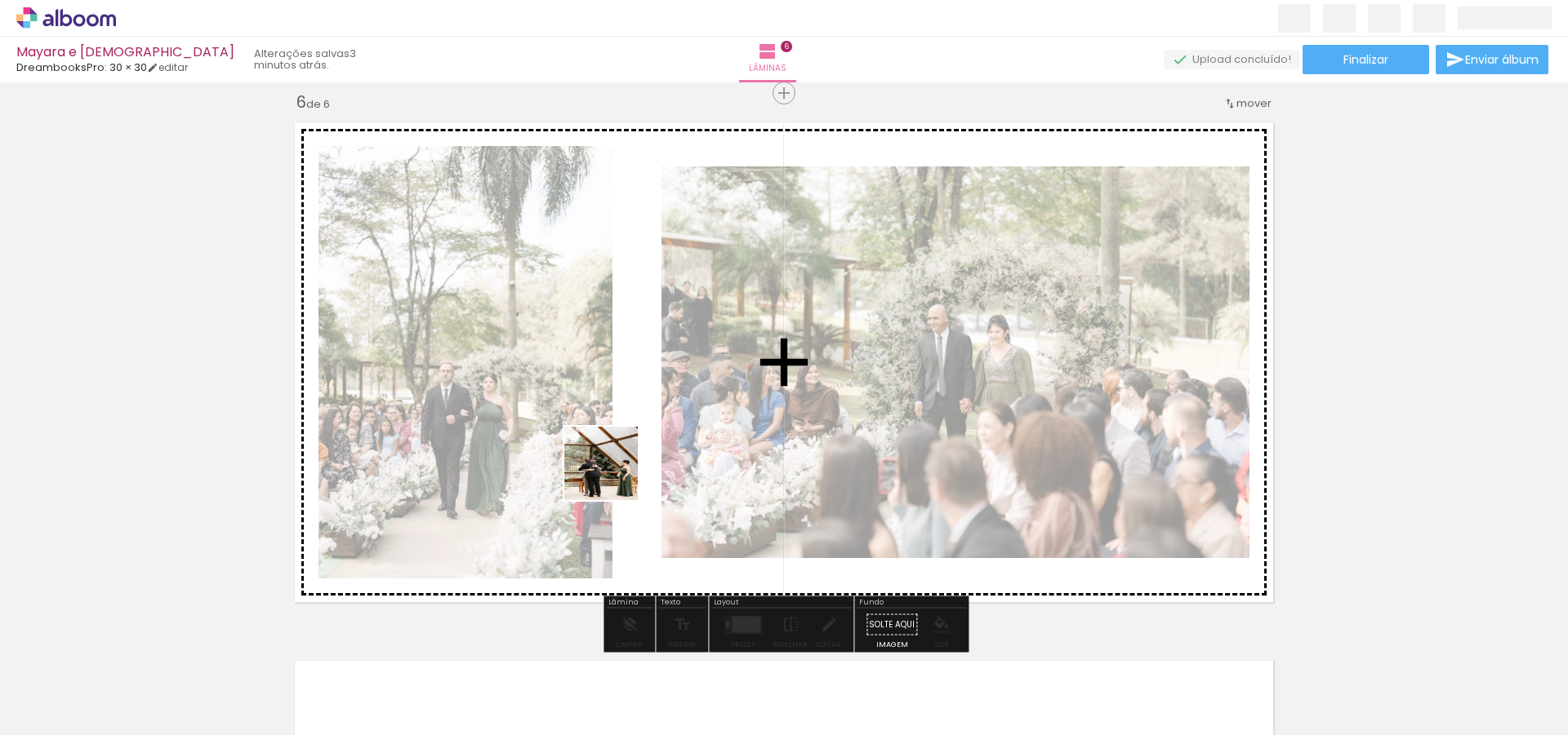
click at [618, 475] on quentale-workspace at bounding box center [784, 367] width 1568 height 735
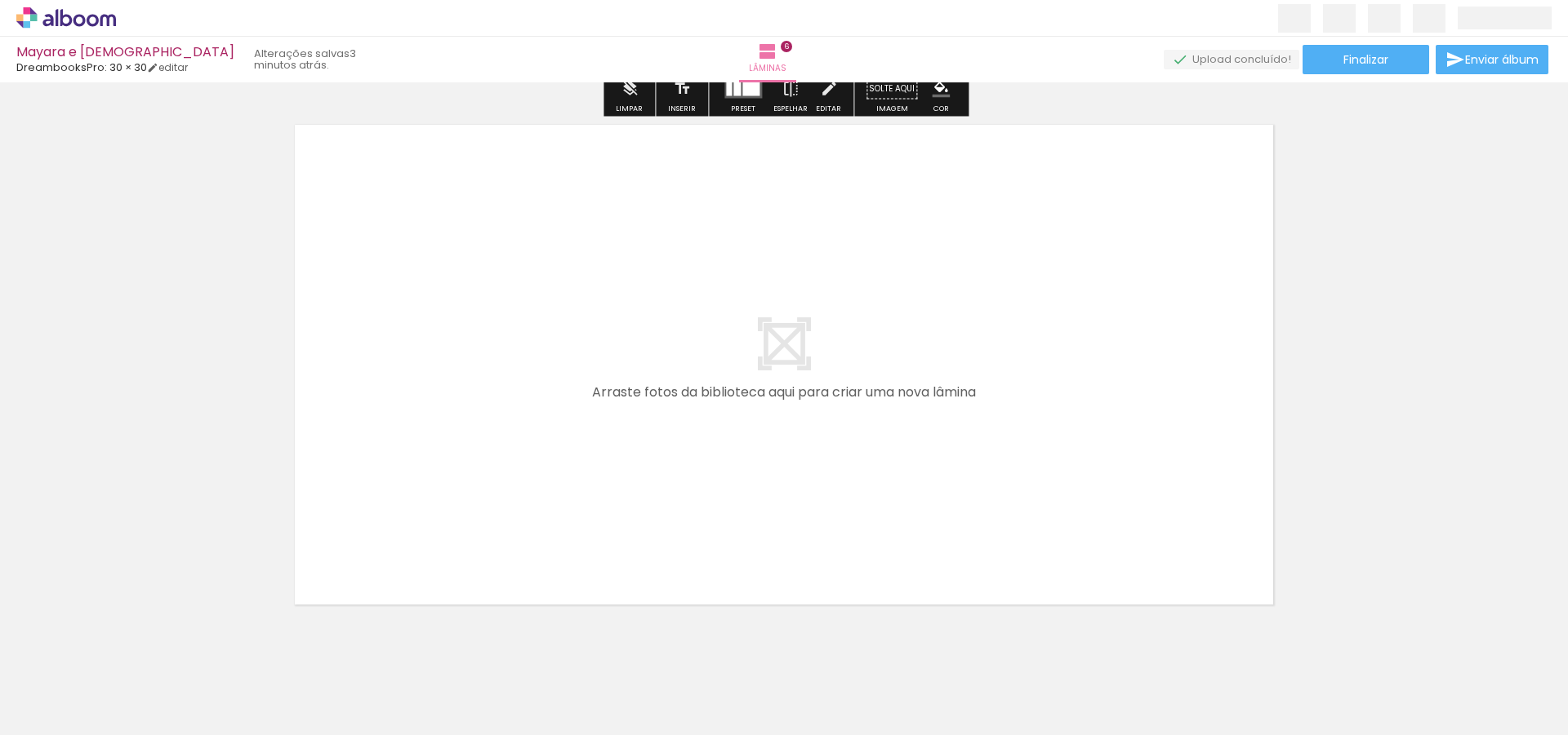
scroll to position [3284, 0]
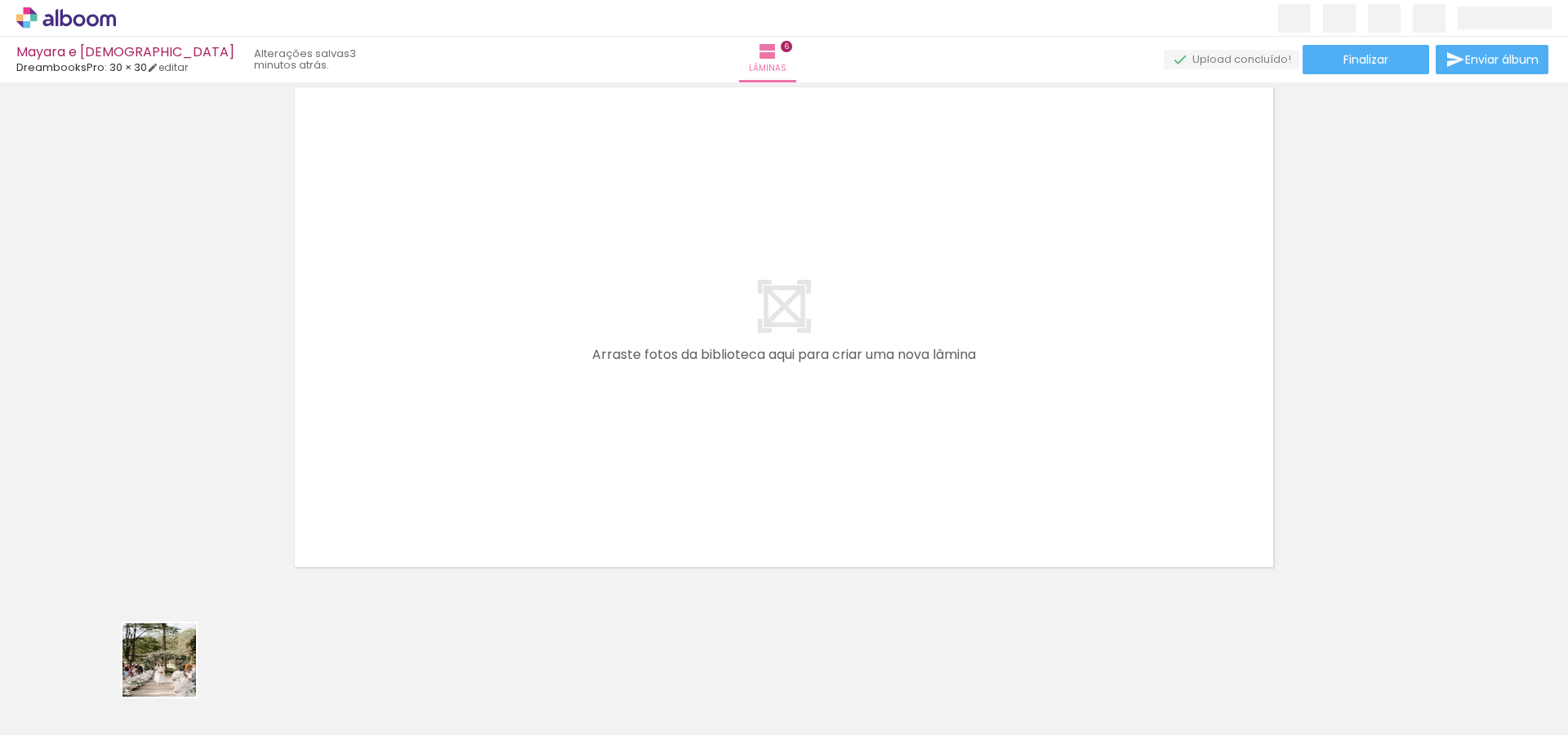
drag, startPoint x: 166, startPoint y: 677, endPoint x: 574, endPoint y: 432, distance: 475.9
click at [574, 432] on quentale-workspace at bounding box center [784, 367] width 1568 height 735
